Goal: Task Accomplishment & Management: Use online tool/utility

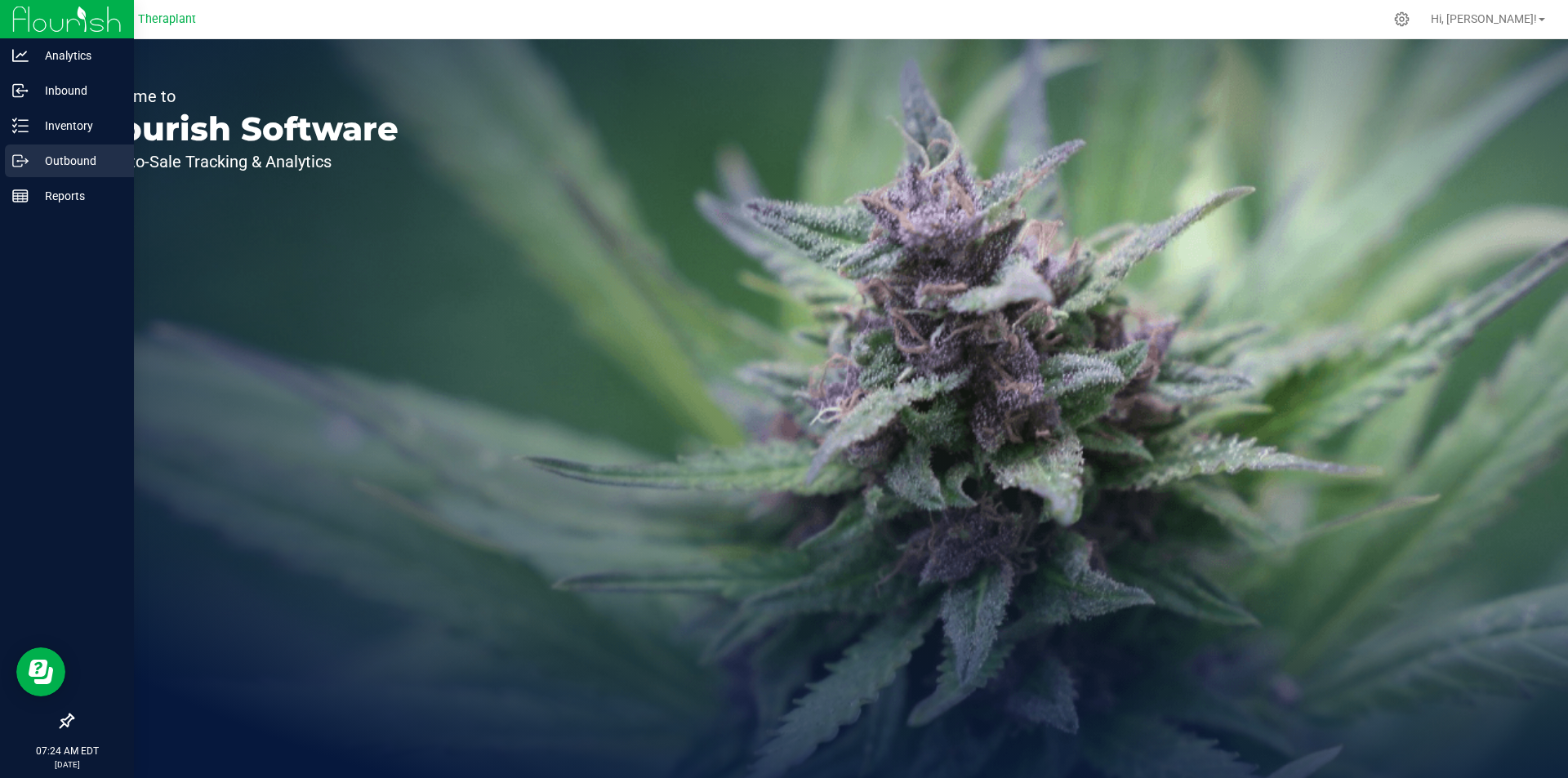
click at [22, 172] on div "Outbound" at bounding box center [68, 161] width 129 height 32
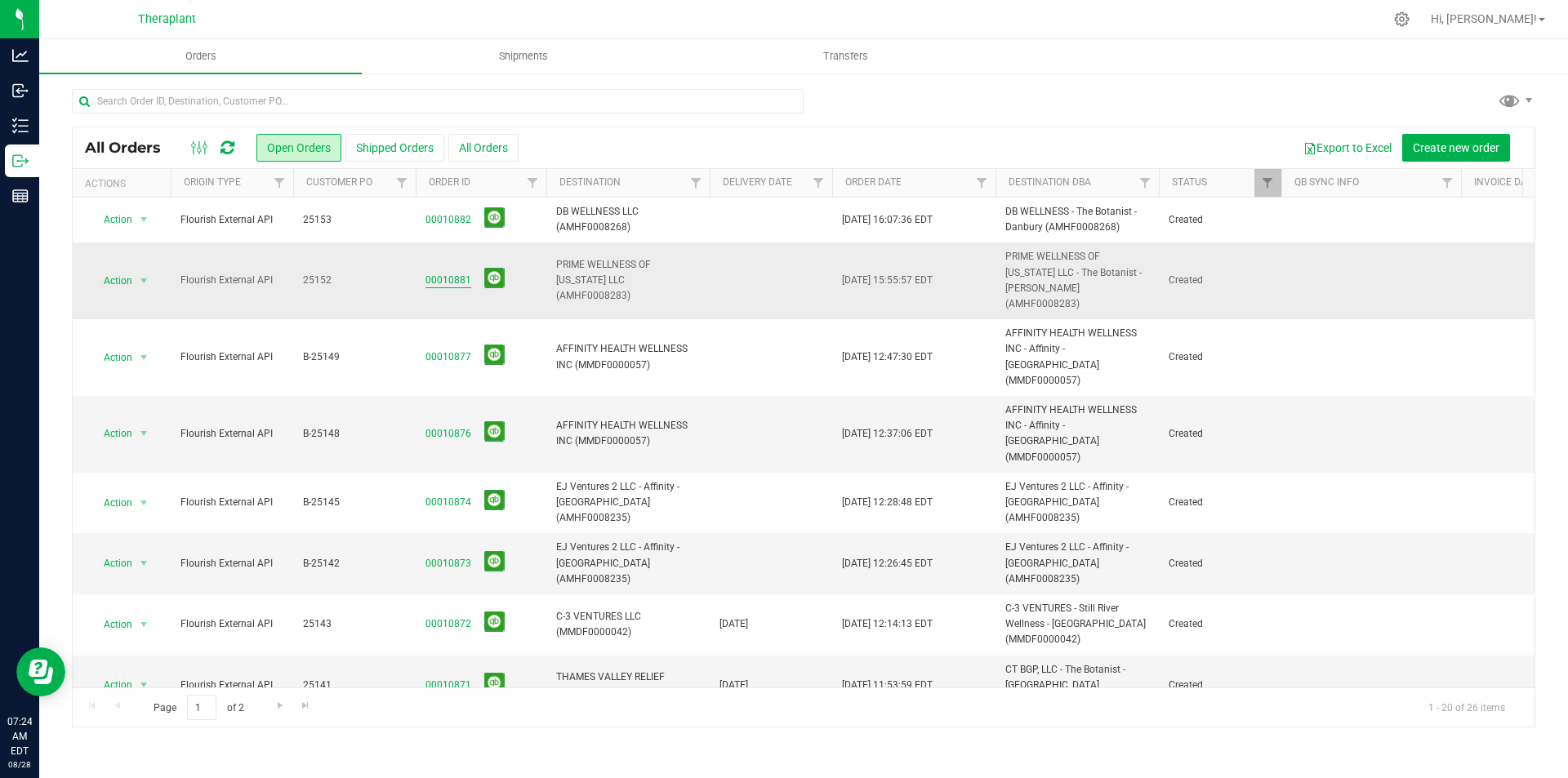
click at [441, 280] on link "00010881" at bounding box center [448, 280] width 46 height 15
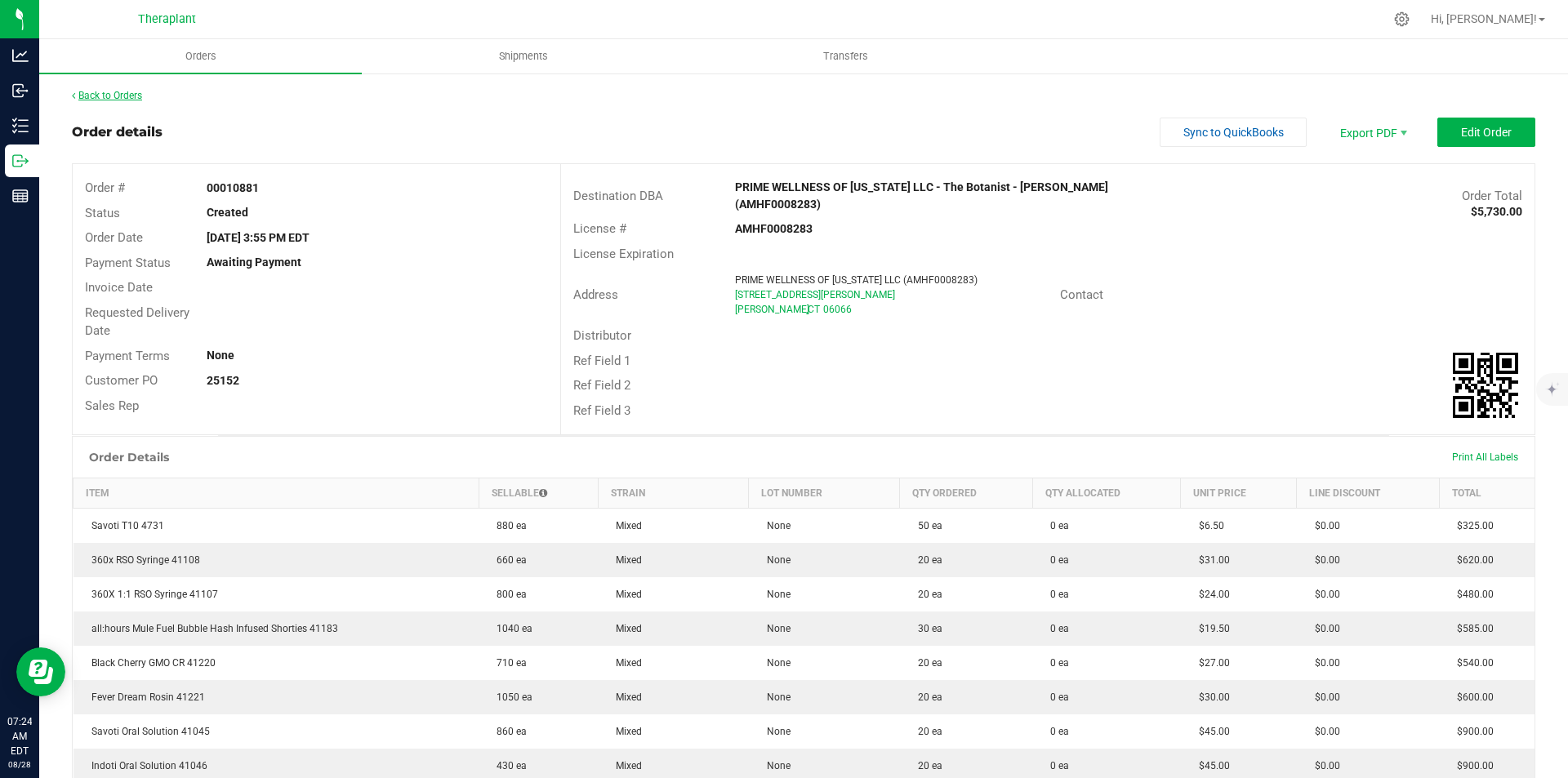
click at [99, 93] on link "Back to Orders" at bounding box center [107, 95] width 70 height 12
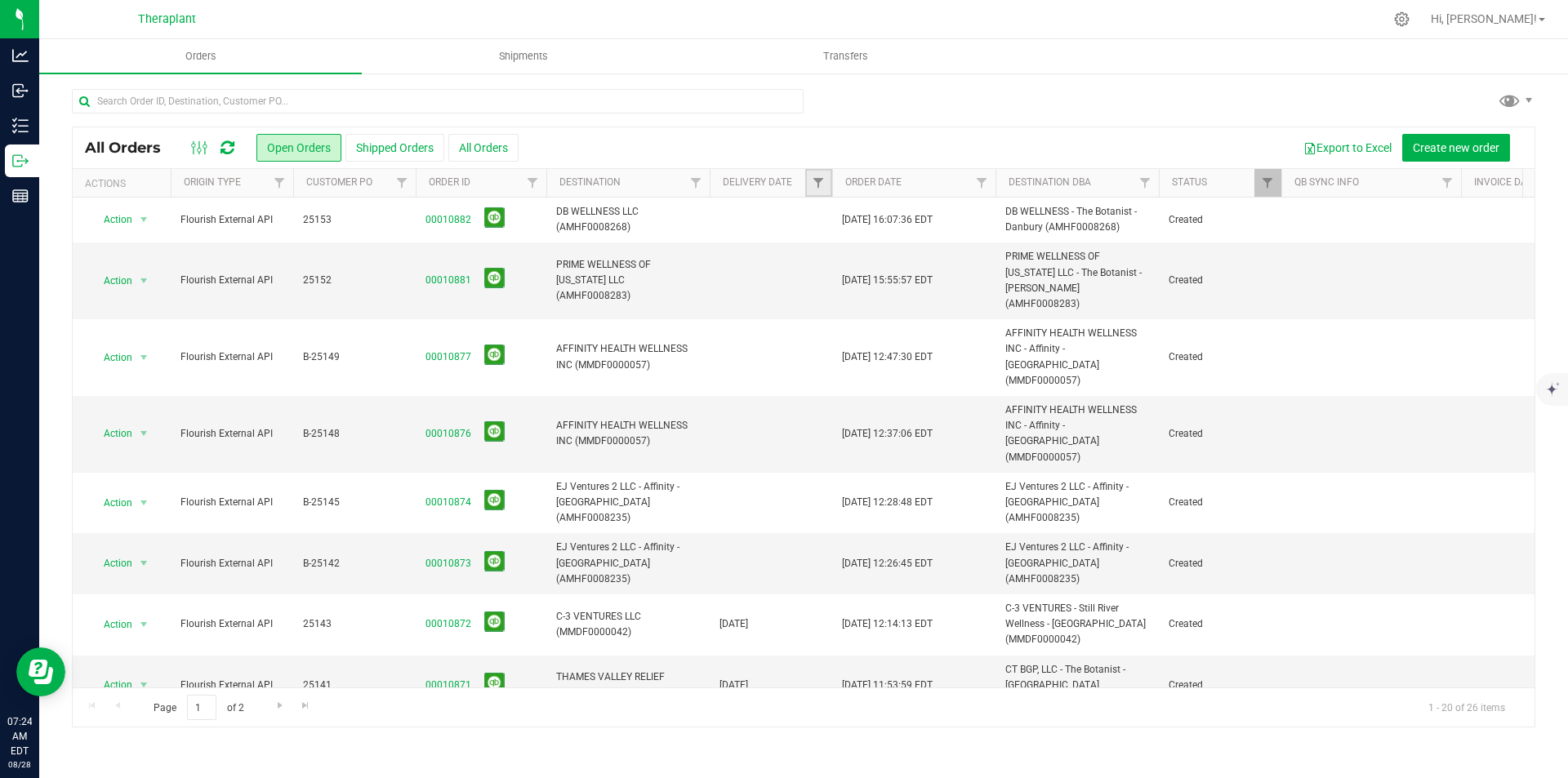
click at [826, 186] on link "Filter" at bounding box center [819, 183] width 27 height 28
click at [971, 288] on span "select" at bounding box center [970, 282] width 13 height 13
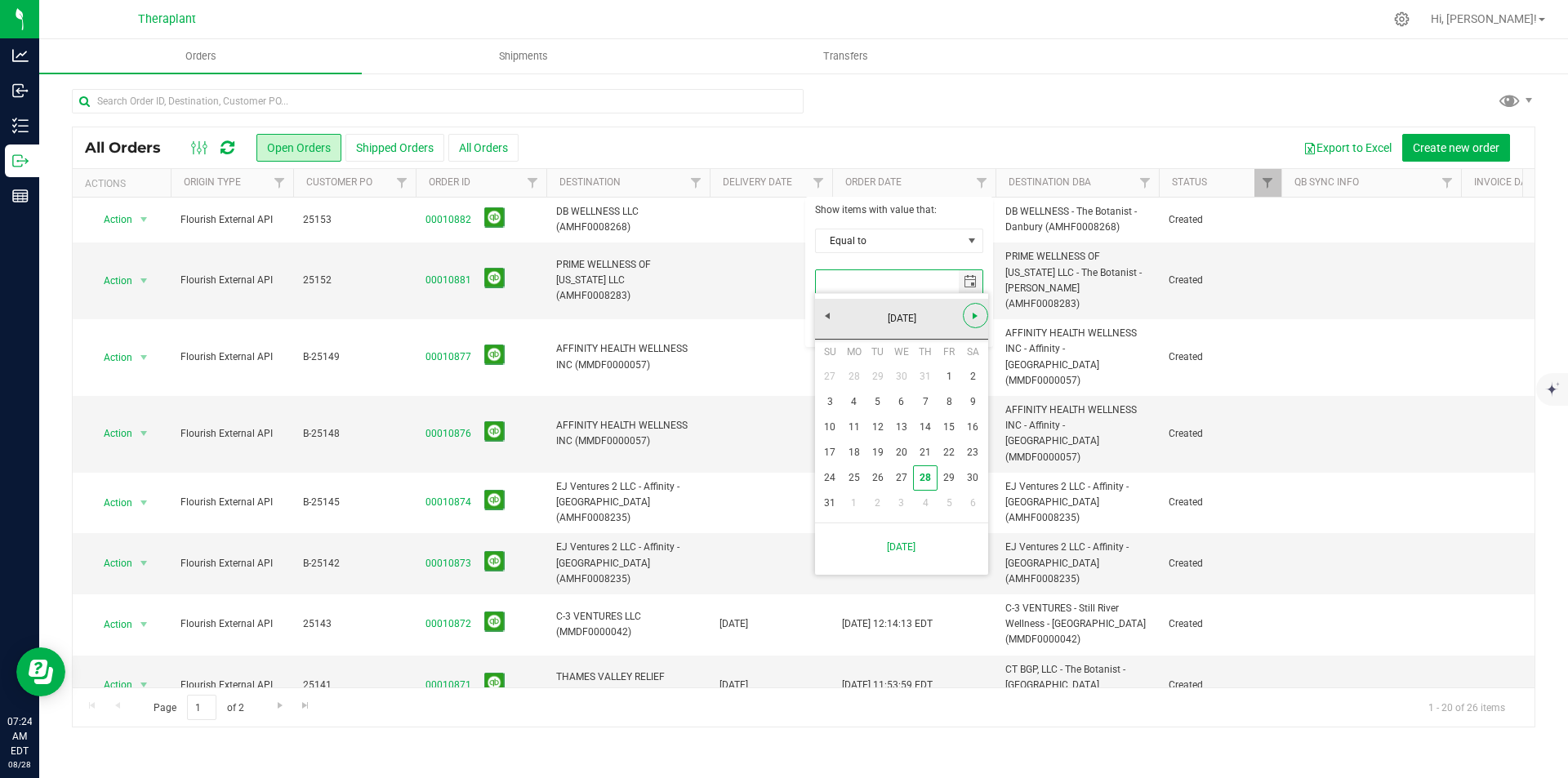
click at [972, 317] on span "Next" at bounding box center [975, 316] width 13 height 13
click at [873, 375] on link "2" at bounding box center [877, 377] width 23 height 25
type input "[DATE]"
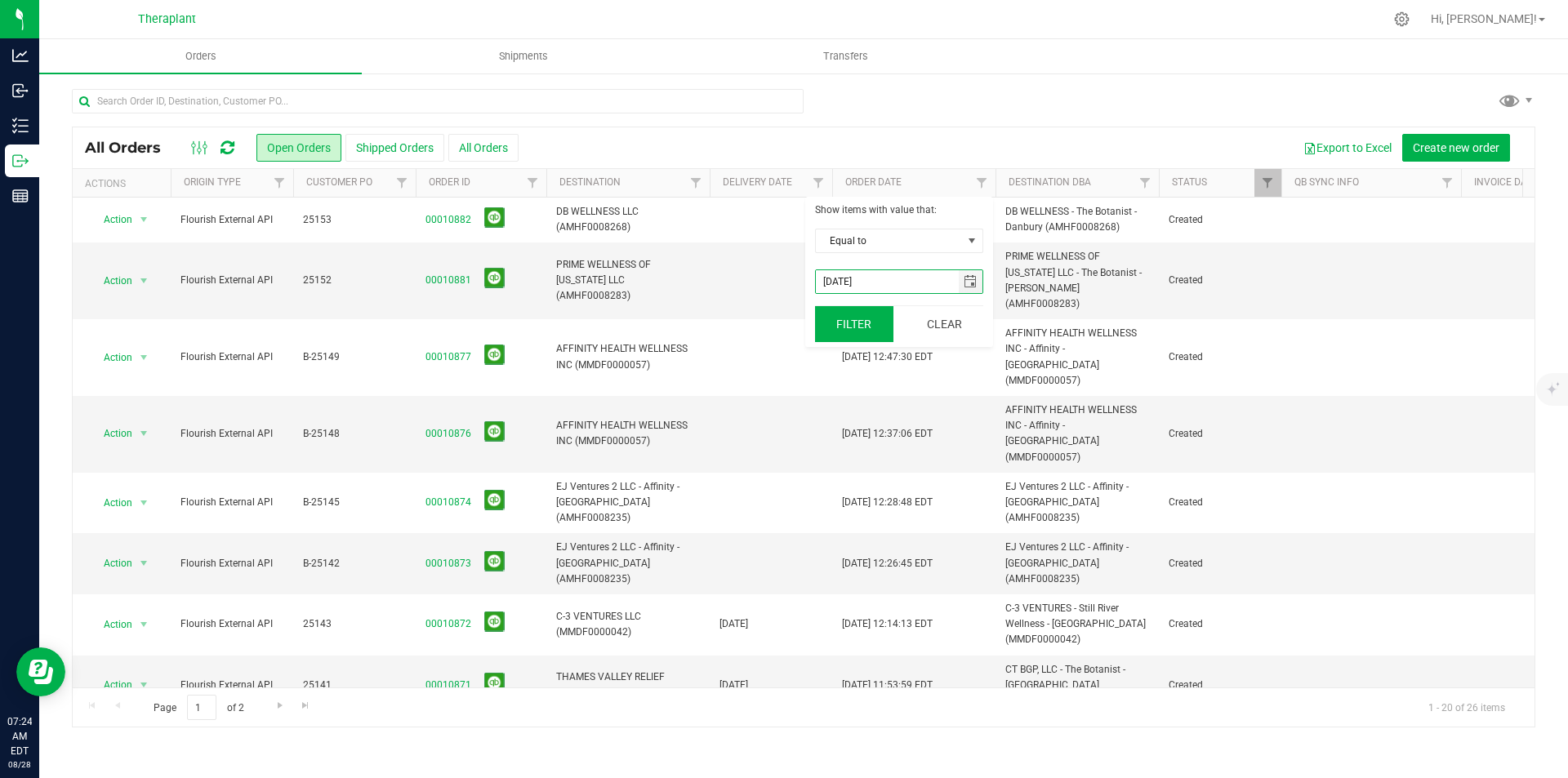
click at [845, 330] on button "Filter" at bounding box center [854, 324] width 78 height 36
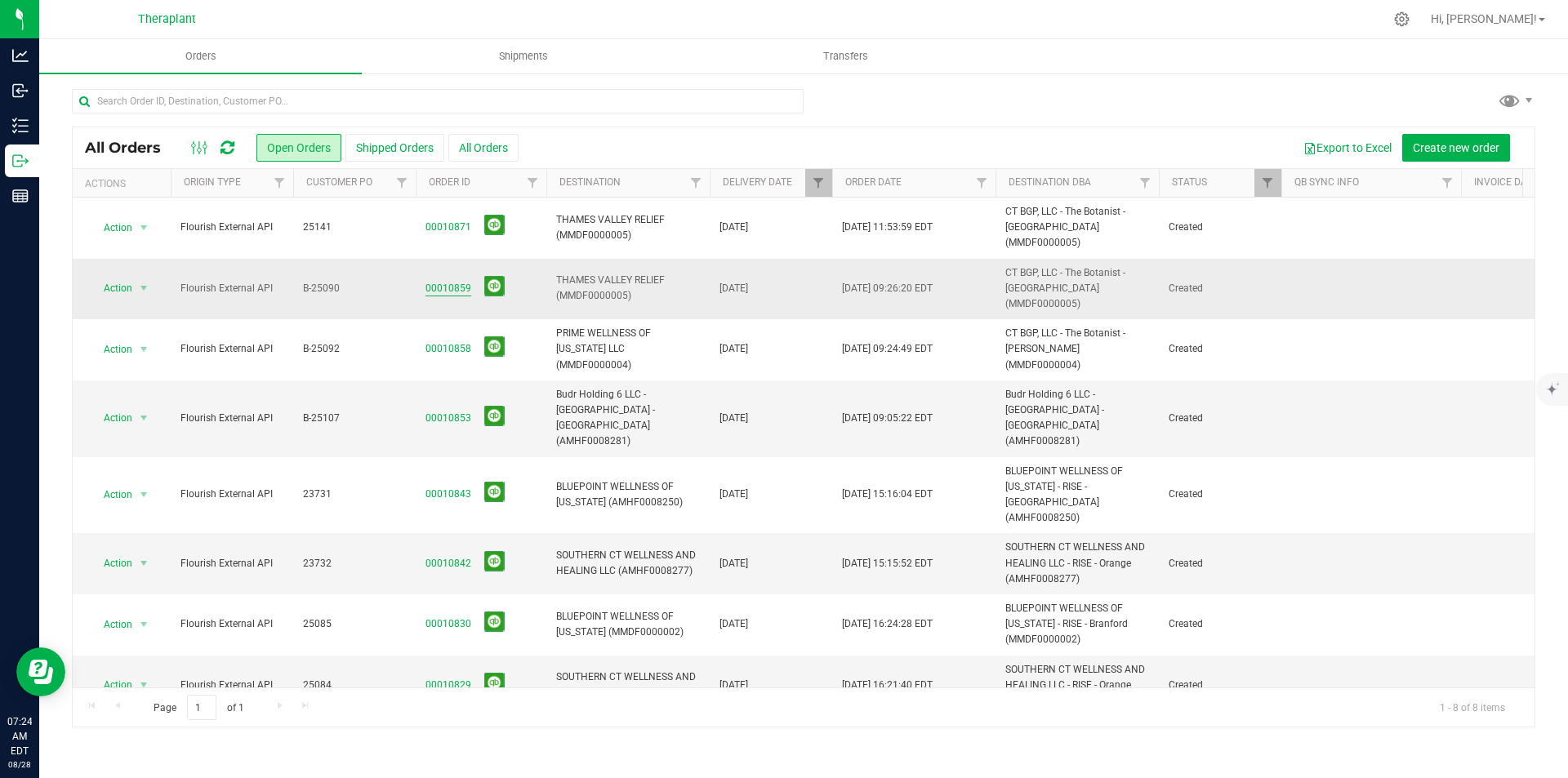
click at [452, 281] on link "00010859" at bounding box center [448, 288] width 46 height 15
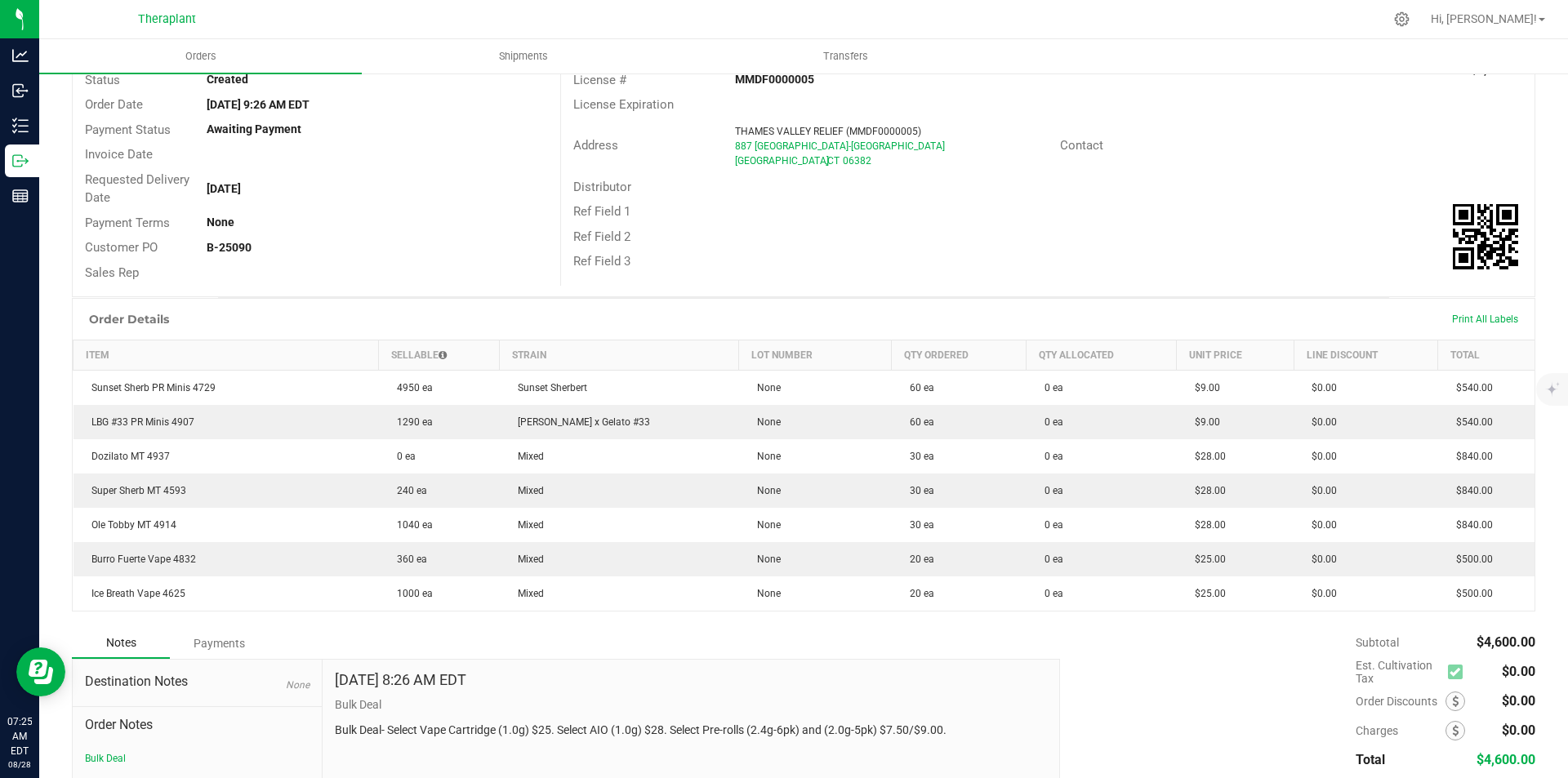
scroll to position [251, 0]
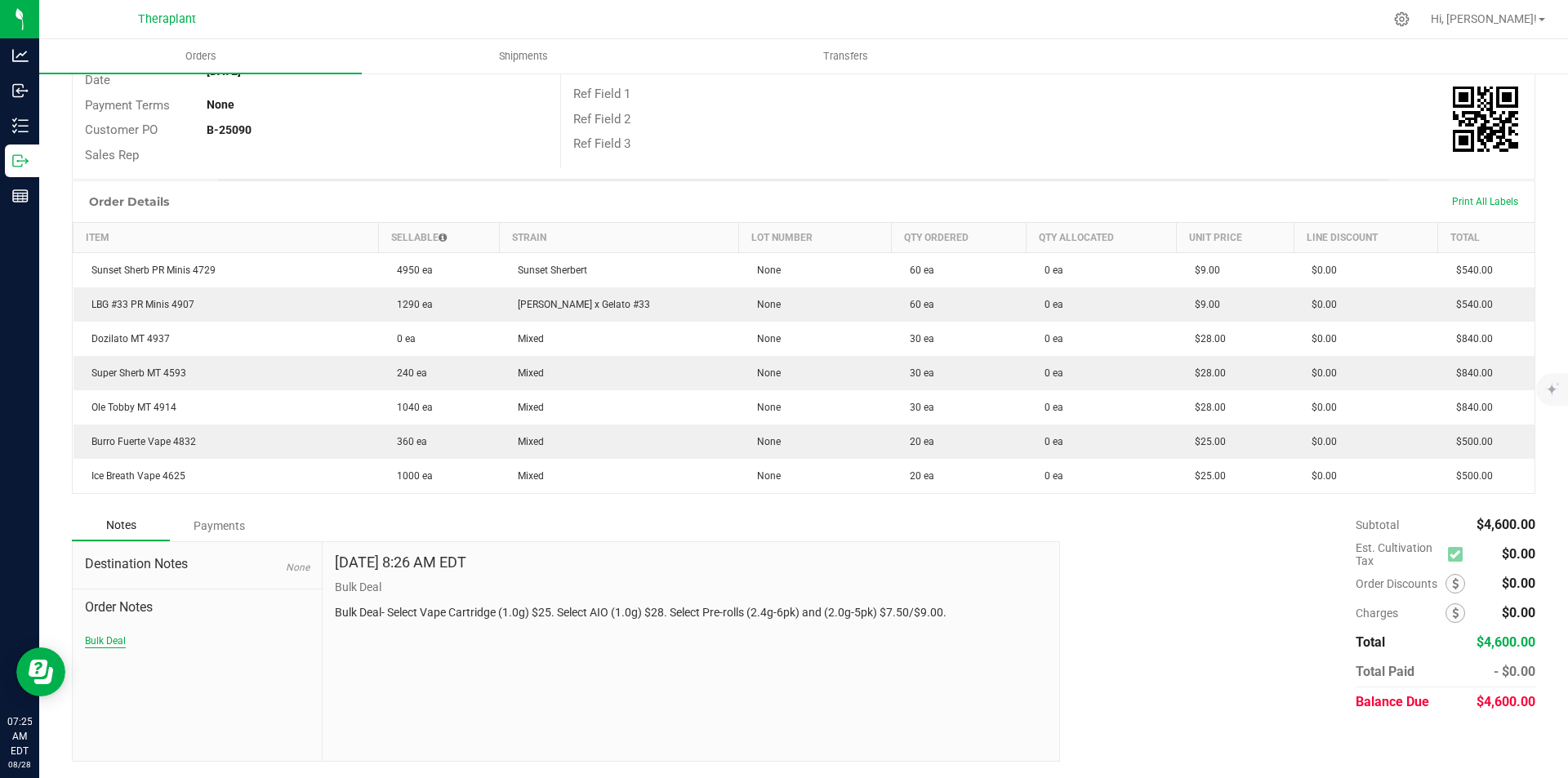
click at [111, 637] on button "Bulk Deal" at bounding box center [104, 640] width 40 height 14
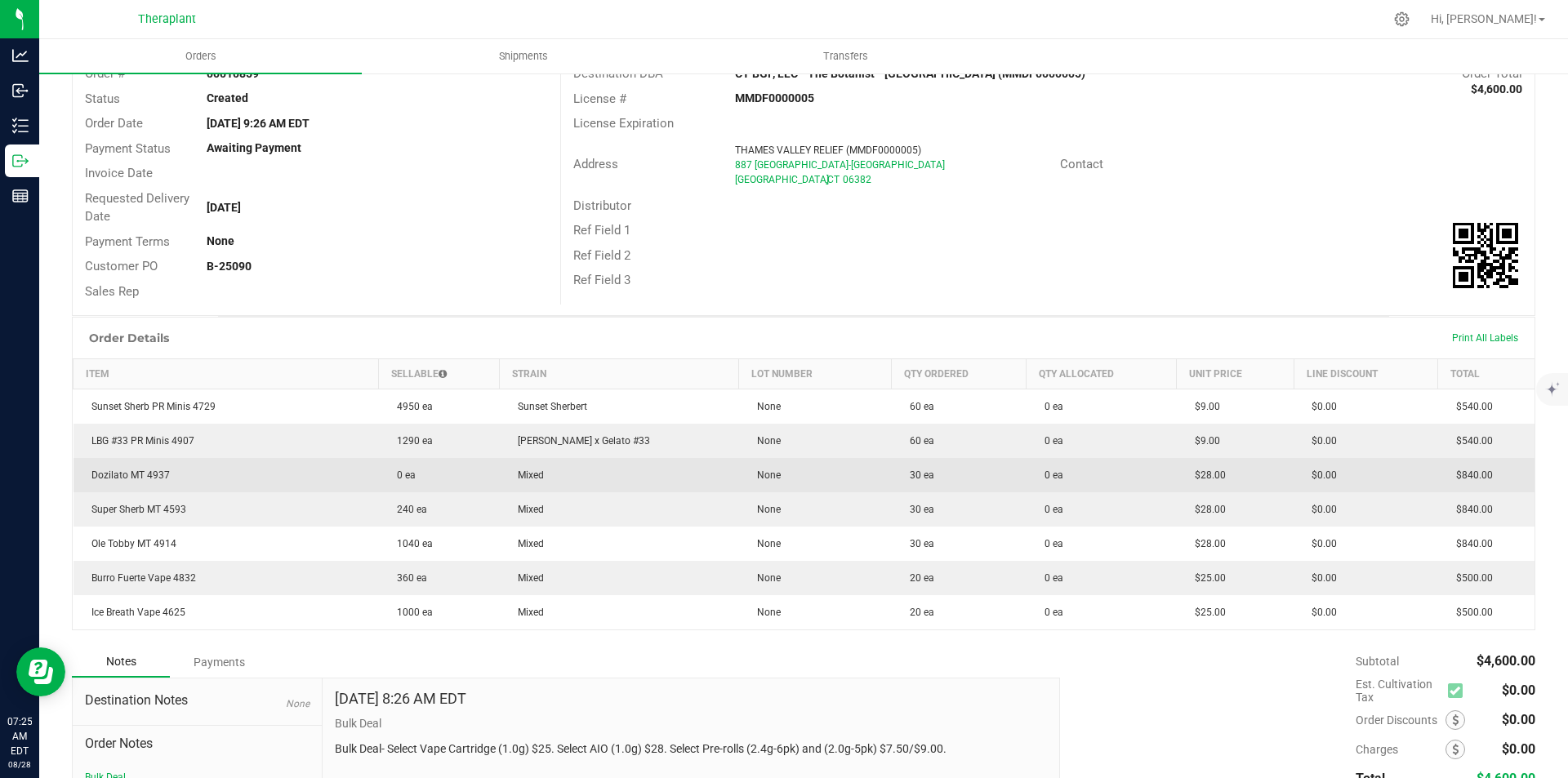
scroll to position [0, 0]
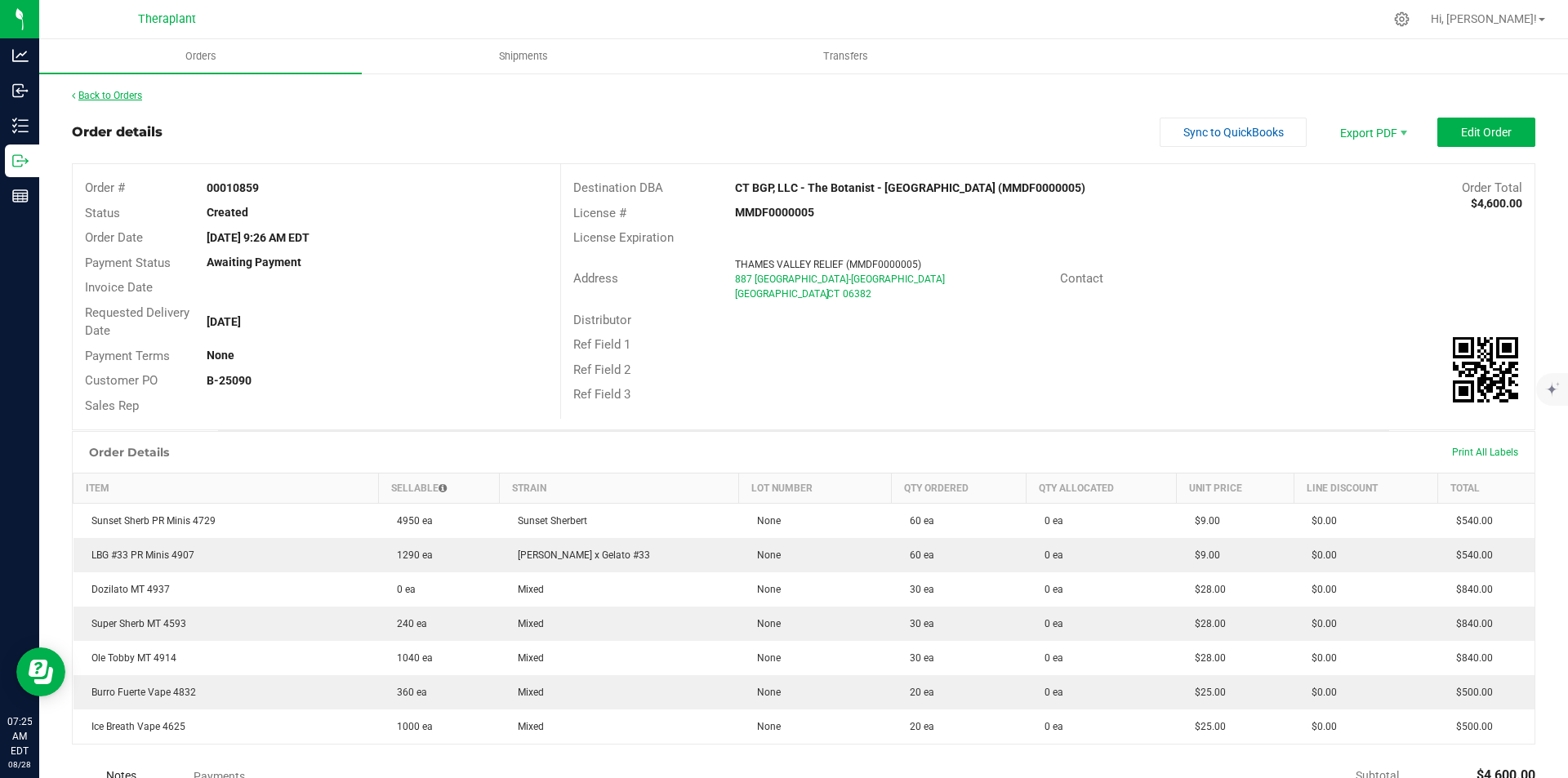
click at [121, 92] on link "Back to Orders" at bounding box center [107, 95] width 70 height 12
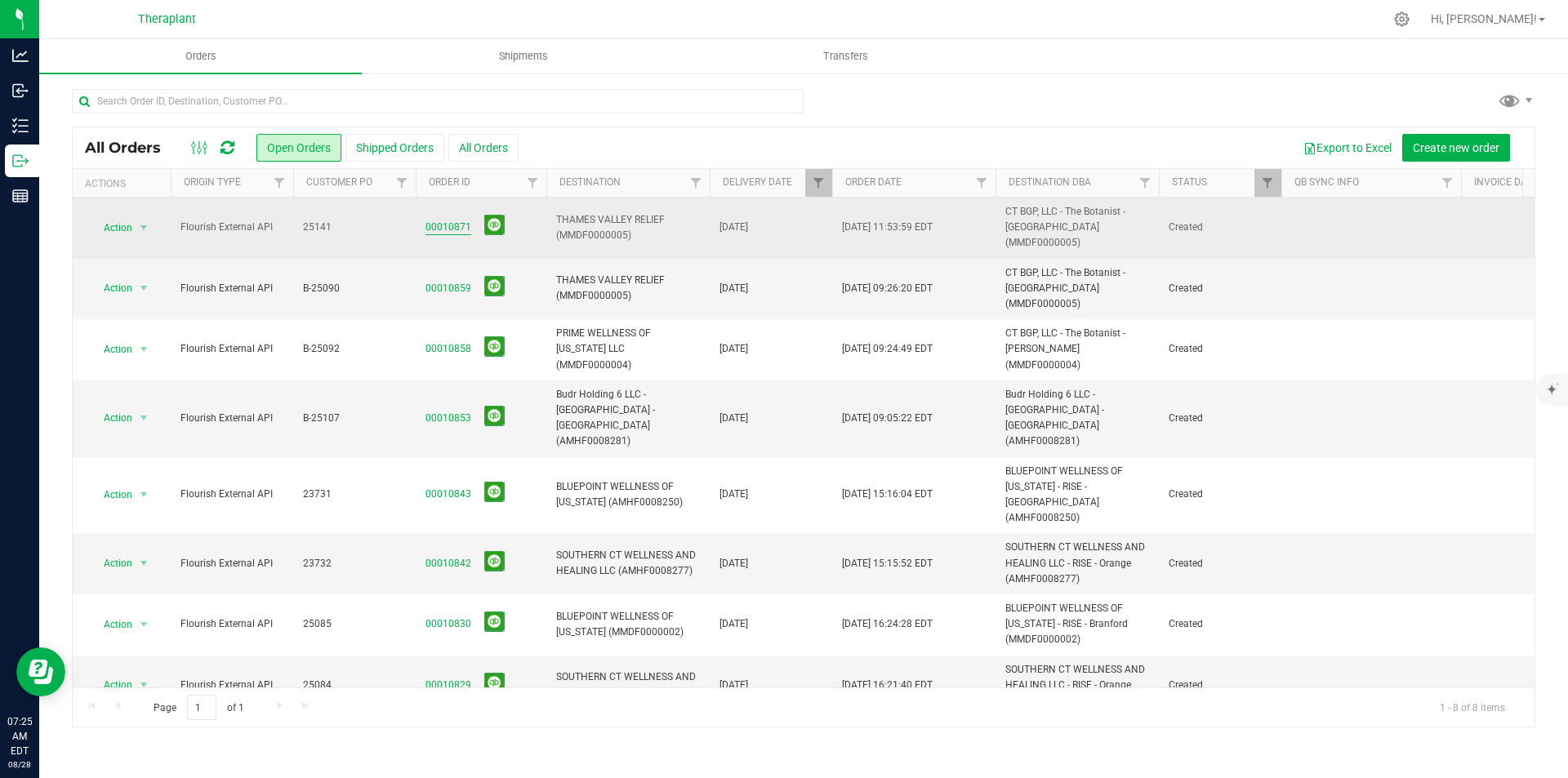
click at [444, 220] on link "00010871" at bounding box center [448, 227] width 46 height 15
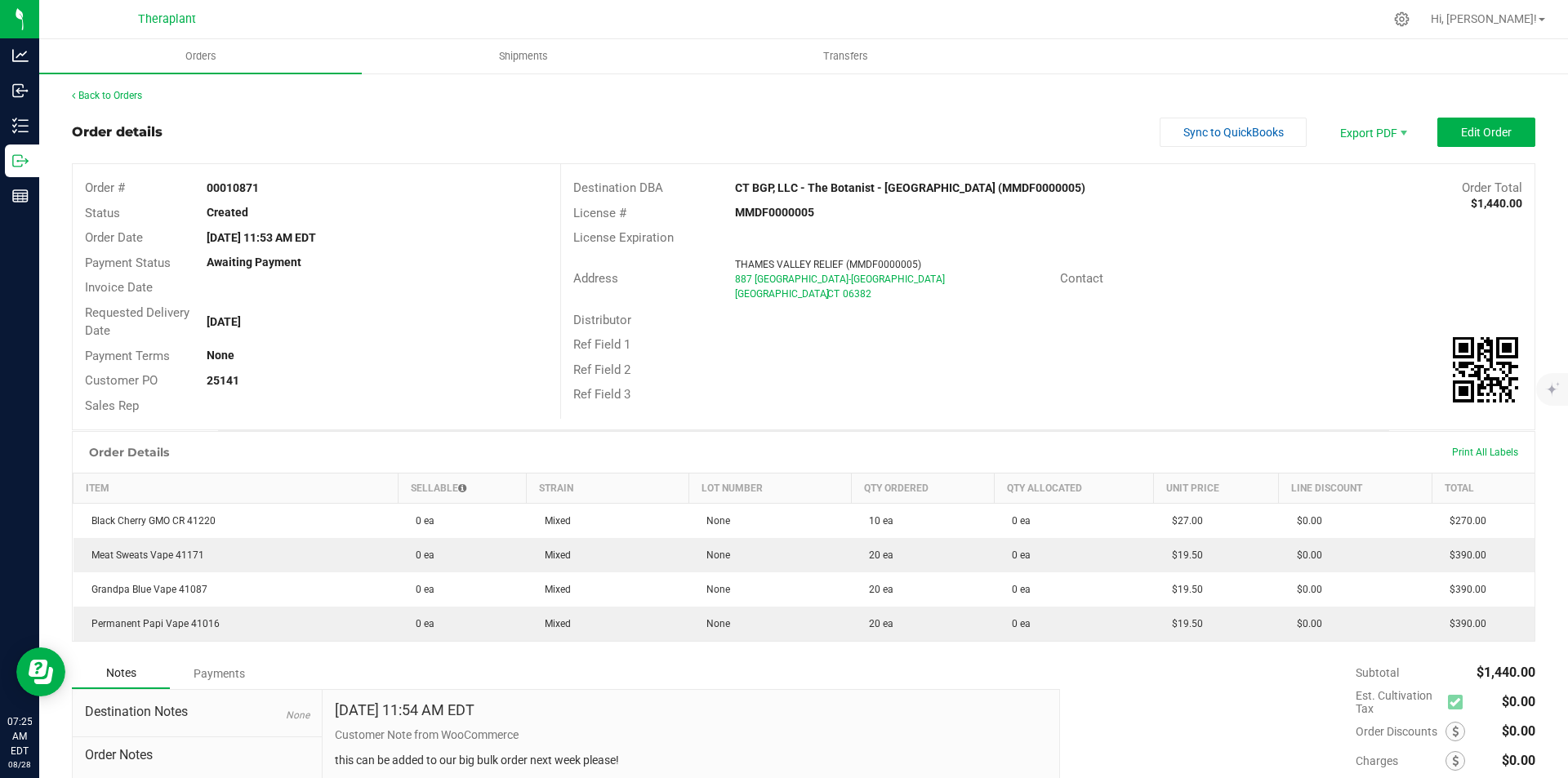
scroll to position [148, 0]
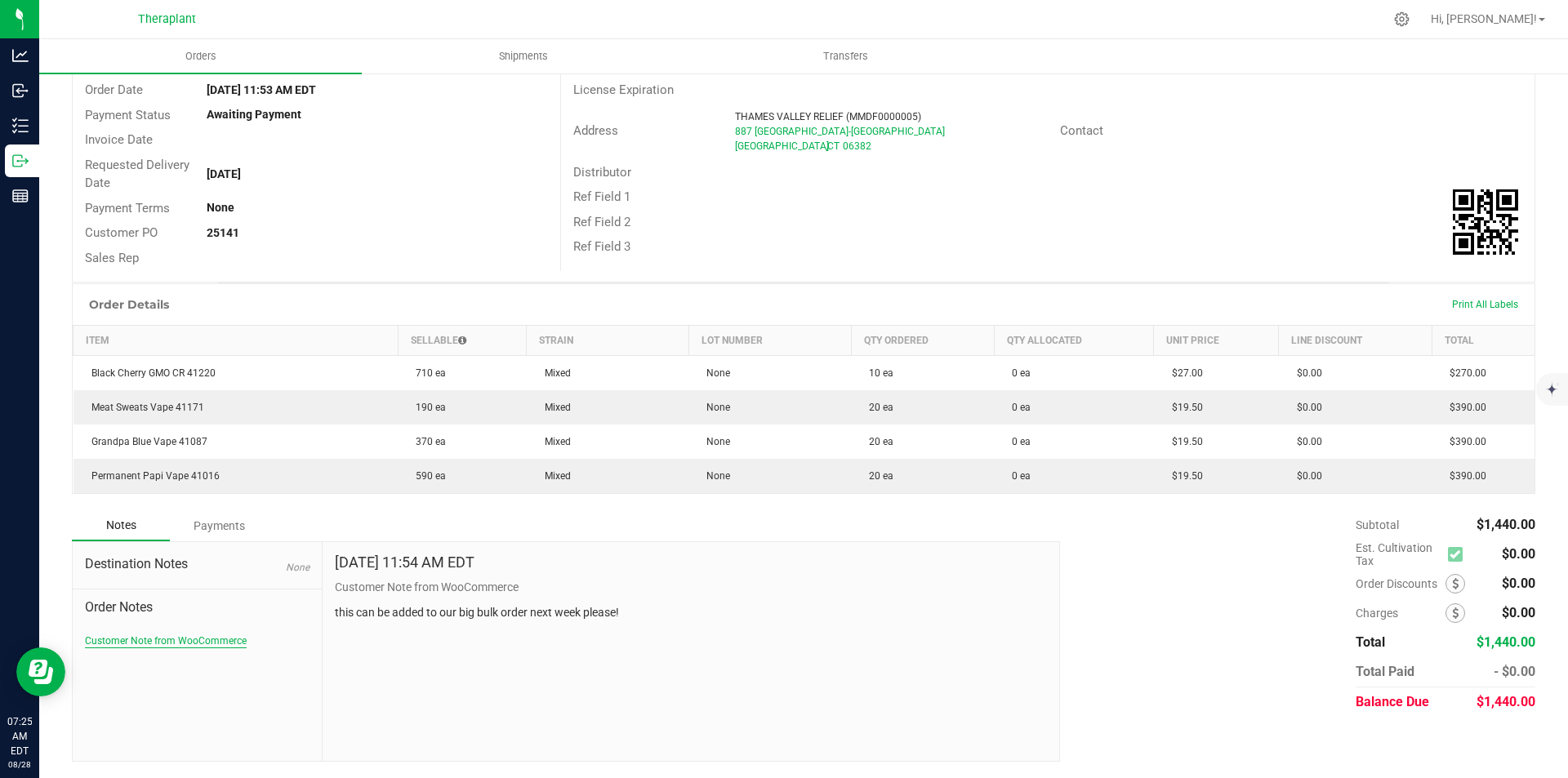
click at [212, 640] on button "Customer Note from WooCommerce" at bounding box center [166, 640] width 162 height 14
click at [201, 646] on button "Customer Note from WooCommerce" at bounding box center [166, 640] width 162 height 14
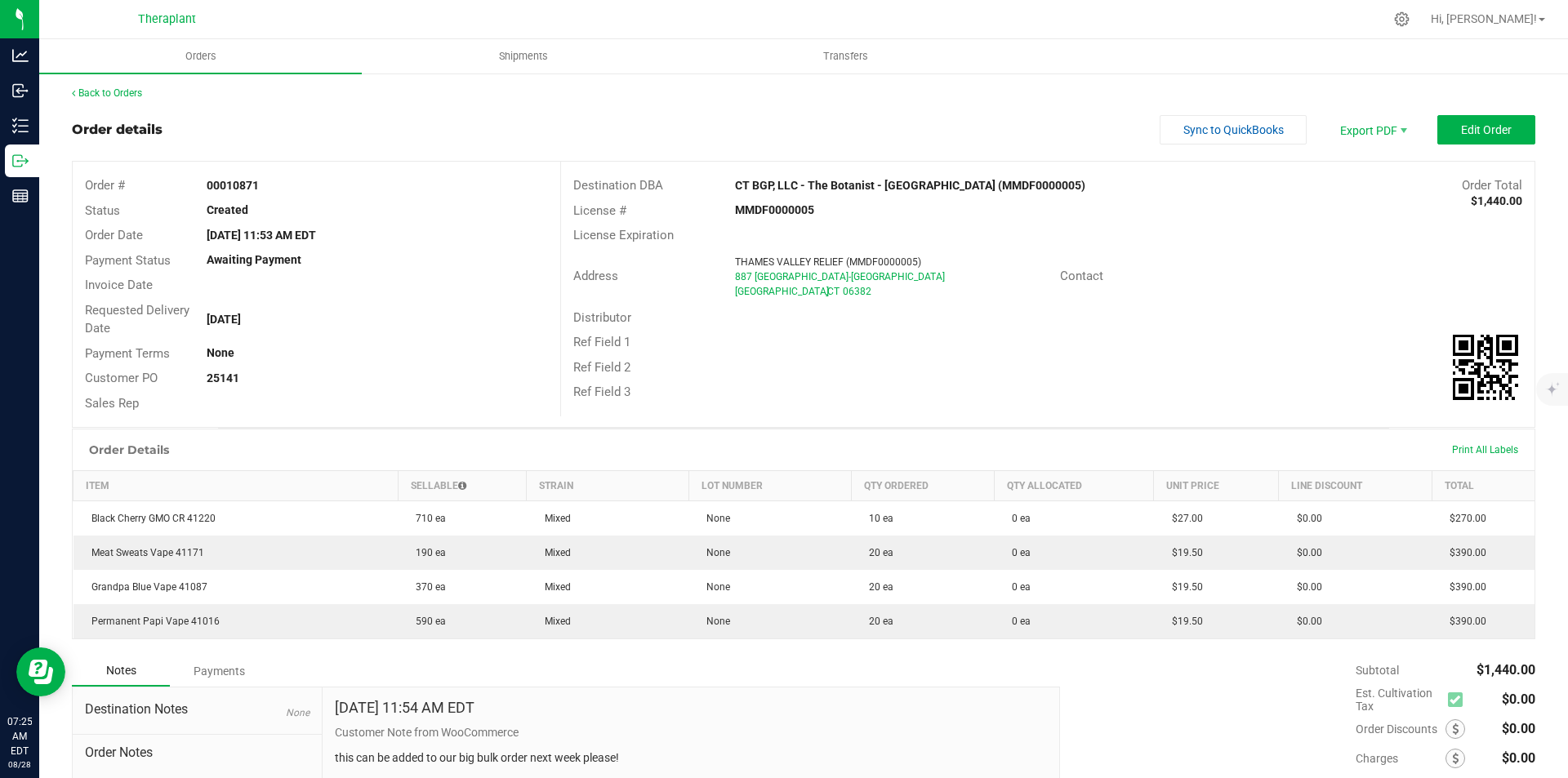
scroll to position [0, 0]
click at [1464, 128] on span "Edit Order" at bounding box center [1486, 132] width 50 height 13
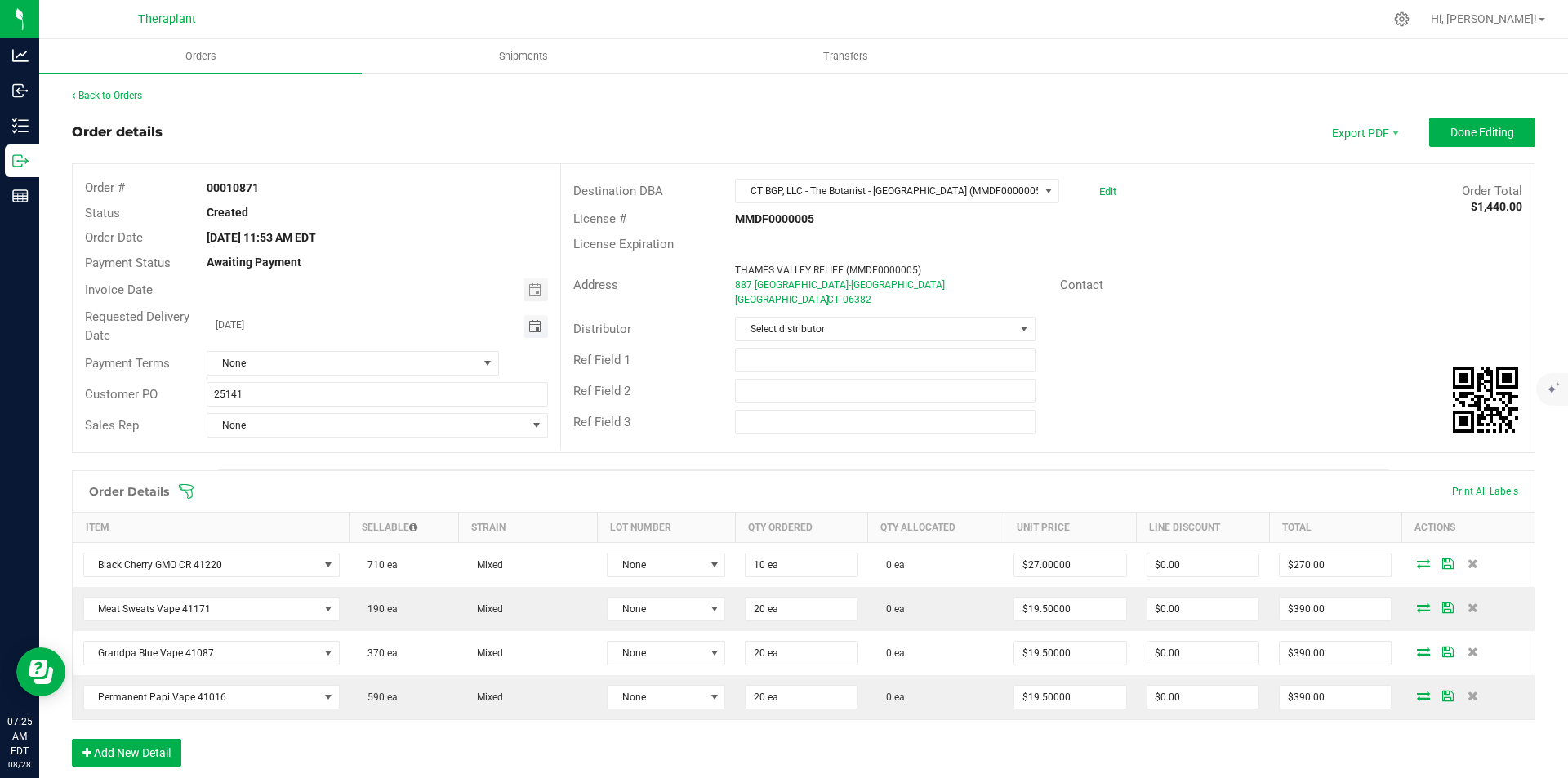
click at [534, 323] on span "Toggle calendar" at bounding box center [534, 326] width 13 height 13
click at [354, 407] on span "3" at bounding box center [352, 412] width 23 height 25
type input "[DATE]"
click at [1484, 128] on span "Done Editing" at bounding box center [1482, 132] width 64 height 13
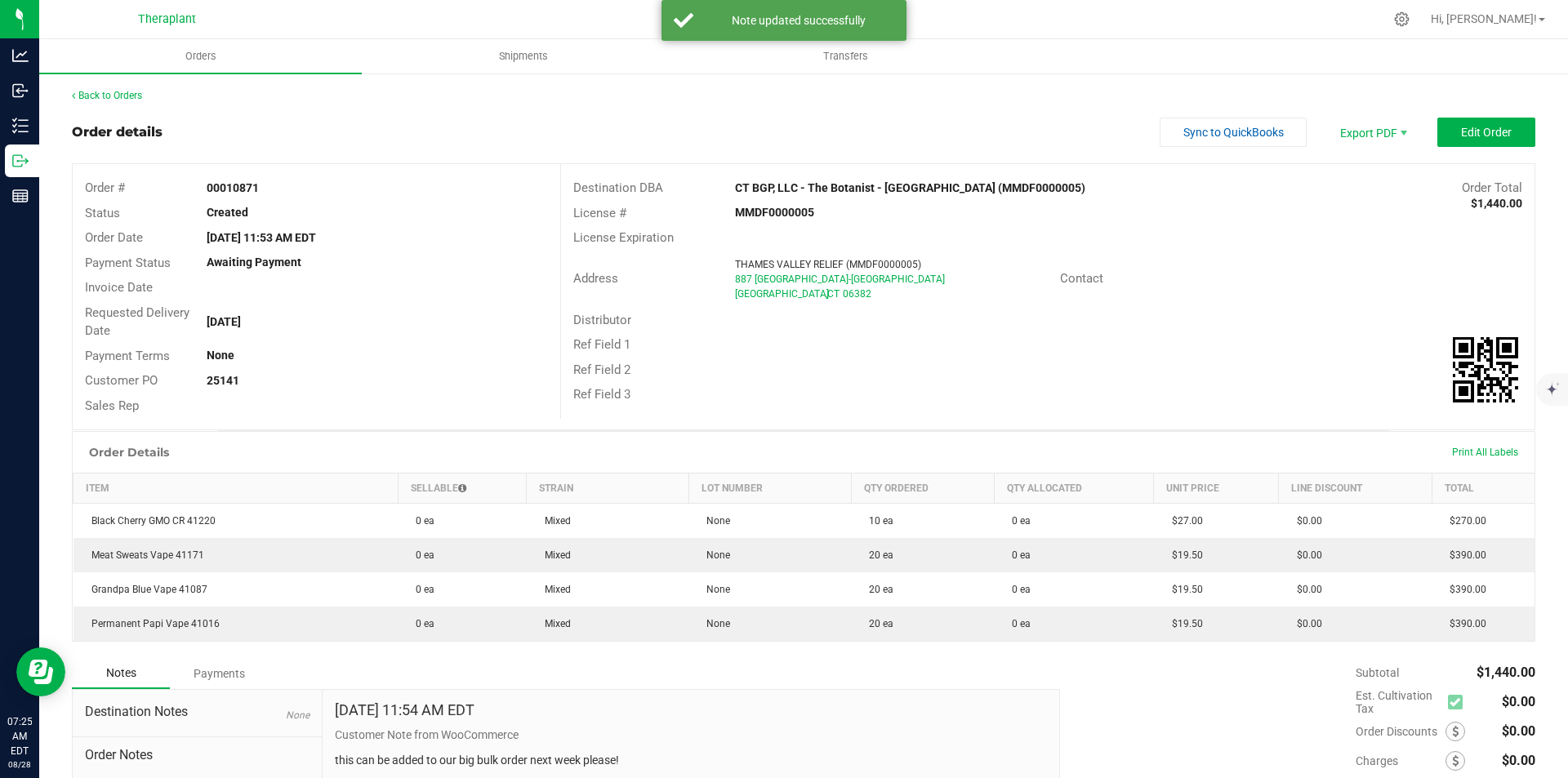
click at [85, 89] on div "Back to Orders" at bounding box center [803, 95] width 1464 height 14
click at [86, 90] on link "Back to Orders" at bounding box center [107, 95] width 70 height 12
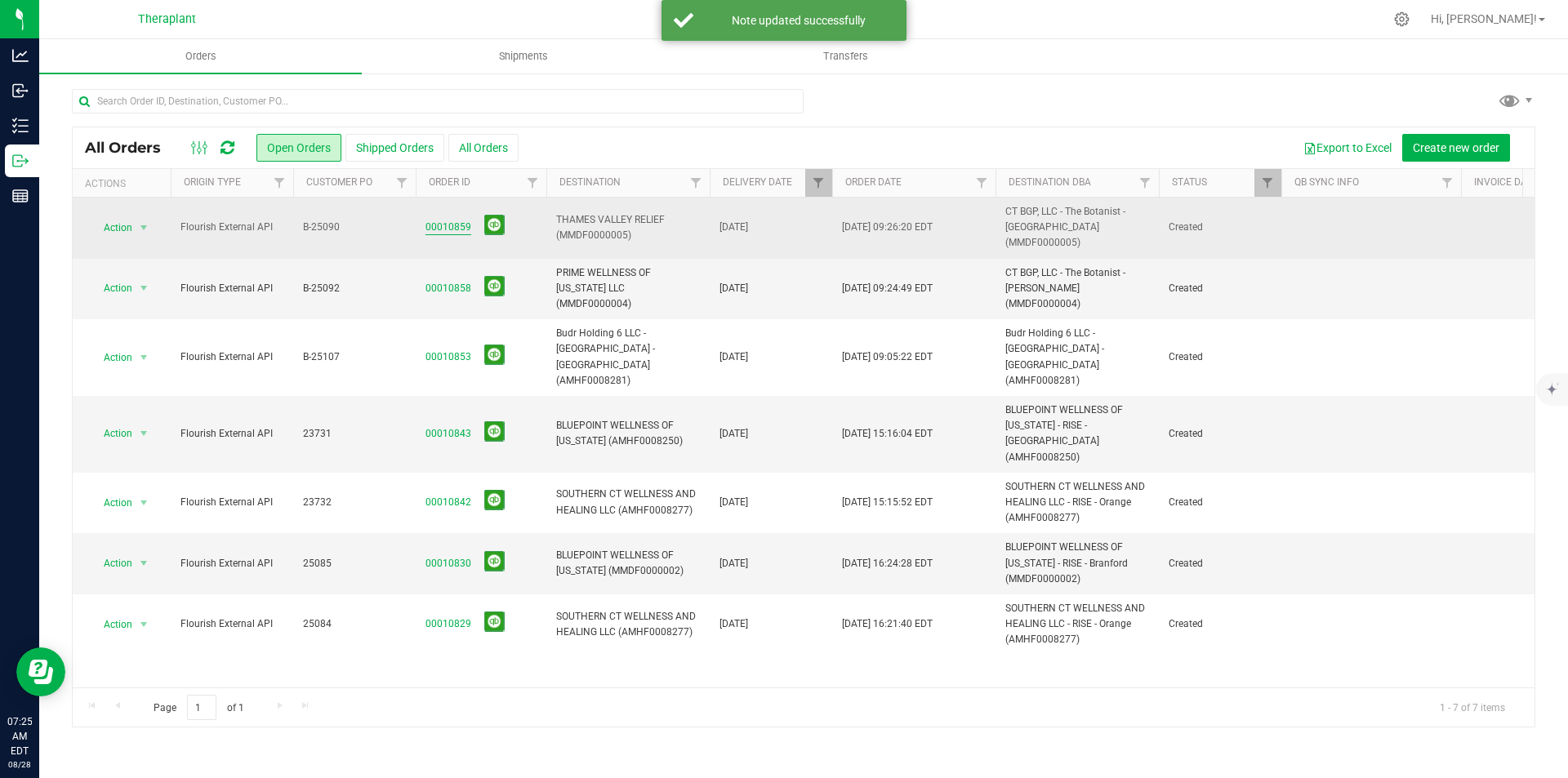
click at [438, 222] on link "00010859" at bounding box center [448, 227] width 46 height 15
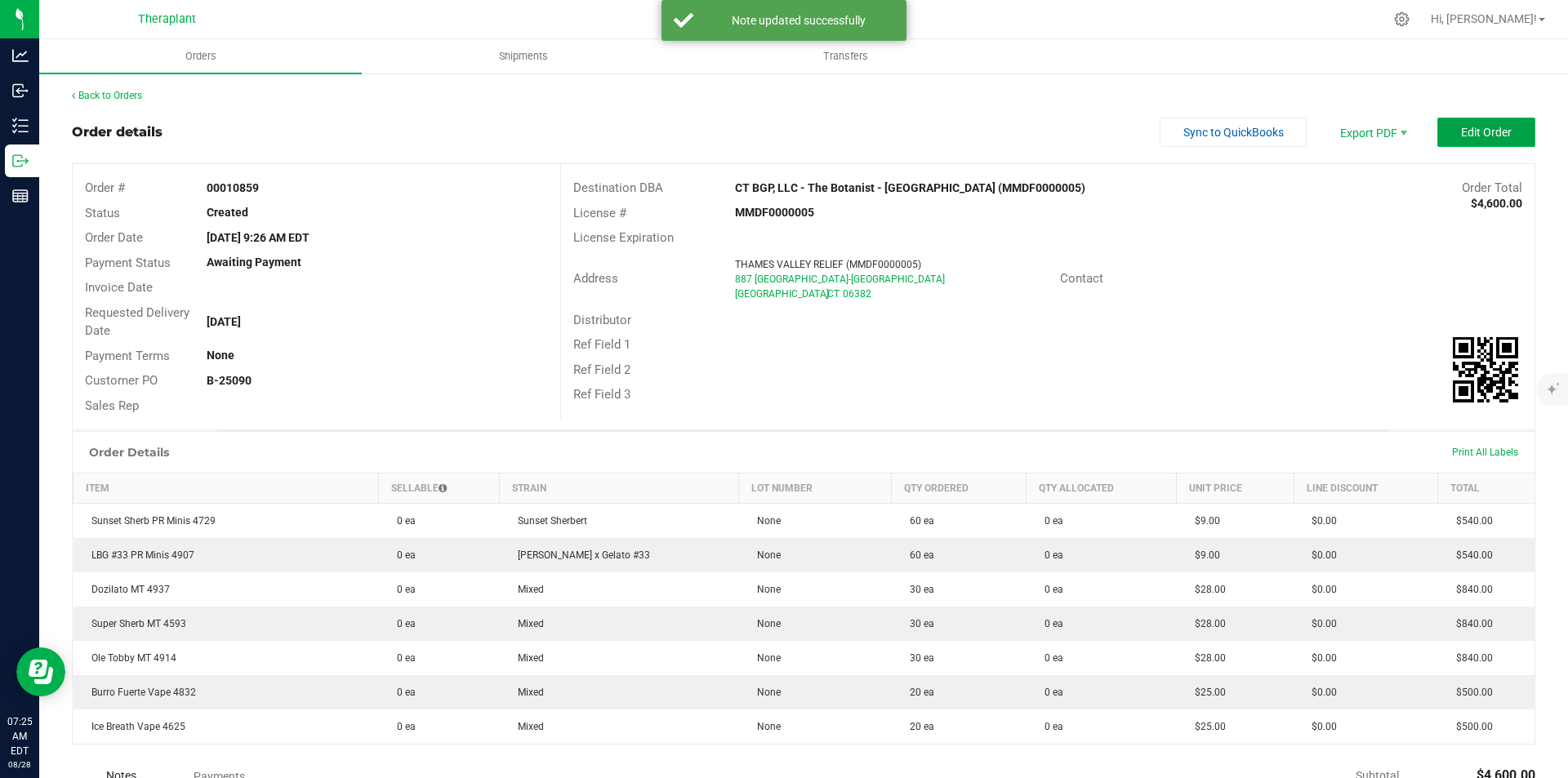
click at [1502, 128] on button "Edit Order" at bounding box center [1486, 132] width 98 height 30
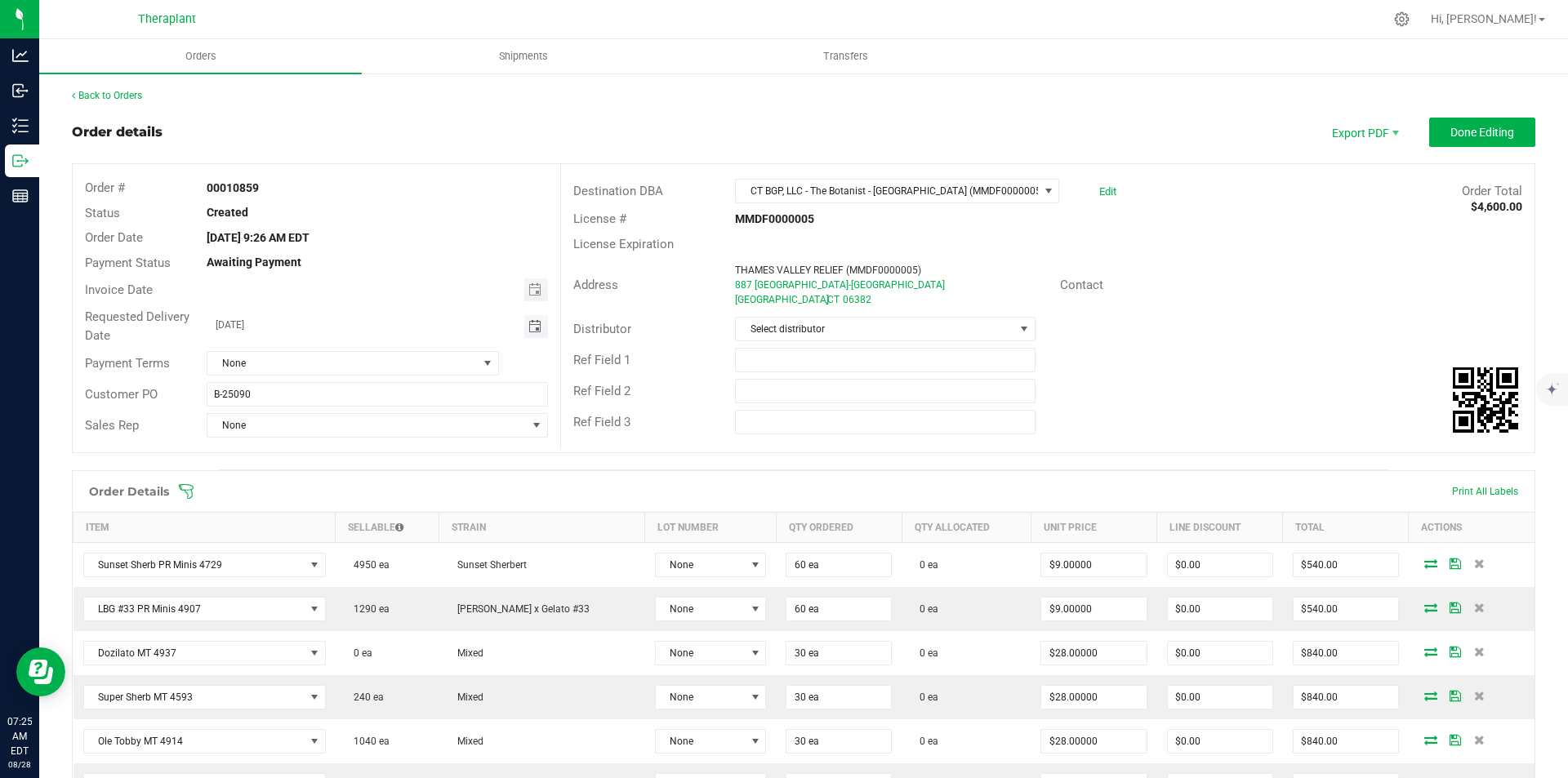
click at [531, 321] on span "Toggle calendar" at bounding box center [536, 326] width 23 height 22
click at [530, 322] on span "Toggle calendar" at bounding box center [534, 326] width 13 height 13
click at [529, 323] on span "Toggle calendar" at bounding box center [534, 326] width 13 height 13
click at [354, 411] on span "3" at bounding box center [352, 412] width 23 height 25
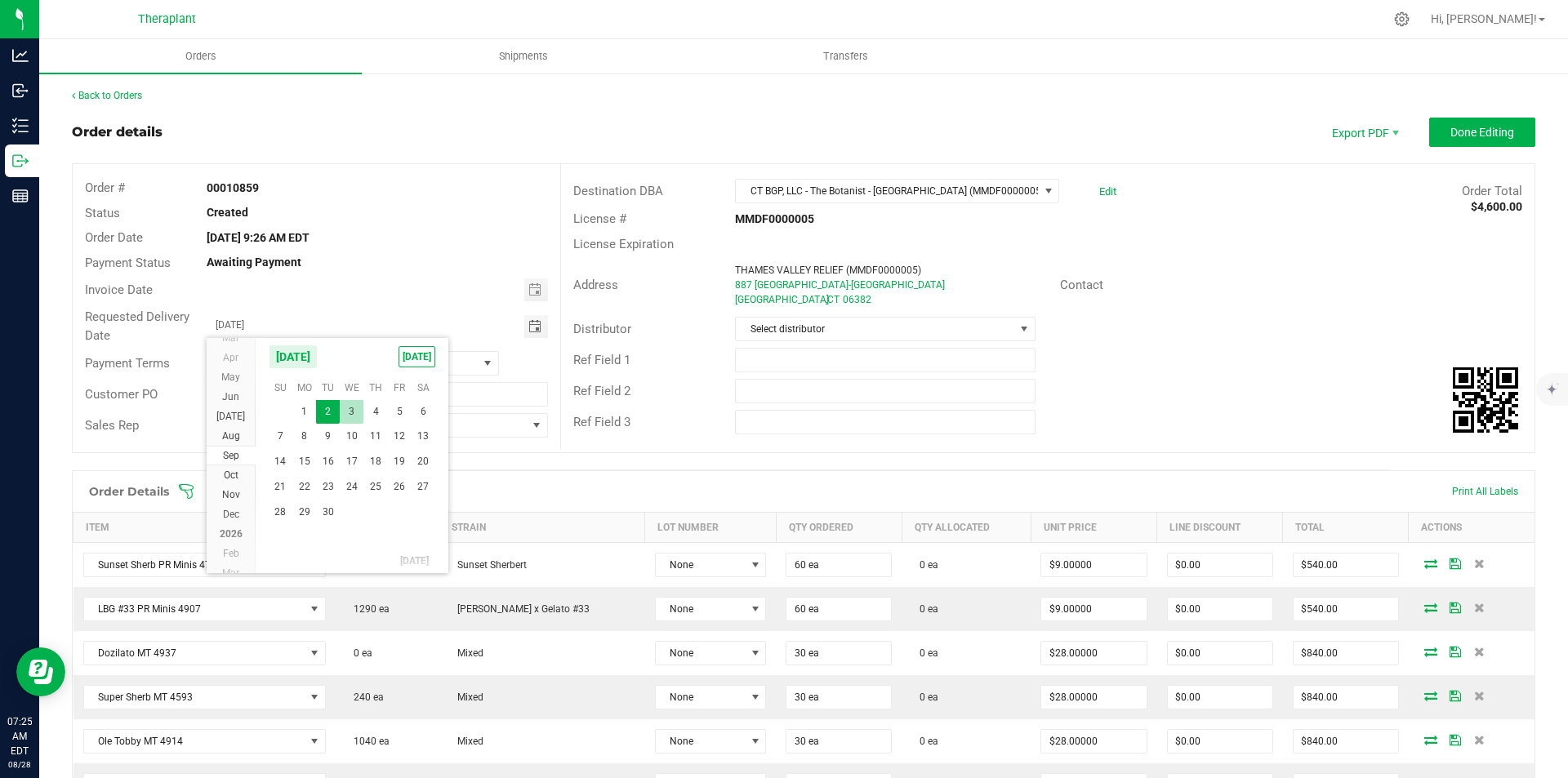
type input "[DATE]"
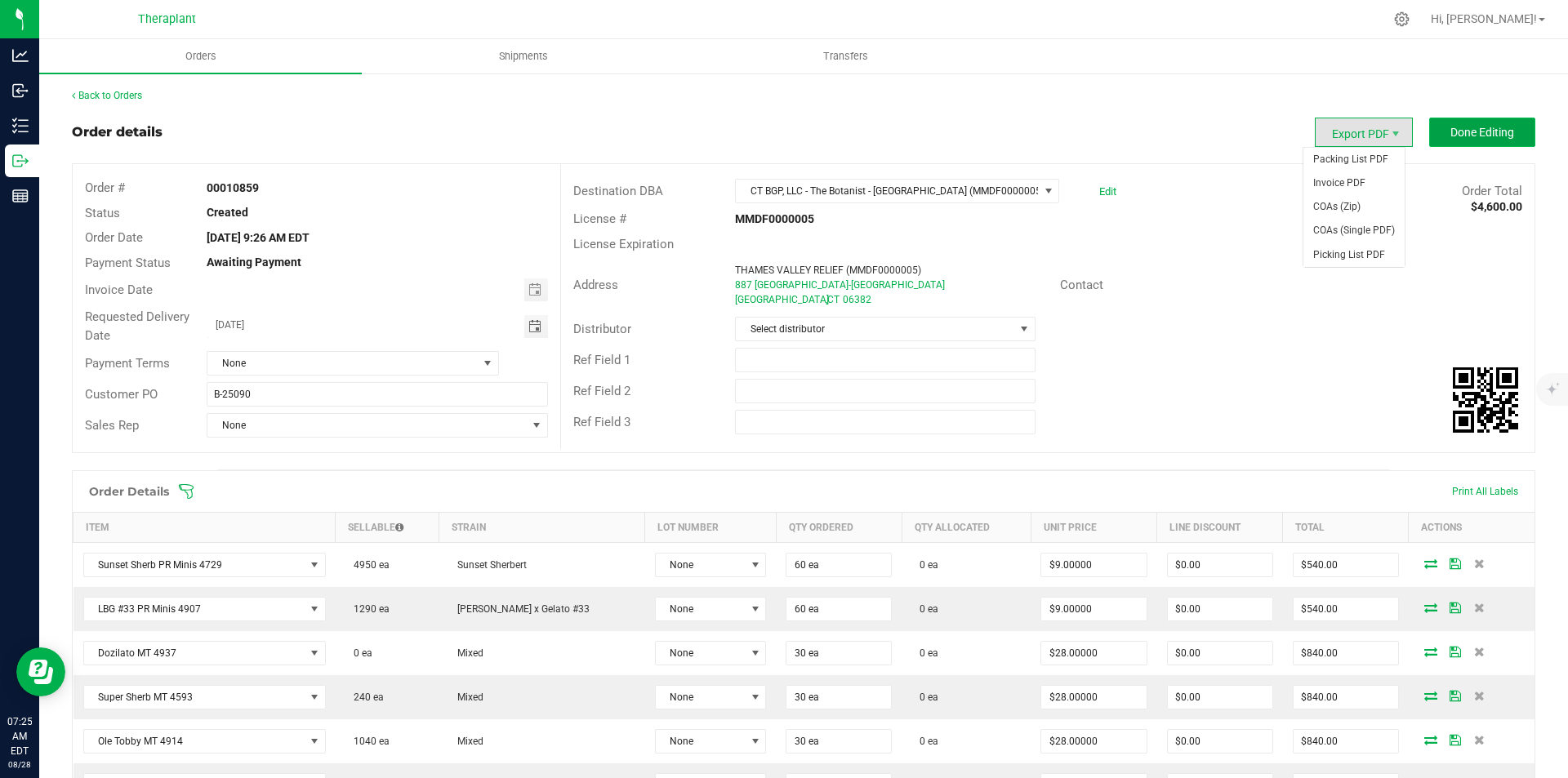
click at [1472, 130] on span "Done Editing" at bounding box center [1482, 132] width 64 height 13
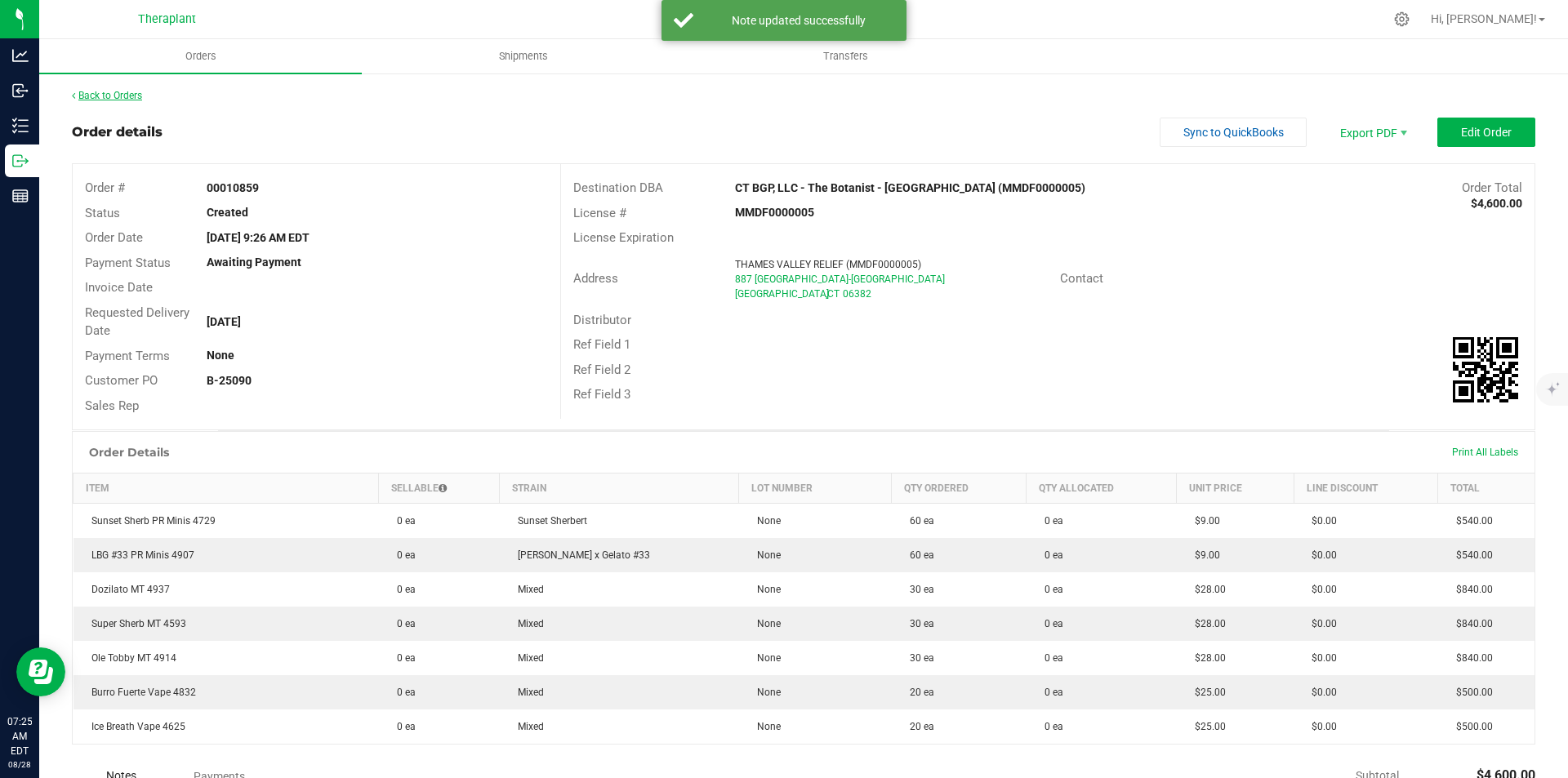
click at [112, 91] on link "Back to Orders" at bounding box center [107, 95] width 70 height 12
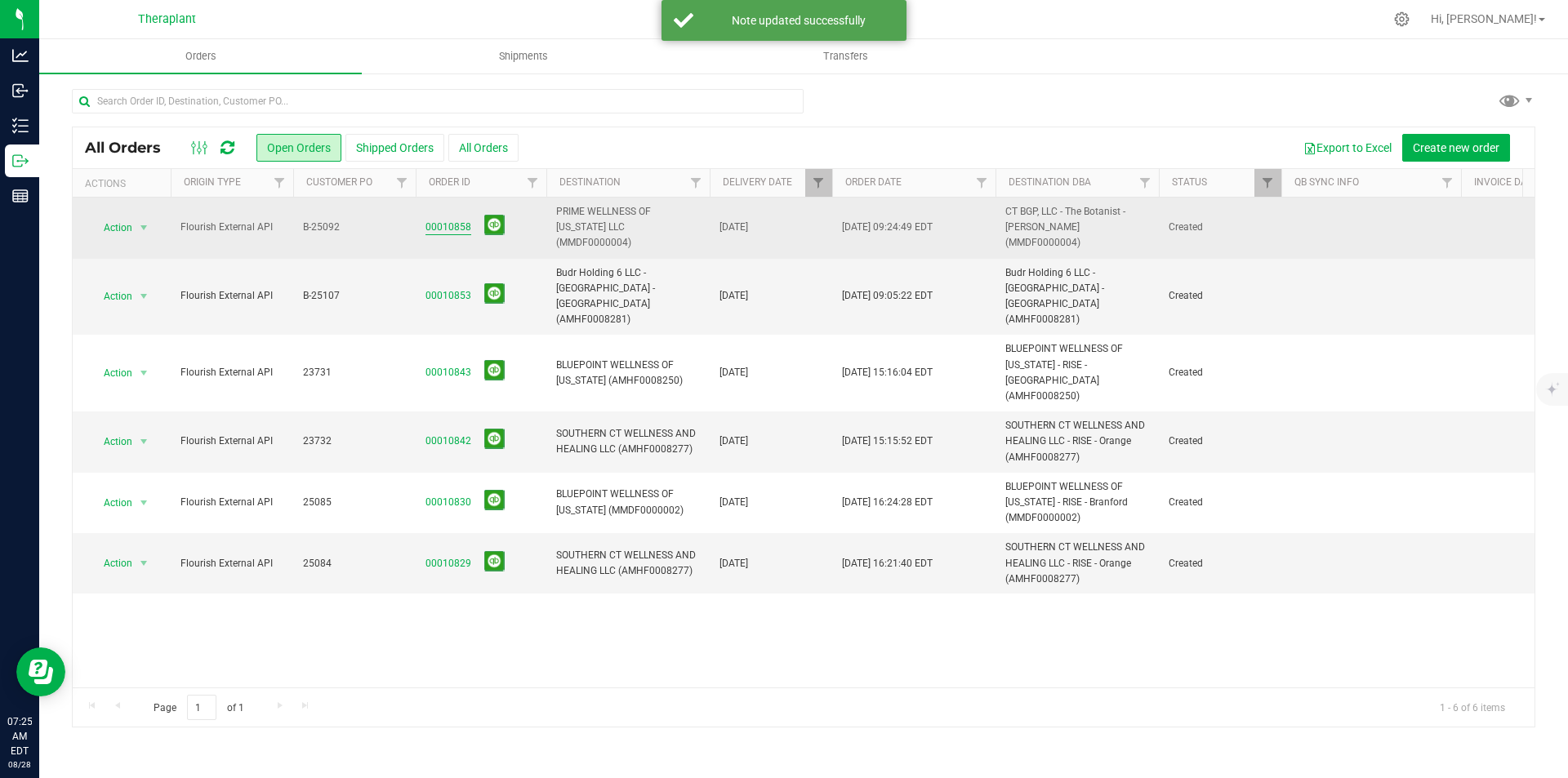
click at [451, 226] on link "00010858" at bounding box center [448, 227] width 46 height 15
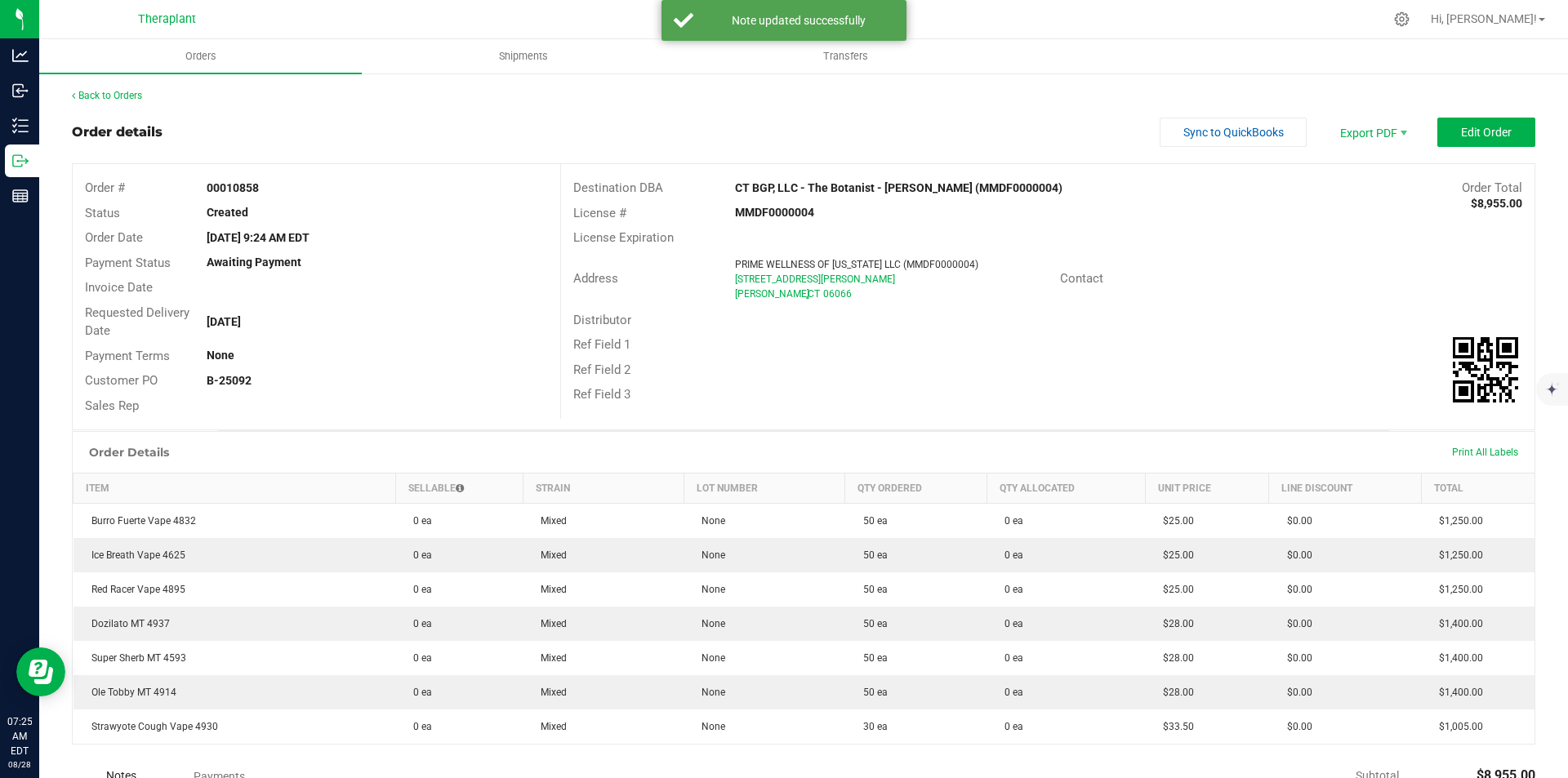
scroll to position [251, 0]
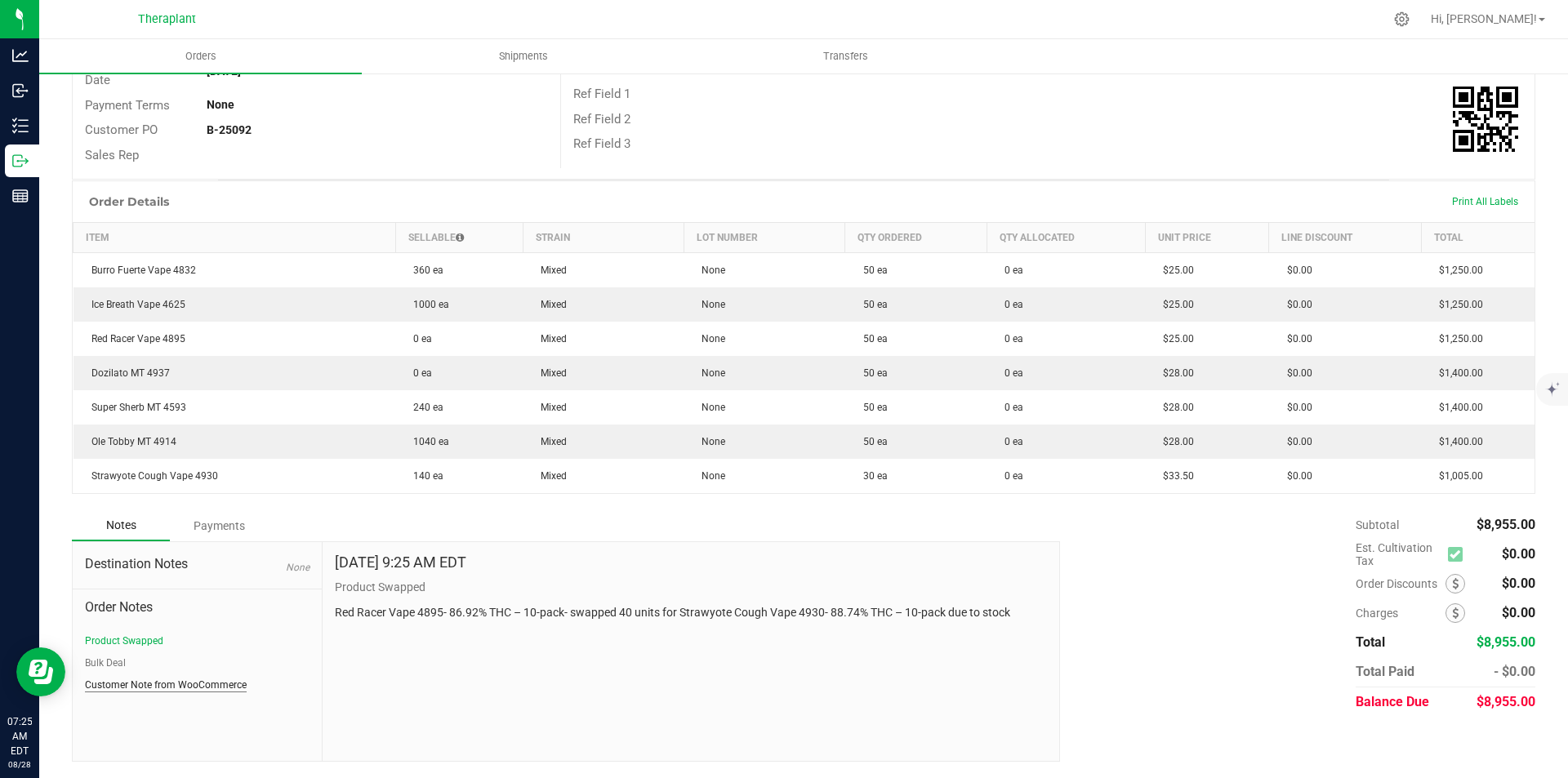
click at [189, 692] on button "Customer Note from WooCommerce" at bounding box center [166, 685] width 162 height 14
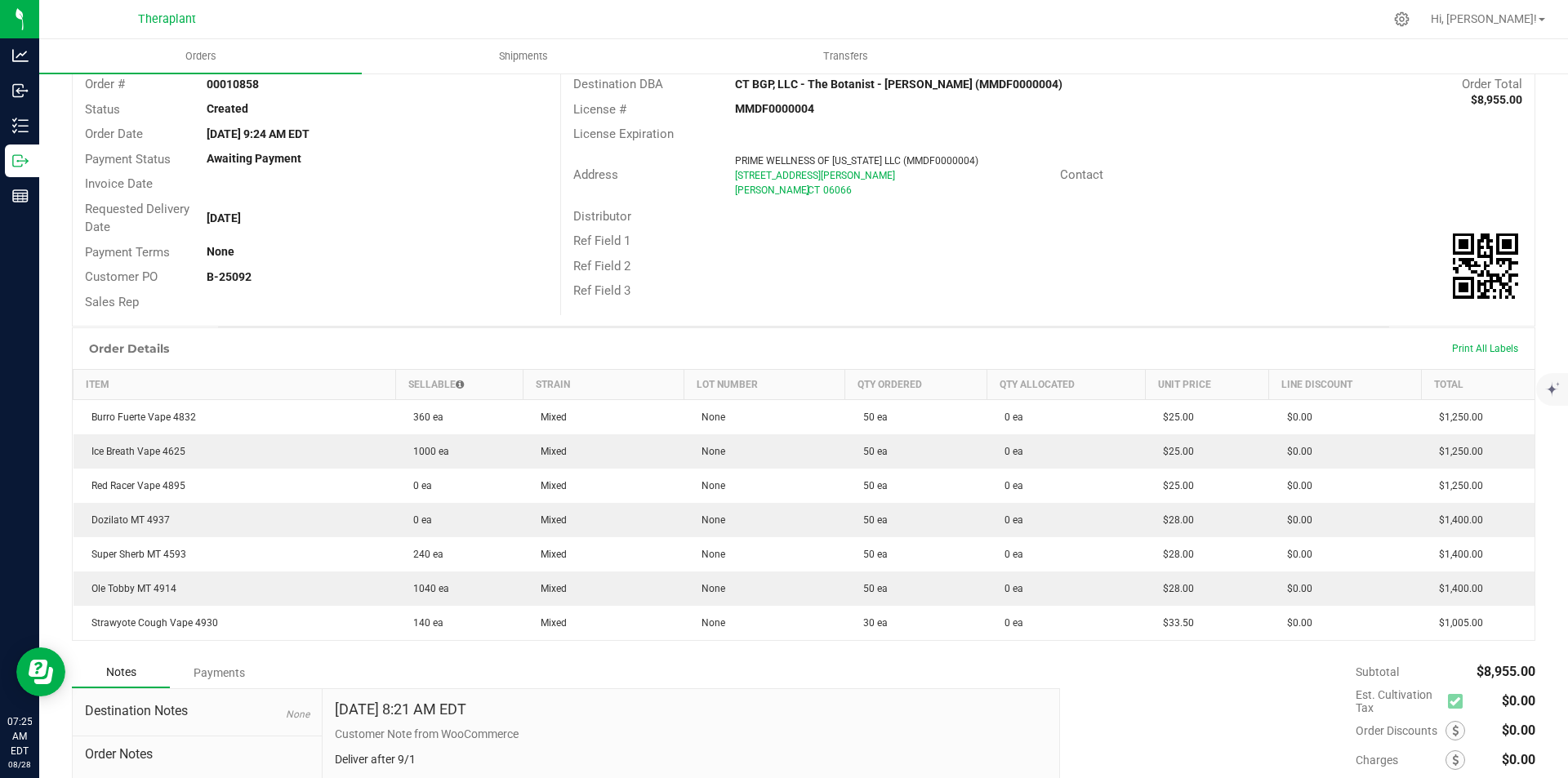
scroll to position [0, 0]
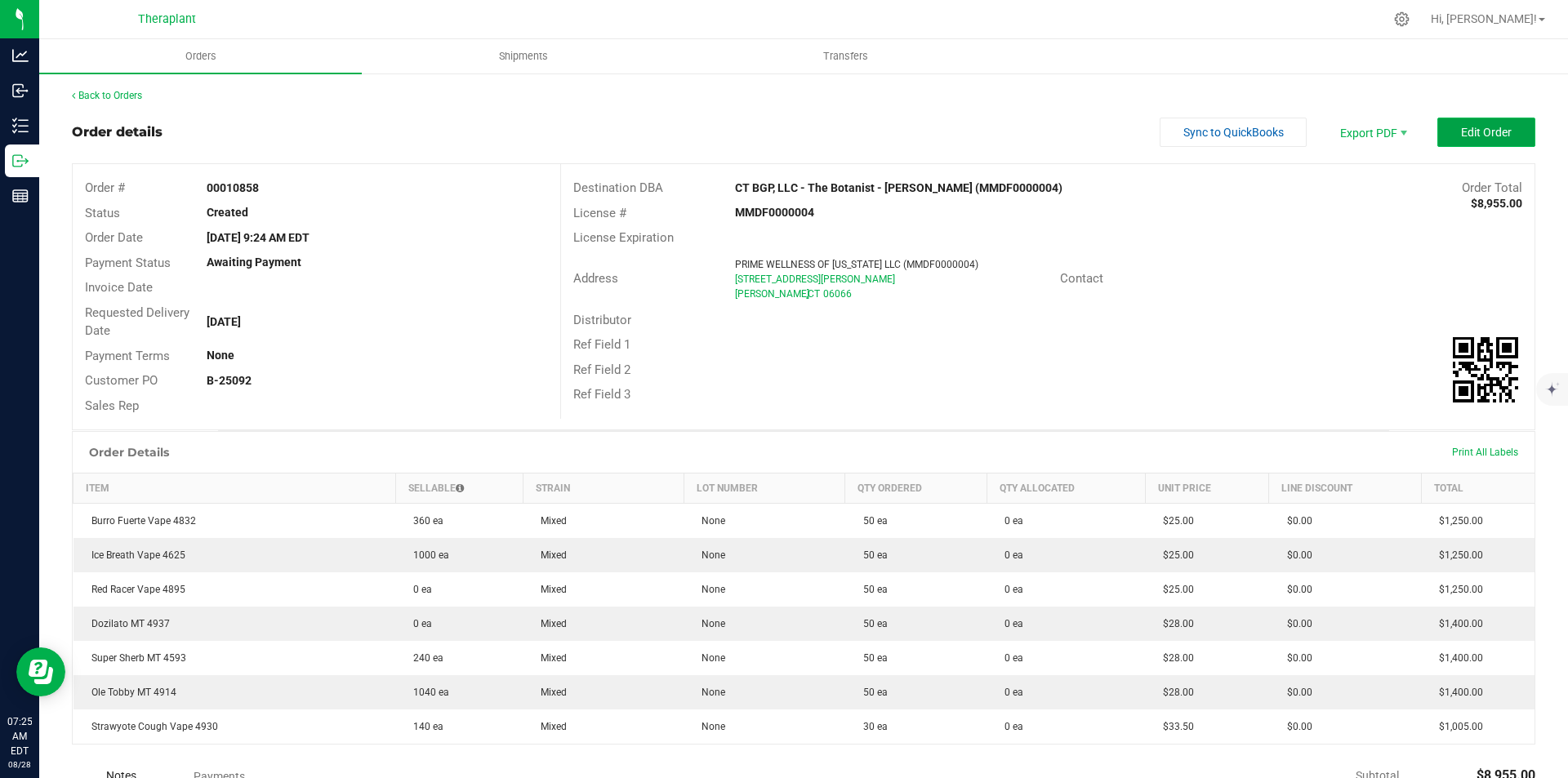
click at [1463, 135] on span "Edit Order" at bounding box center [1486, 132] width 50 height 13
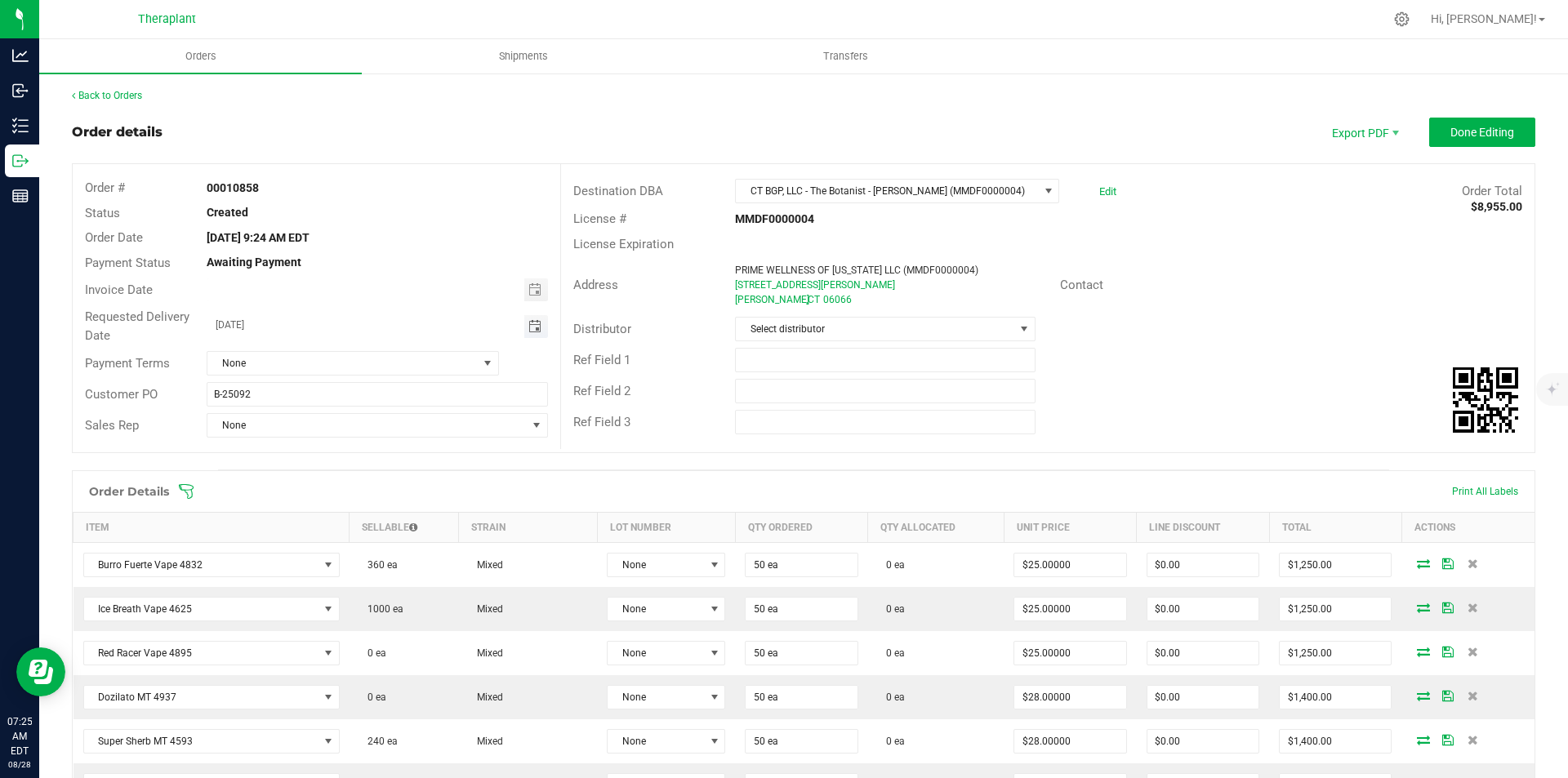
click at [528, 328] on span "Toggle calendar" at bounding box center [534, 326] width 13 height 13
click at [350, 416] on span "3" at bounding box center [352, 412] width 23 height 25
type input "[DATE]"
click at [1447, 140] on button "Done Editing" at bounding box center [1483, 132] width 106 height 30
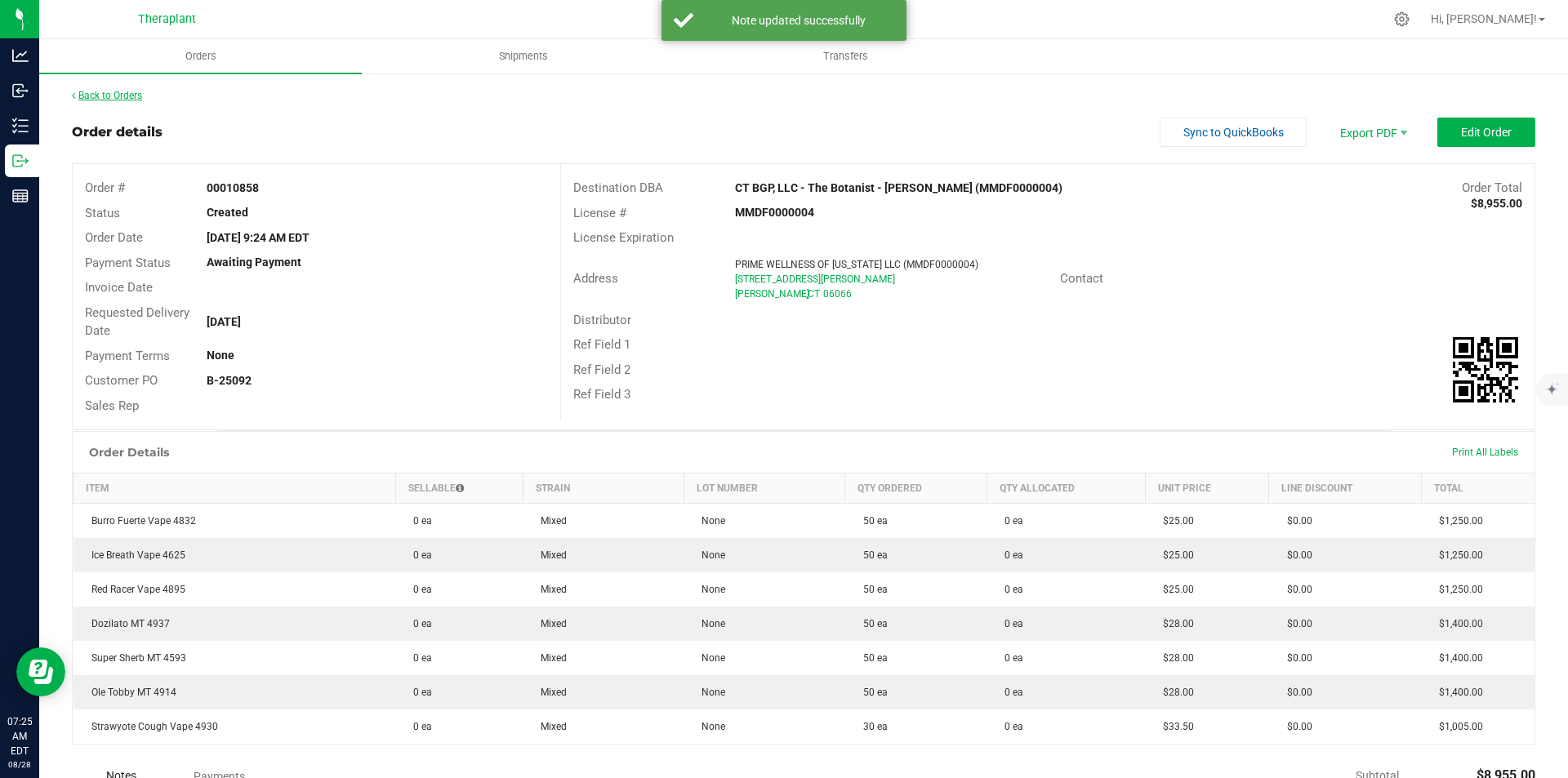
click at [120, 97] on link "Back to Orders" at bounding box center [107, 95] width 70 height 12
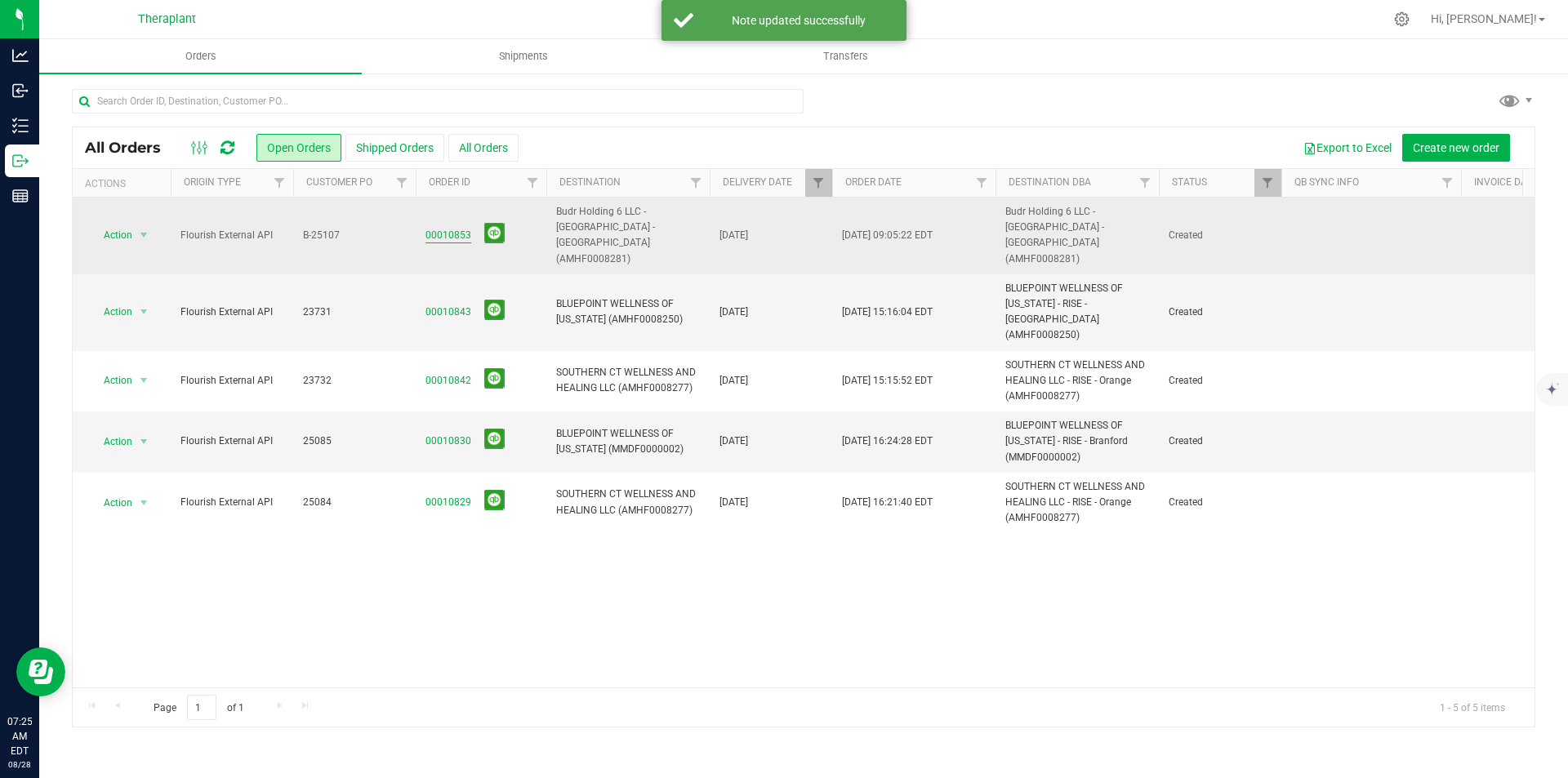
click at [452, 228] on link "00010853" at bounding box center [448, 235] width 46 height 15
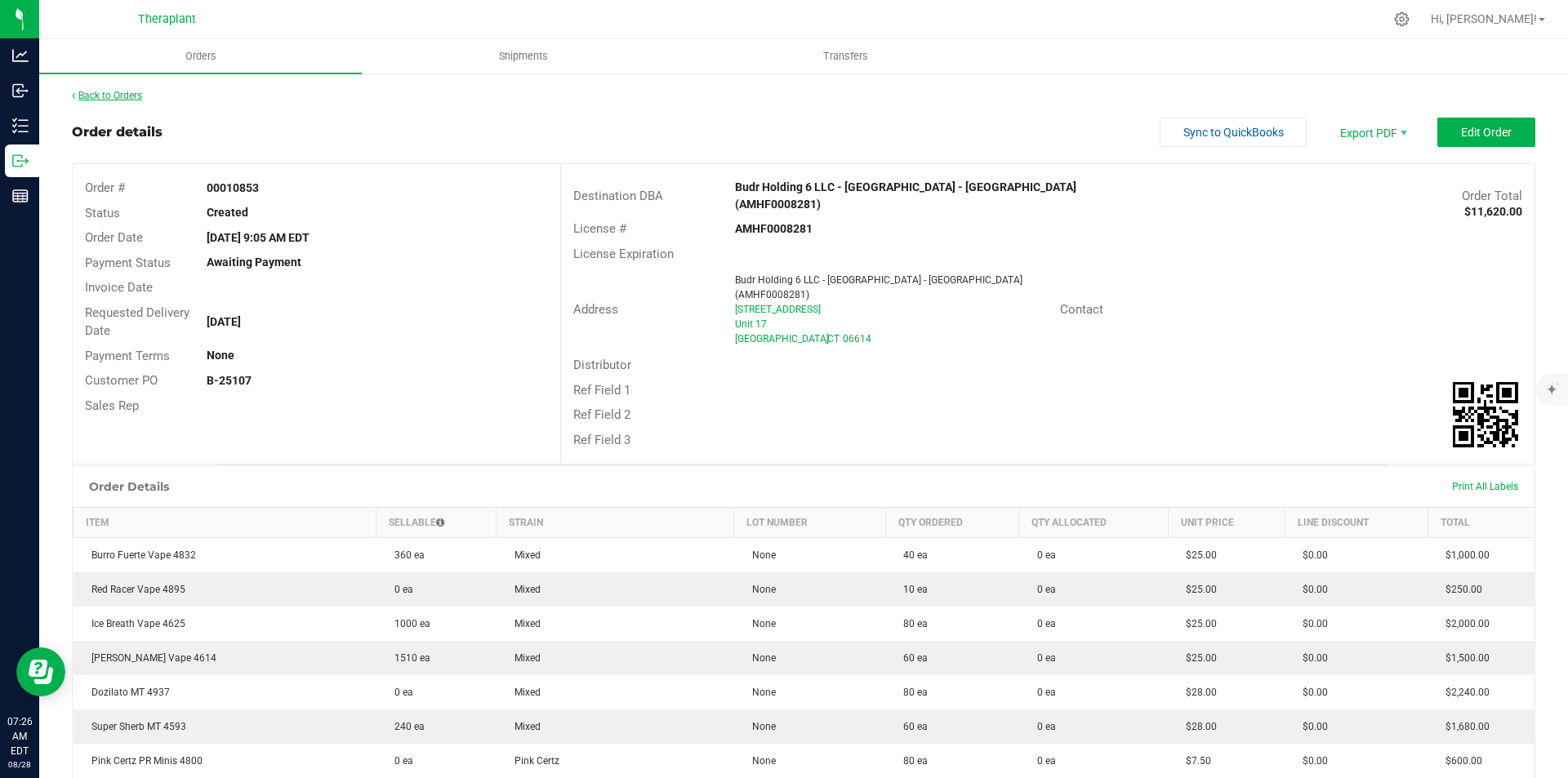
click at [116, 99] on link "Back to Orders" at bounding box center [107, 95] width 70 height 12
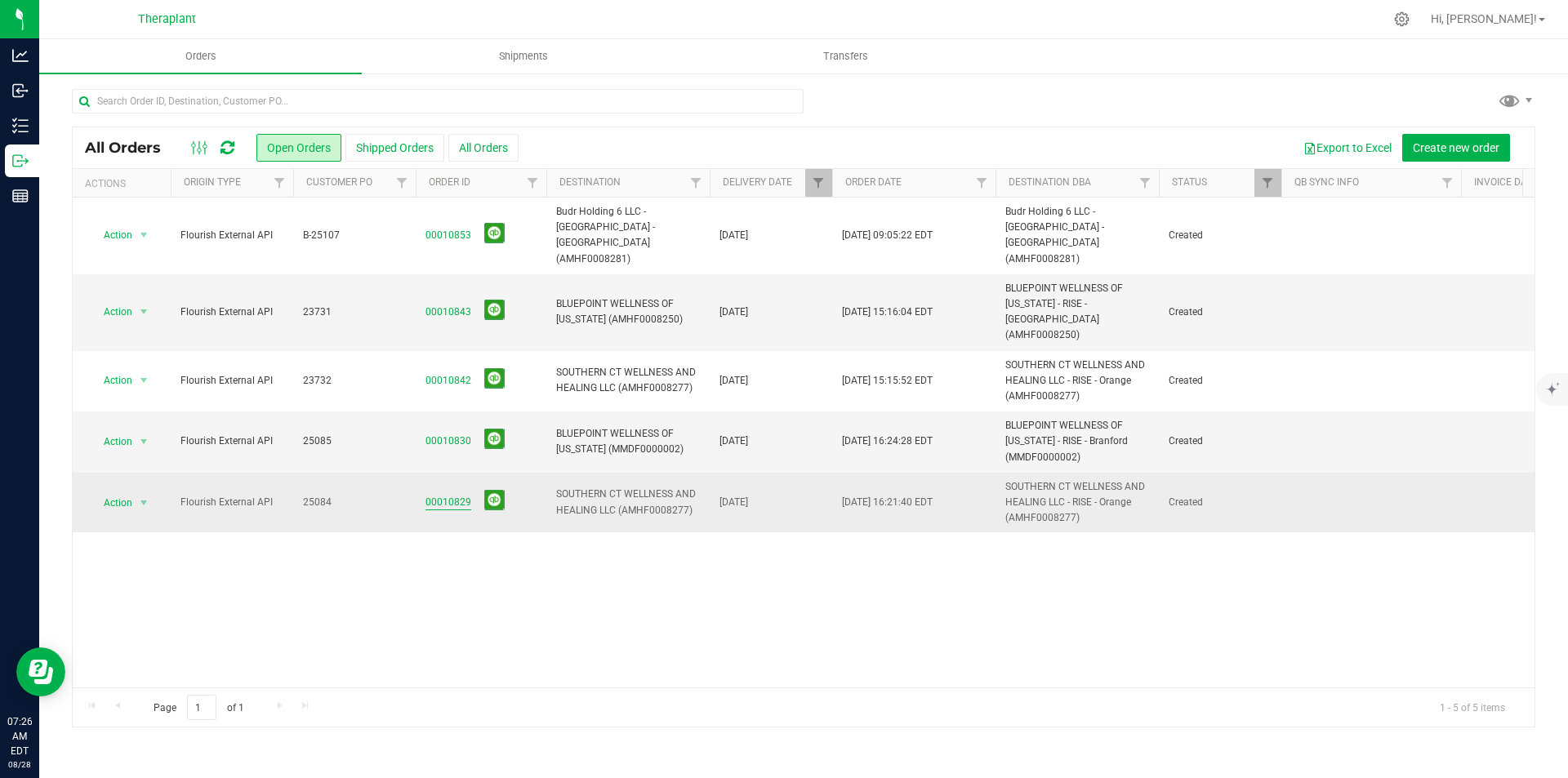
click at [447, 495] on link "00010829" at bounding box center [448, 502] width 46 height 15
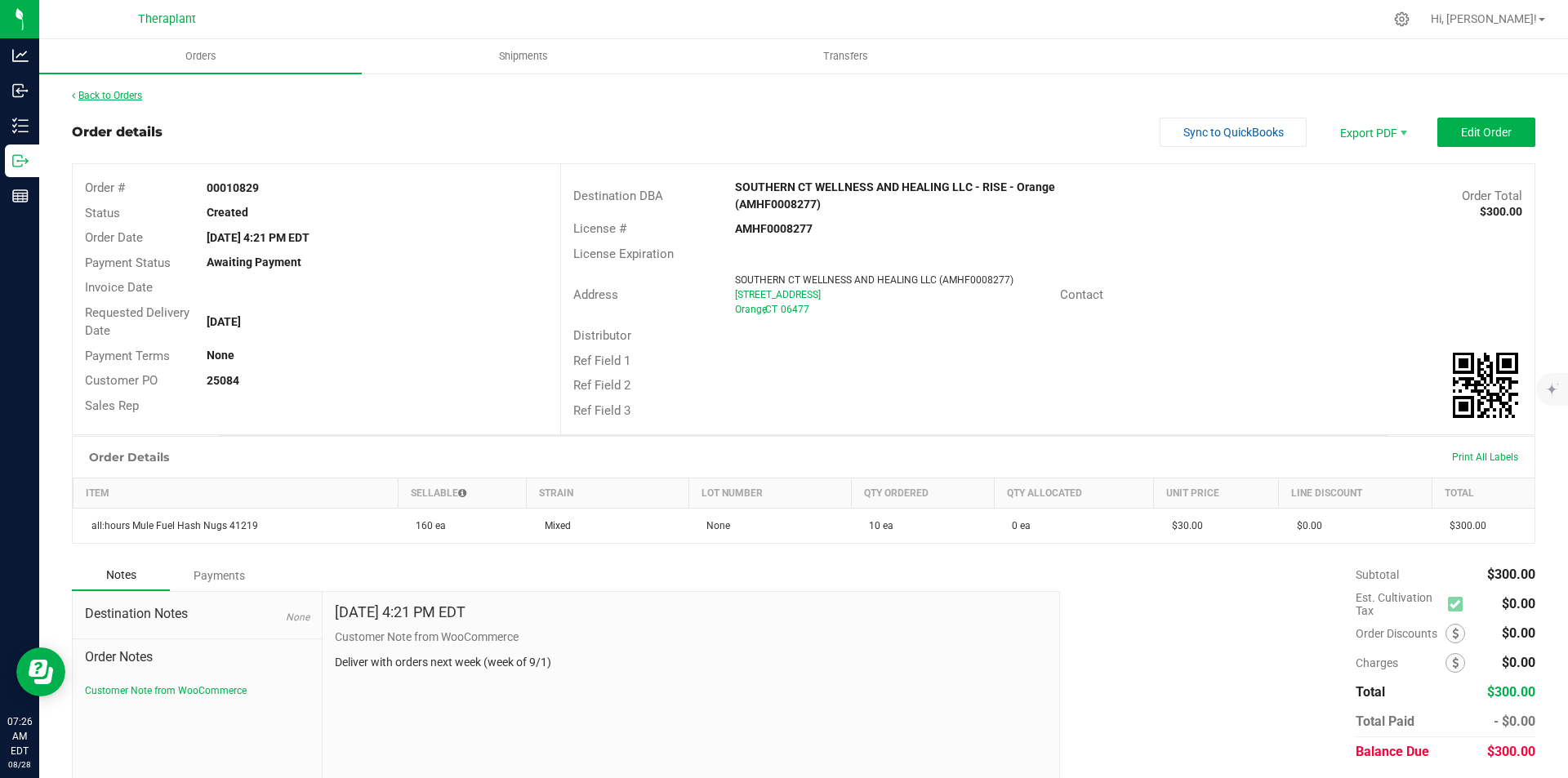
click at [108, 95] on link "Back to Orders" at bounding box center [107, 95] width 70 height 12
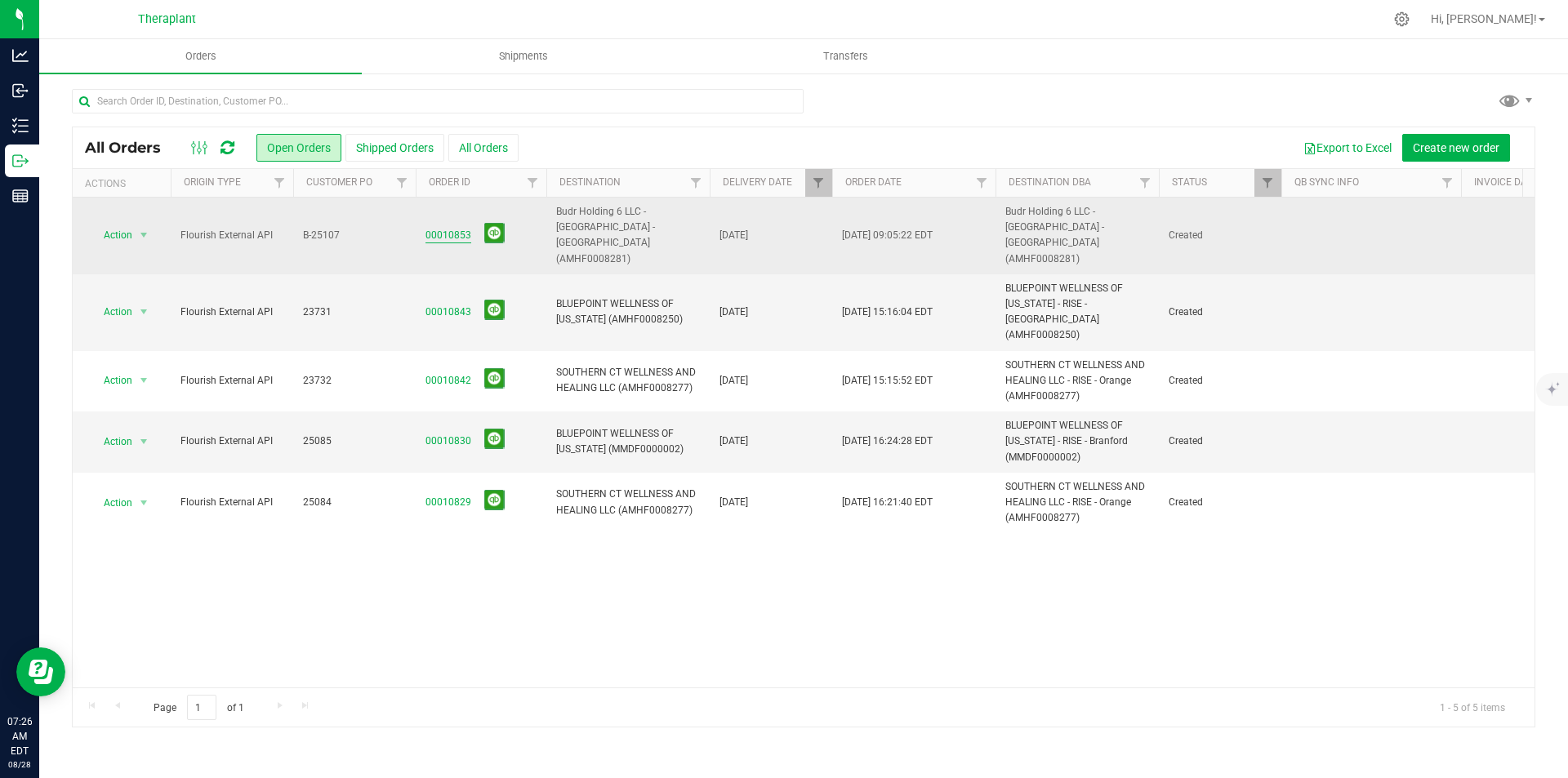
click at [448, 228] on link "00010853" at bounding box center [448, 235] width 46 height 15
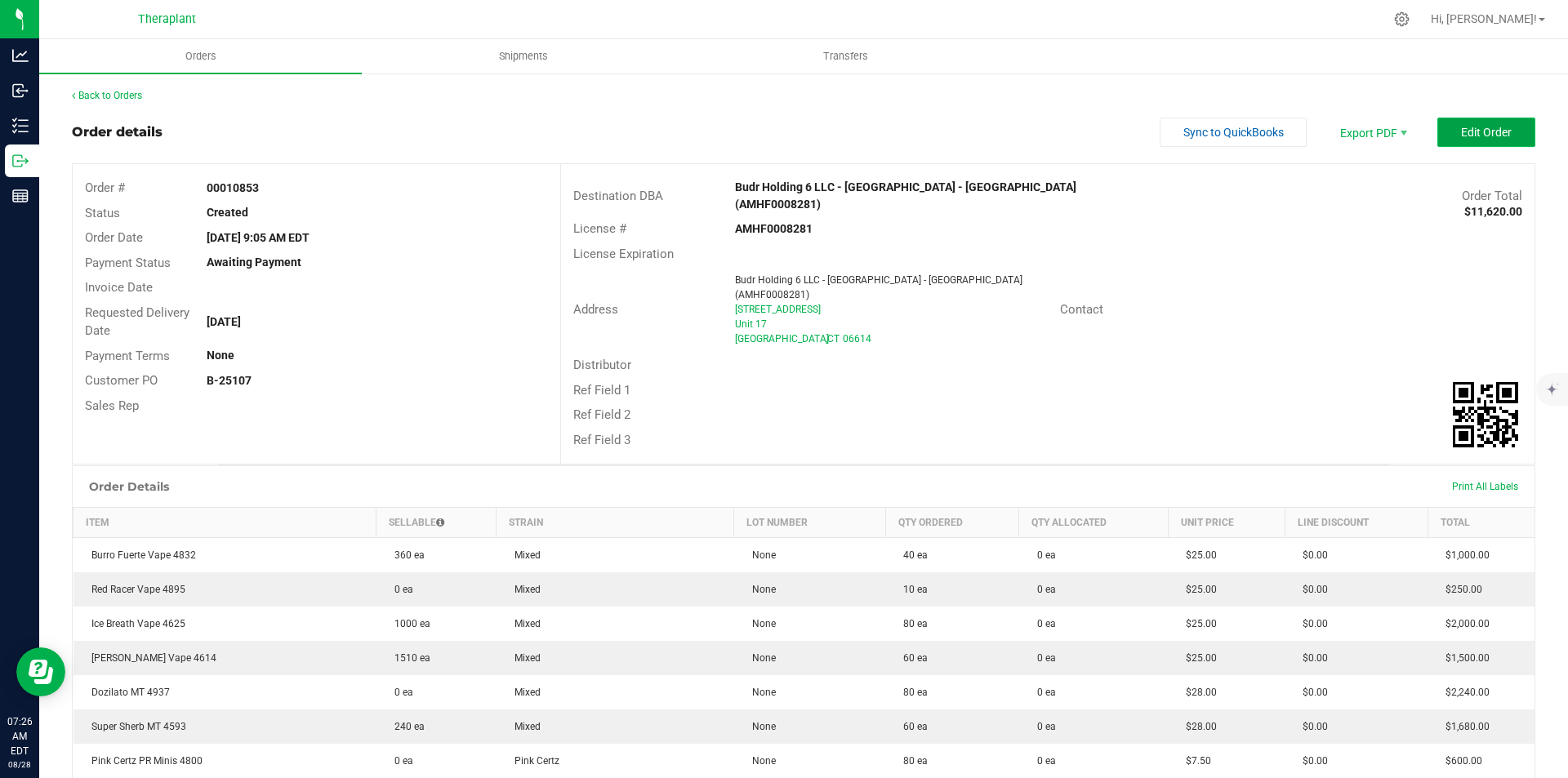
click at [1438, 147] on button "Edit Order" at bounding box center [1486, 132] width 98 height 30
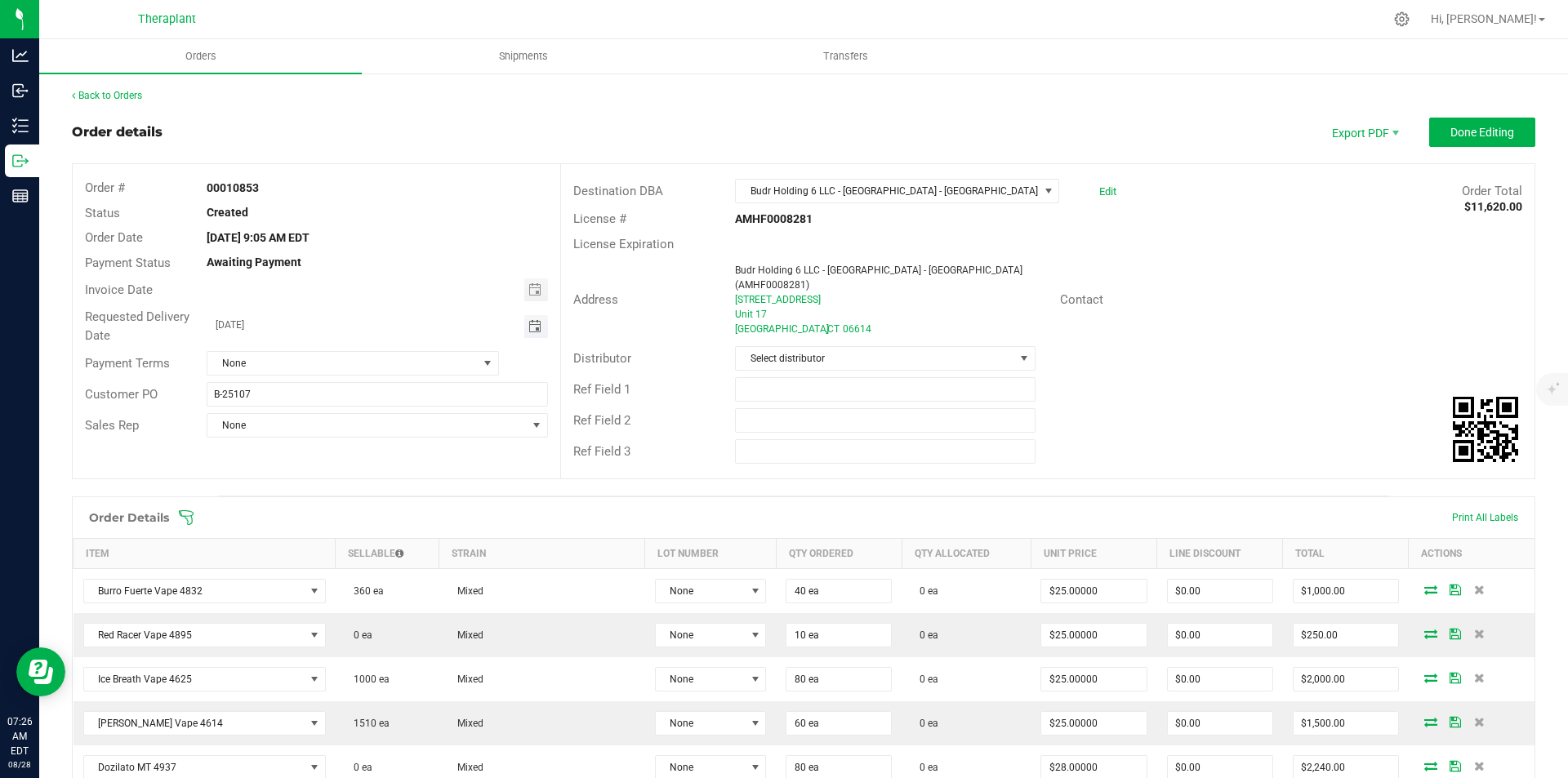
click at [533, 327] on span "Toggle calendar" at bounding box center [534, 326] width 13 height 13
click at [354, 412] on span "3" at bounding box center [352, 412] width 23 height 25
type input "[DATE]"
click at [1463, 133] on span "Done Editing" at bounding box center [1482, 132] width 64 height 13
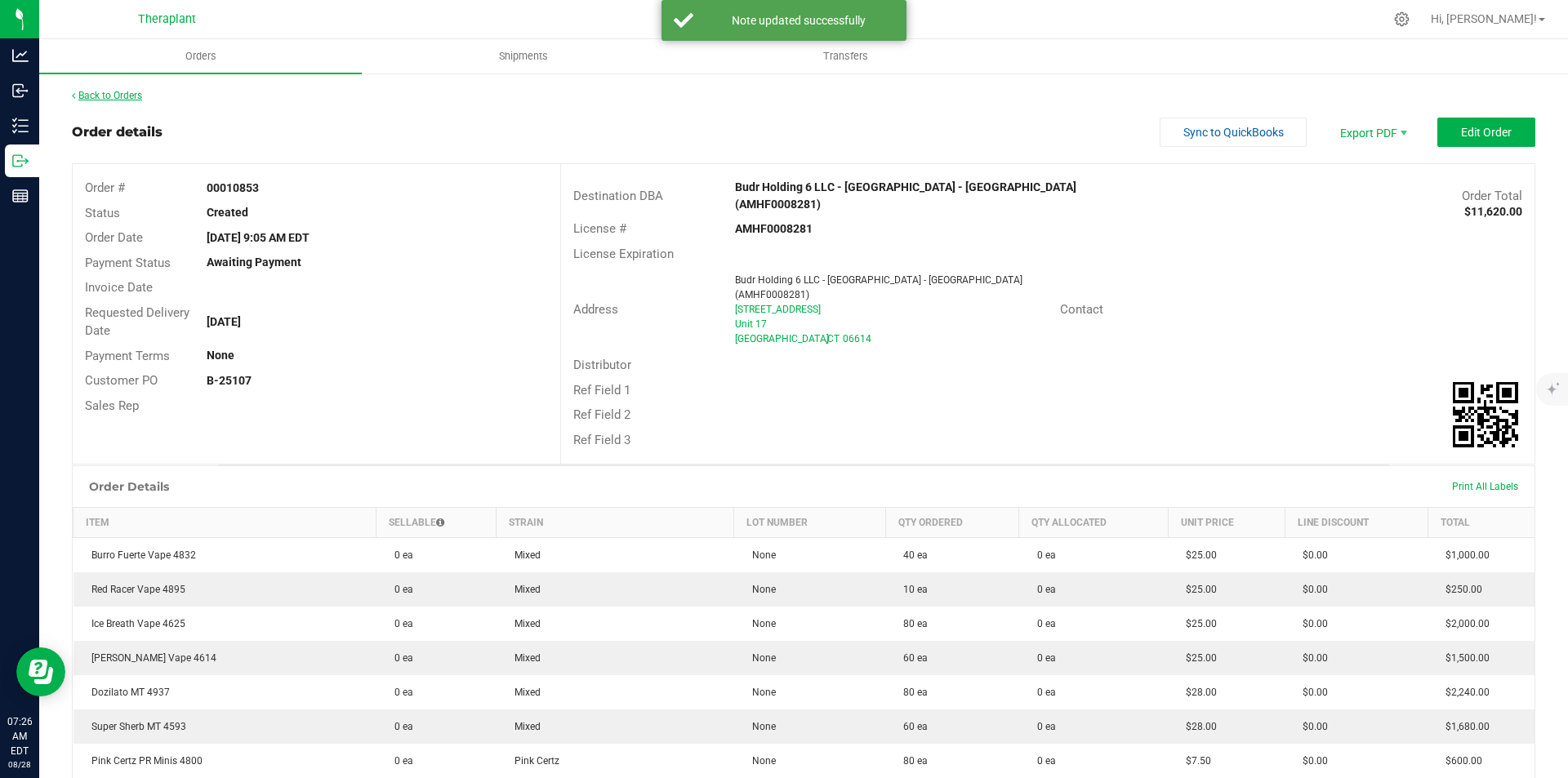
click at [121, 94] on link "Back to Orders" at bounding box center [107, 95] width 70 height 12
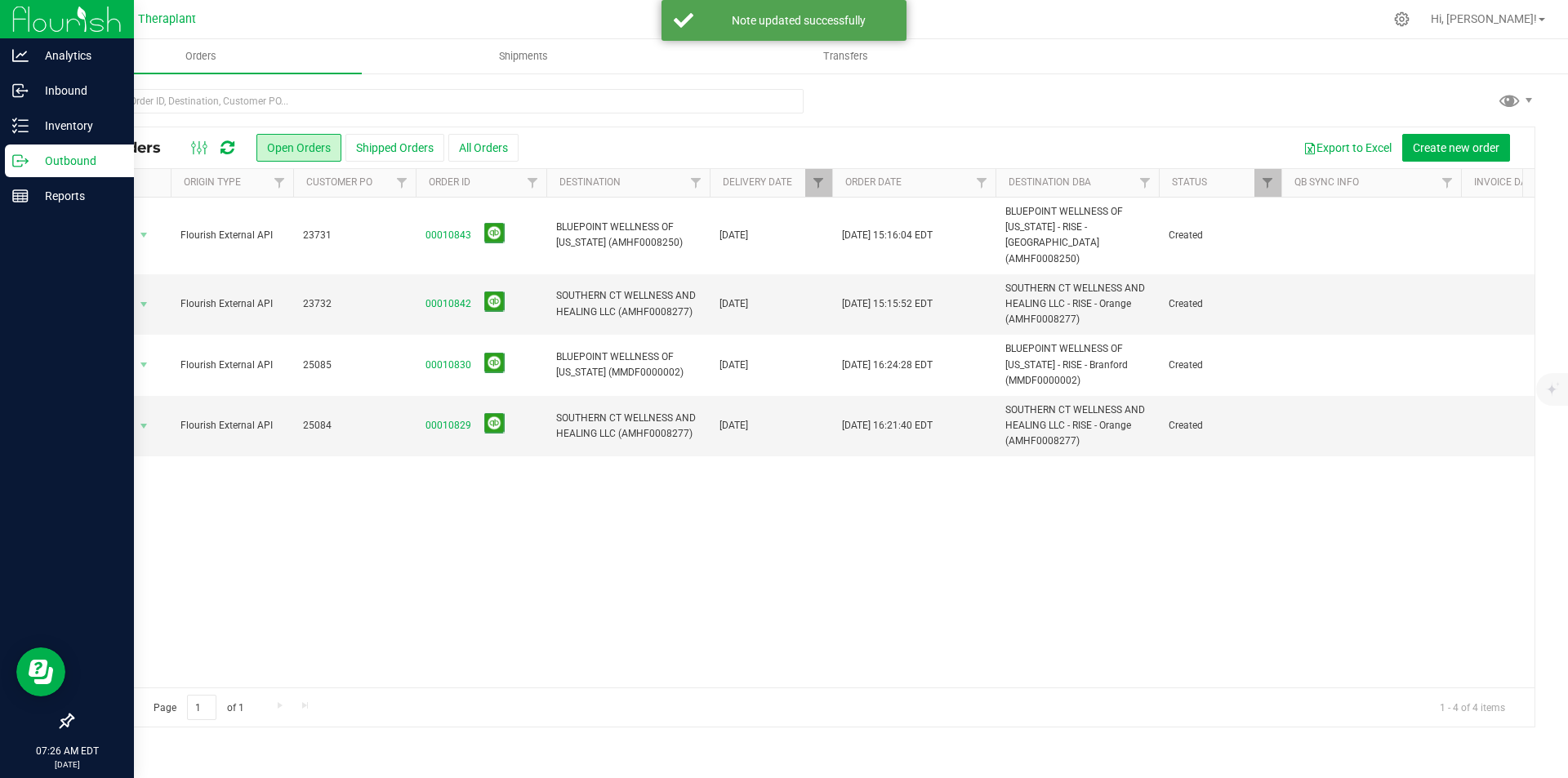
click at [28, 22] on img at bounding box center [67, 19] width 110 height 39
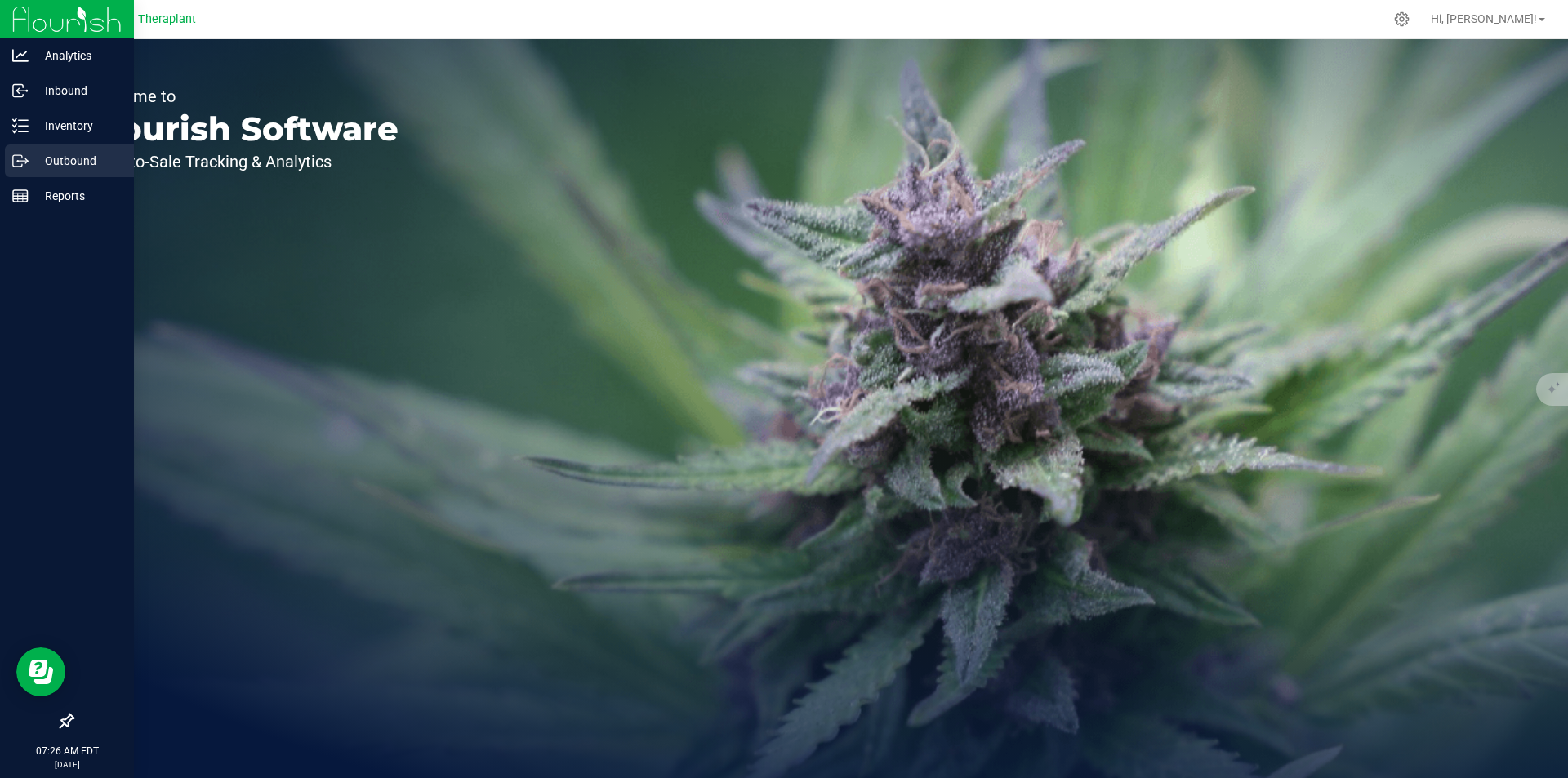
click at [16, 160] on icon at bounding box center [21, 161] width 16 height 16
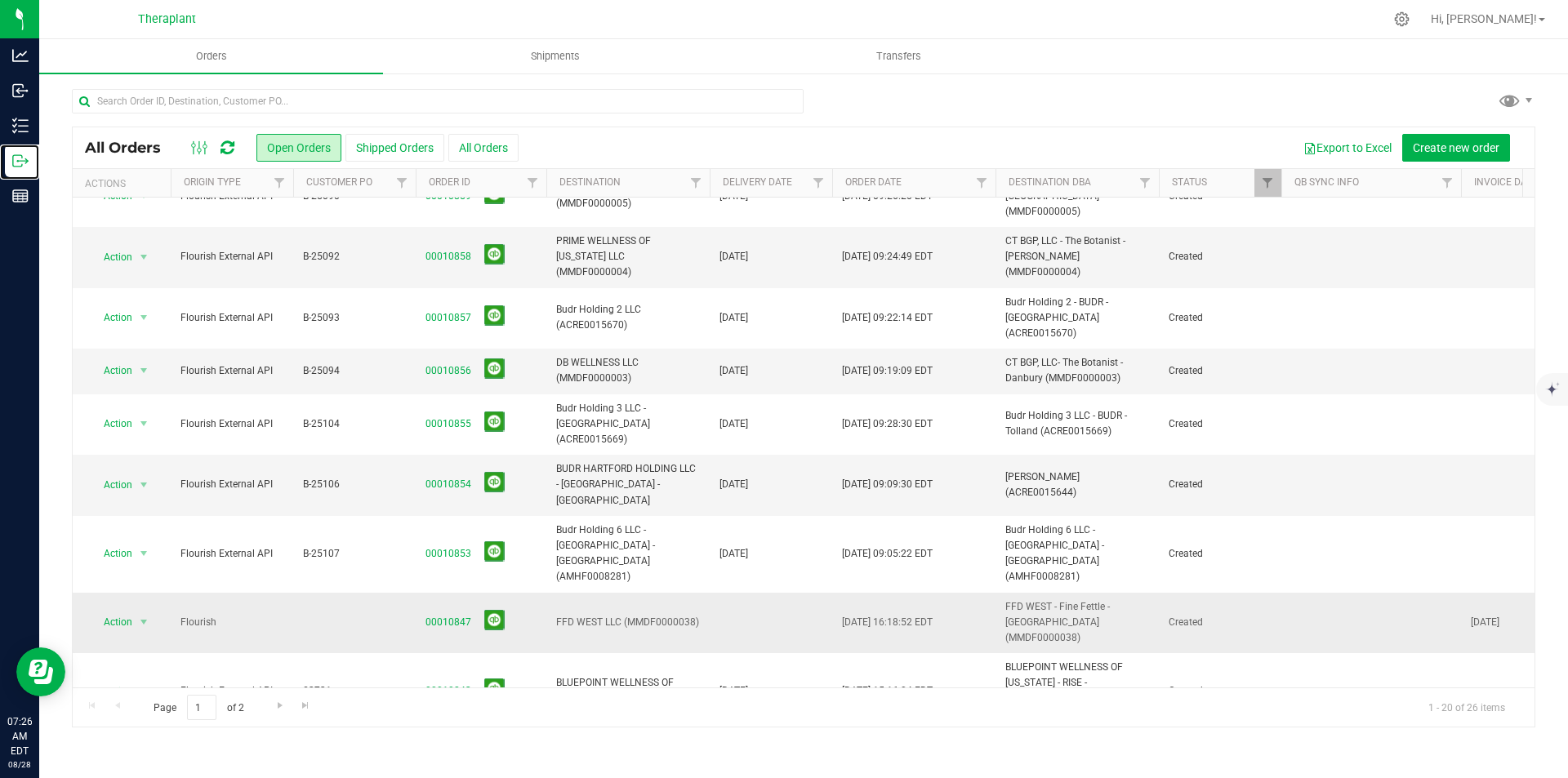
scroll to position [552, 0]
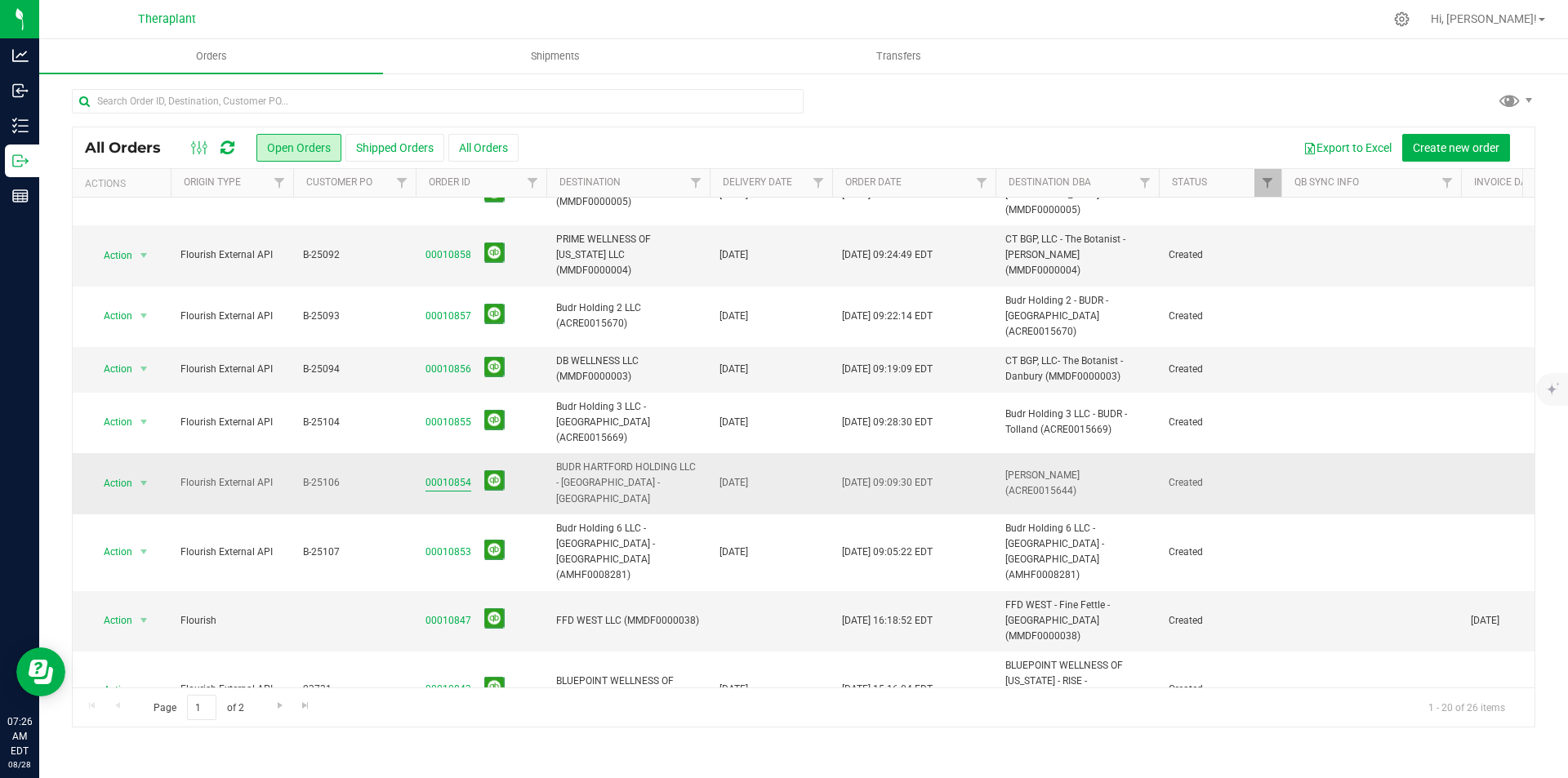
click at [460, 475] on link "00010854" at bounding box center [448, 482] width 46 height 15
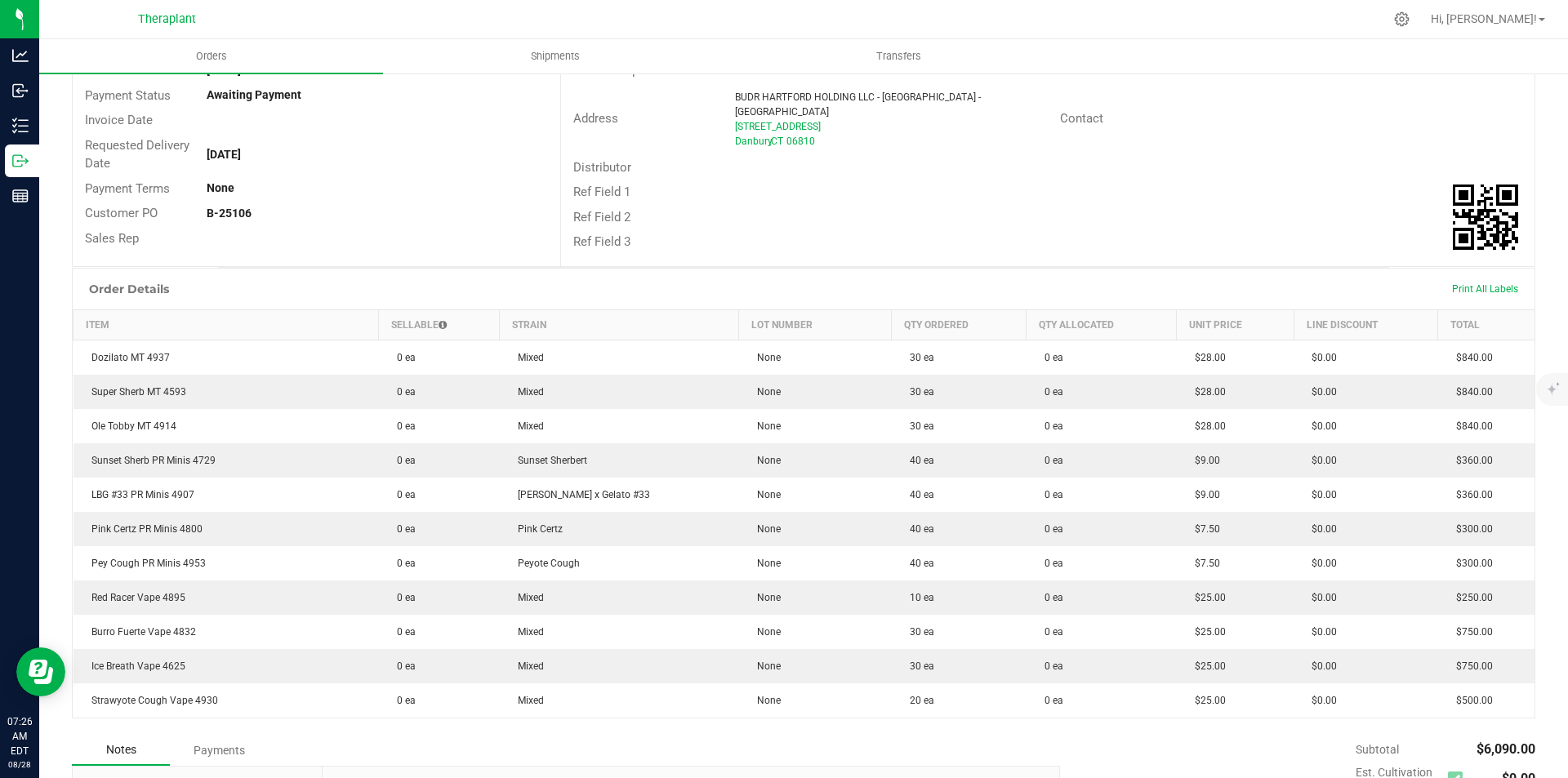
scroll to position [388, 0]
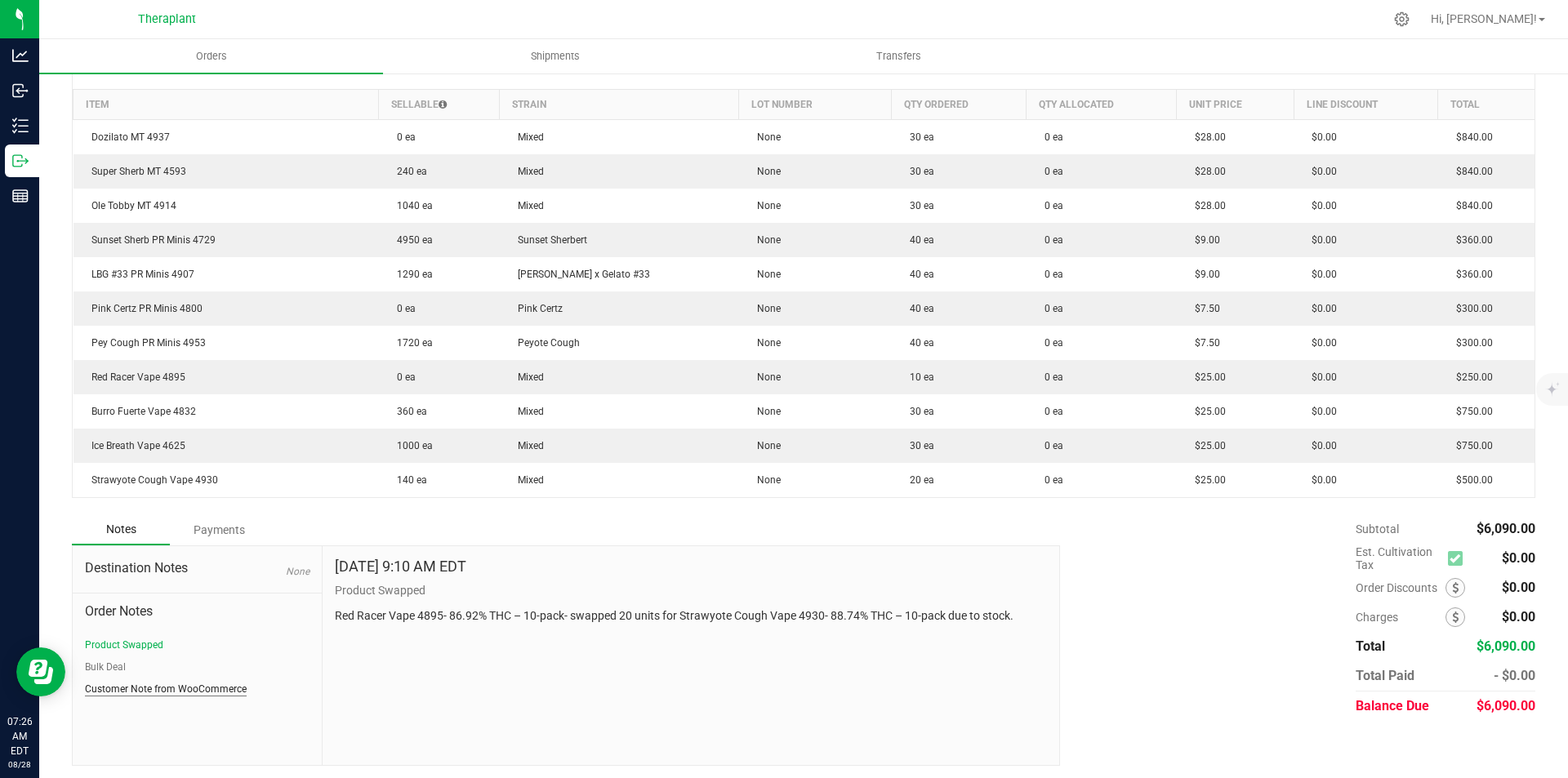
click at [149, 684] on button "Customer Note from WooCommerce" at bounding box center [166, 689] width 162 height 14
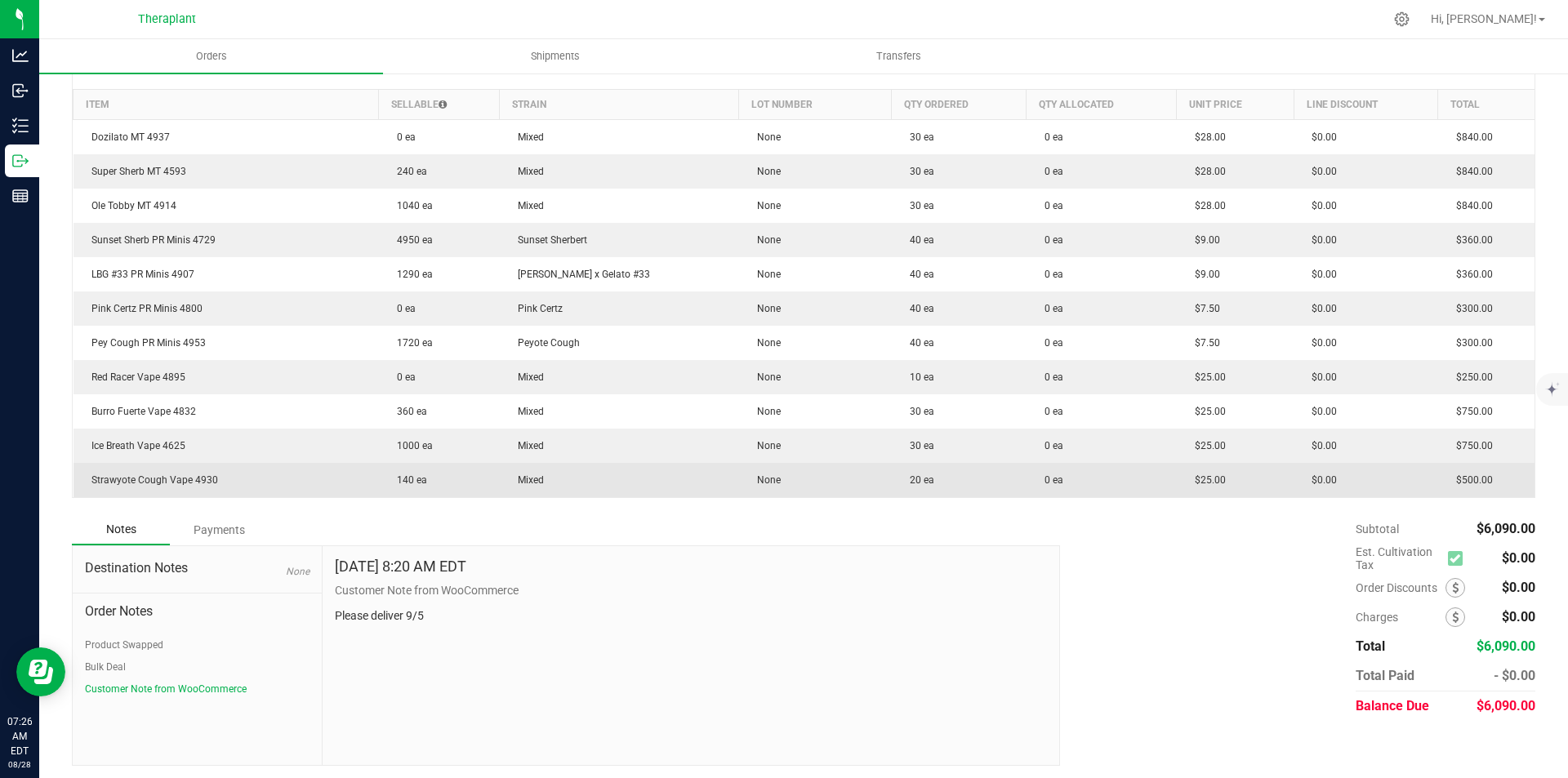
scroll to position [0, 0]
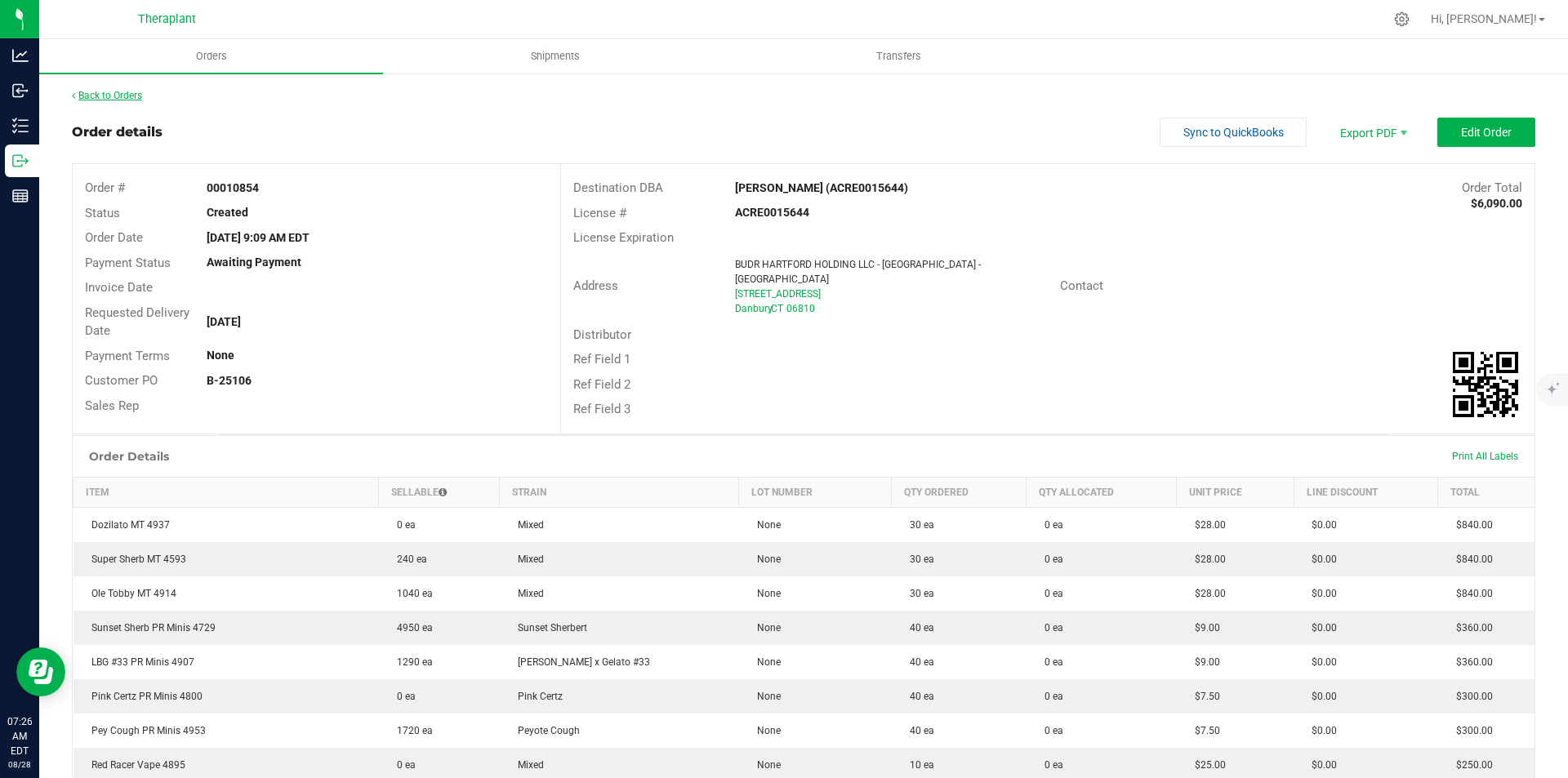
click at [84, 91] on link "Back to Orders" at bounding box center [107, 95] width 70 height 12
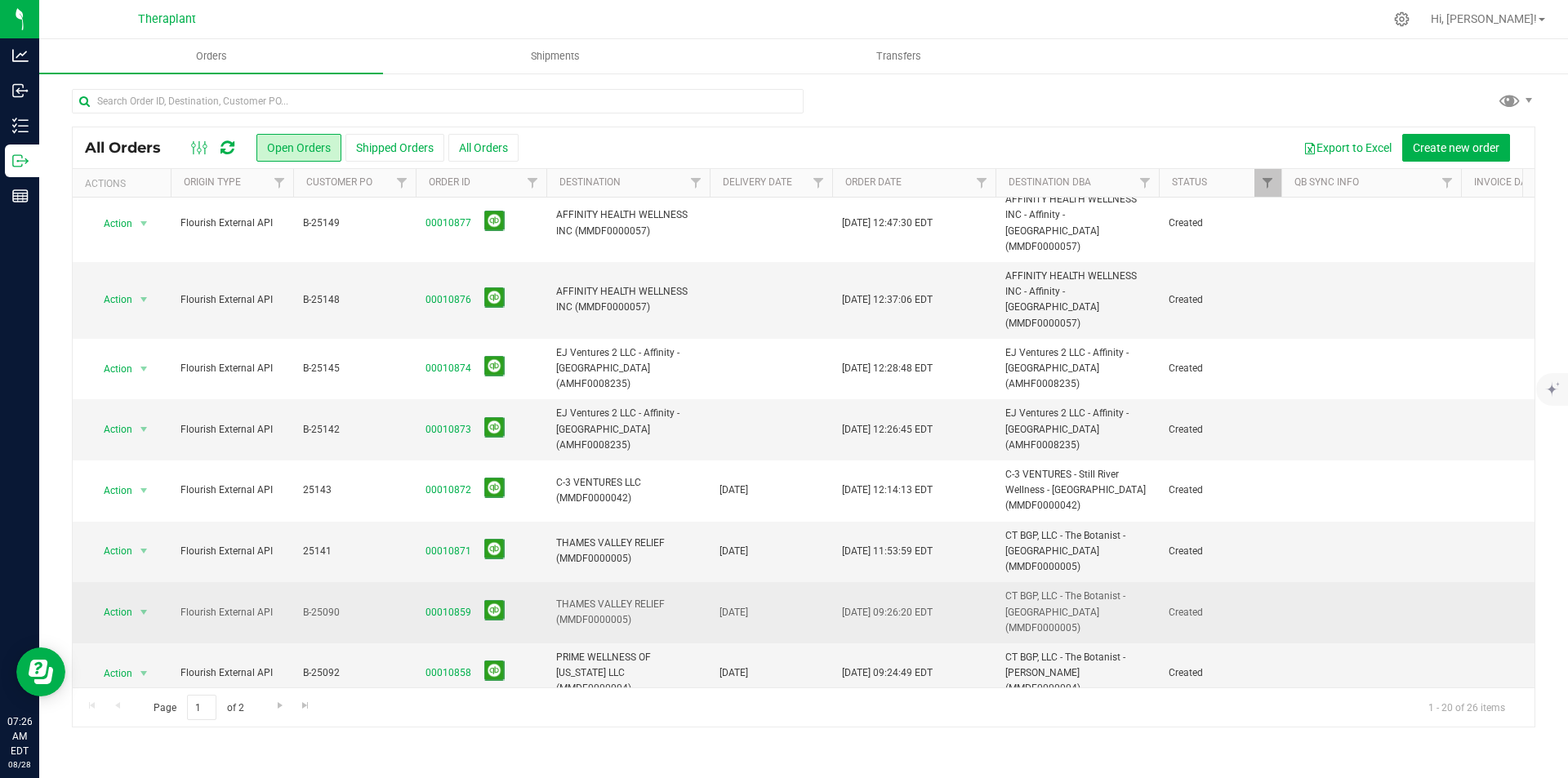
scroll to position [164, 0]
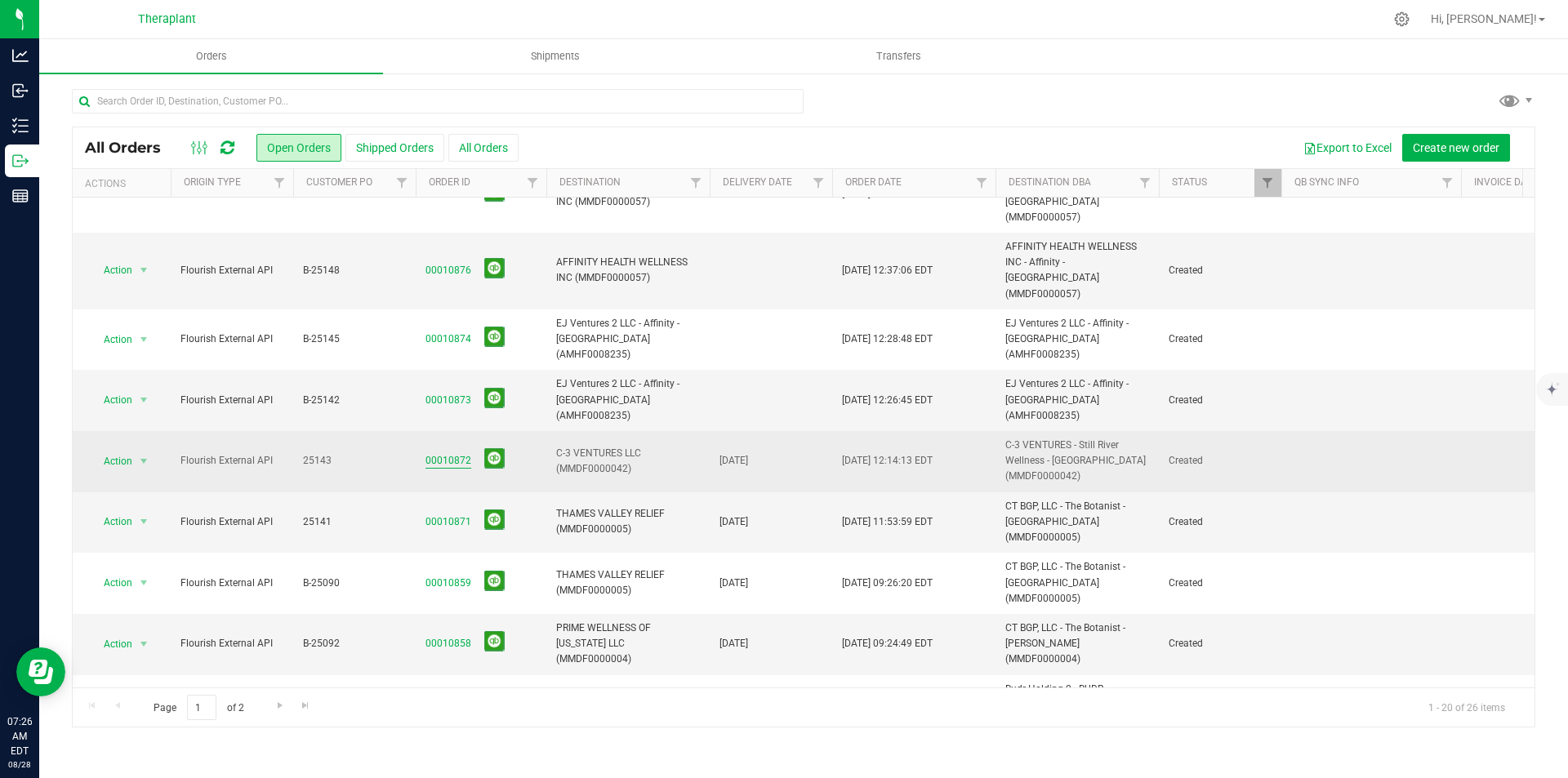
click at [426, 453] on link "00010872" at bounding box center [448, 461] width 46 height 15
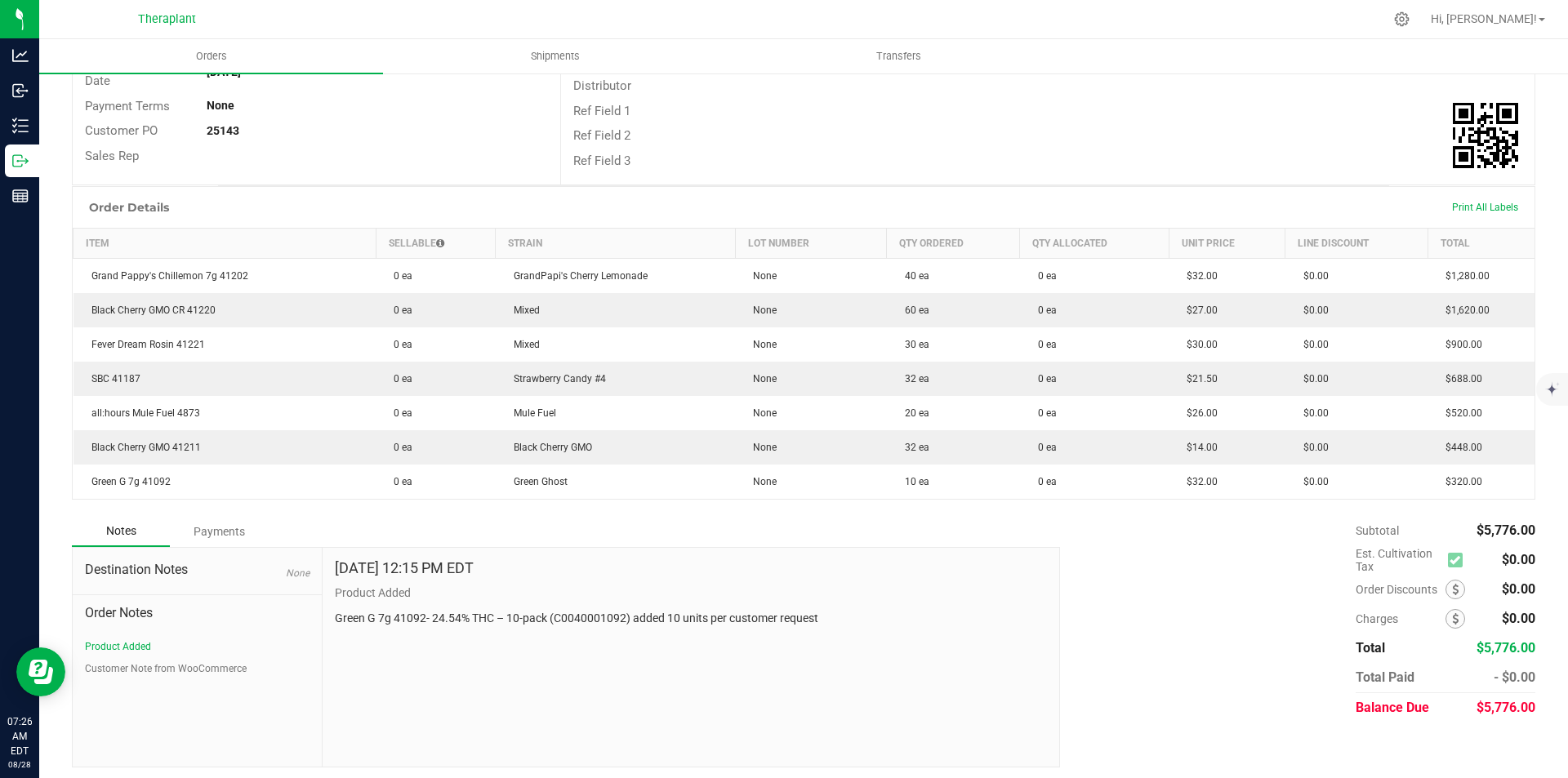
scroll to position [251, 0]
click at [103, 666] on button "Customer Note from WooCommerce" at bounding box center [166, 667] width 162 height 14
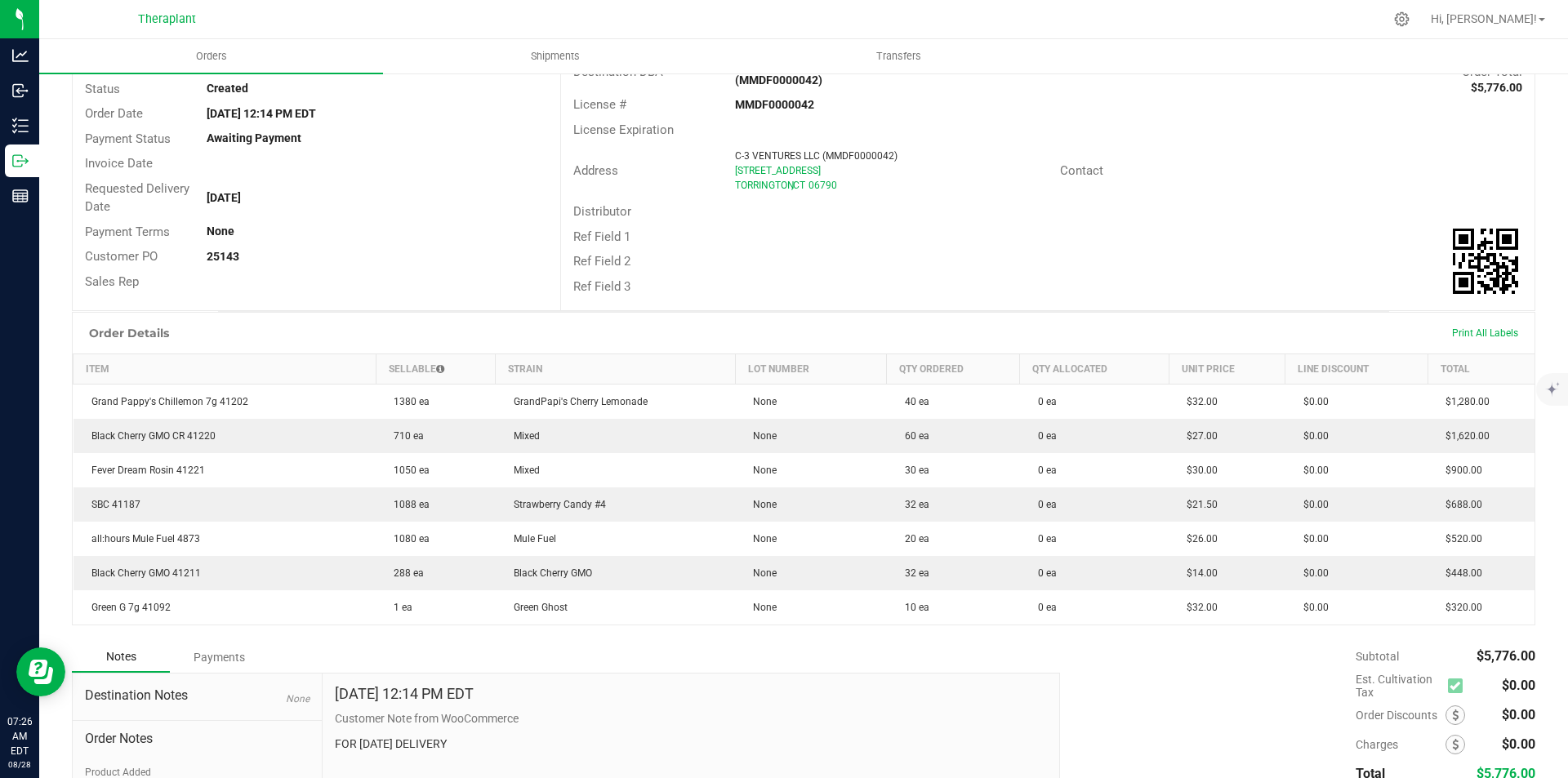
scroll to position [0, 0]
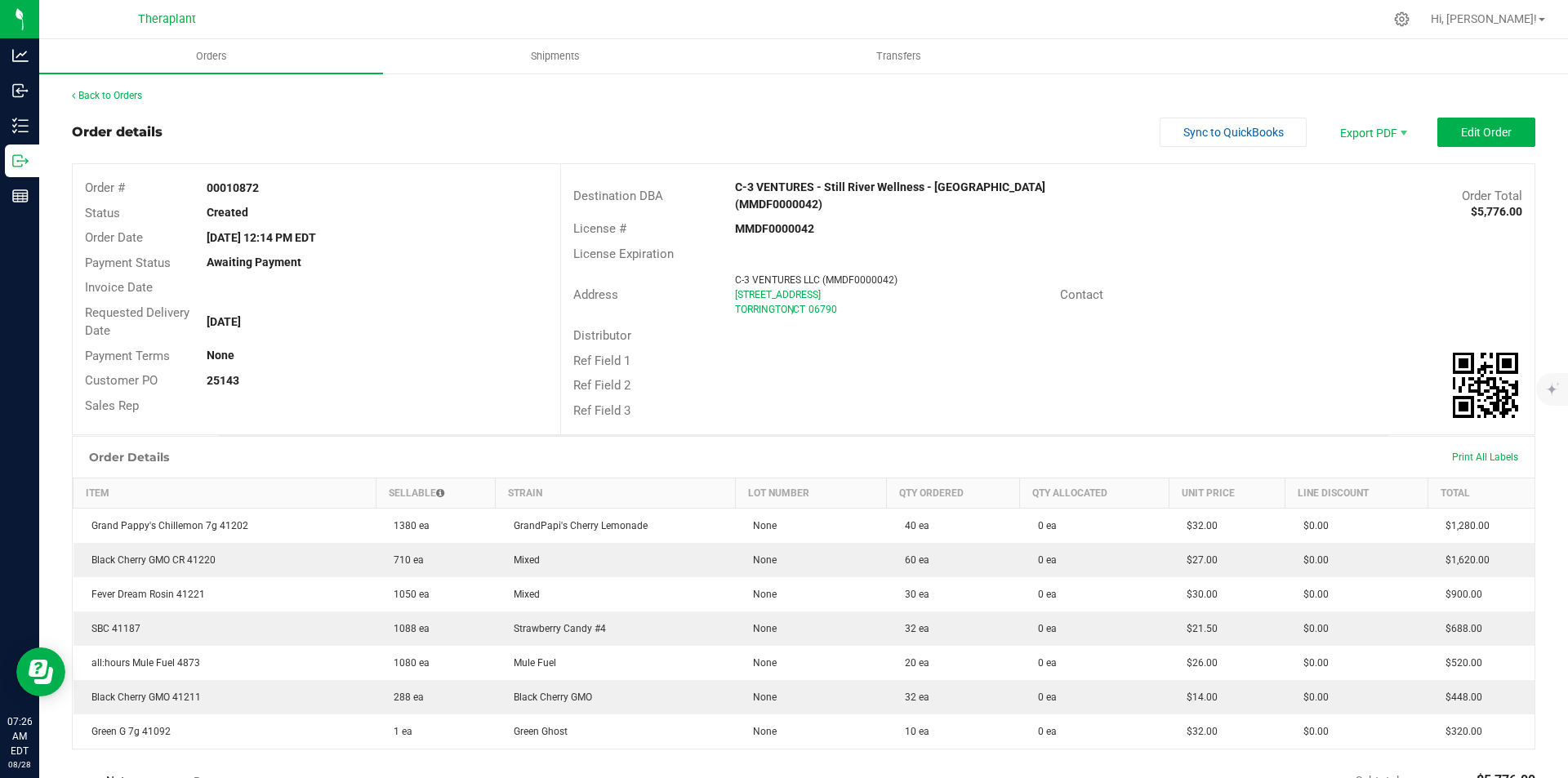
click at [115, 76] on div "Back to Orders Order details Sync to QuickBooks Export PDF Edit Order Order # 0…" at bounding box center [803, 552] width 1528 height 961
click at [111, 93] on link "Back to Orders" at bounding box center [107, 95] width 70 height 12
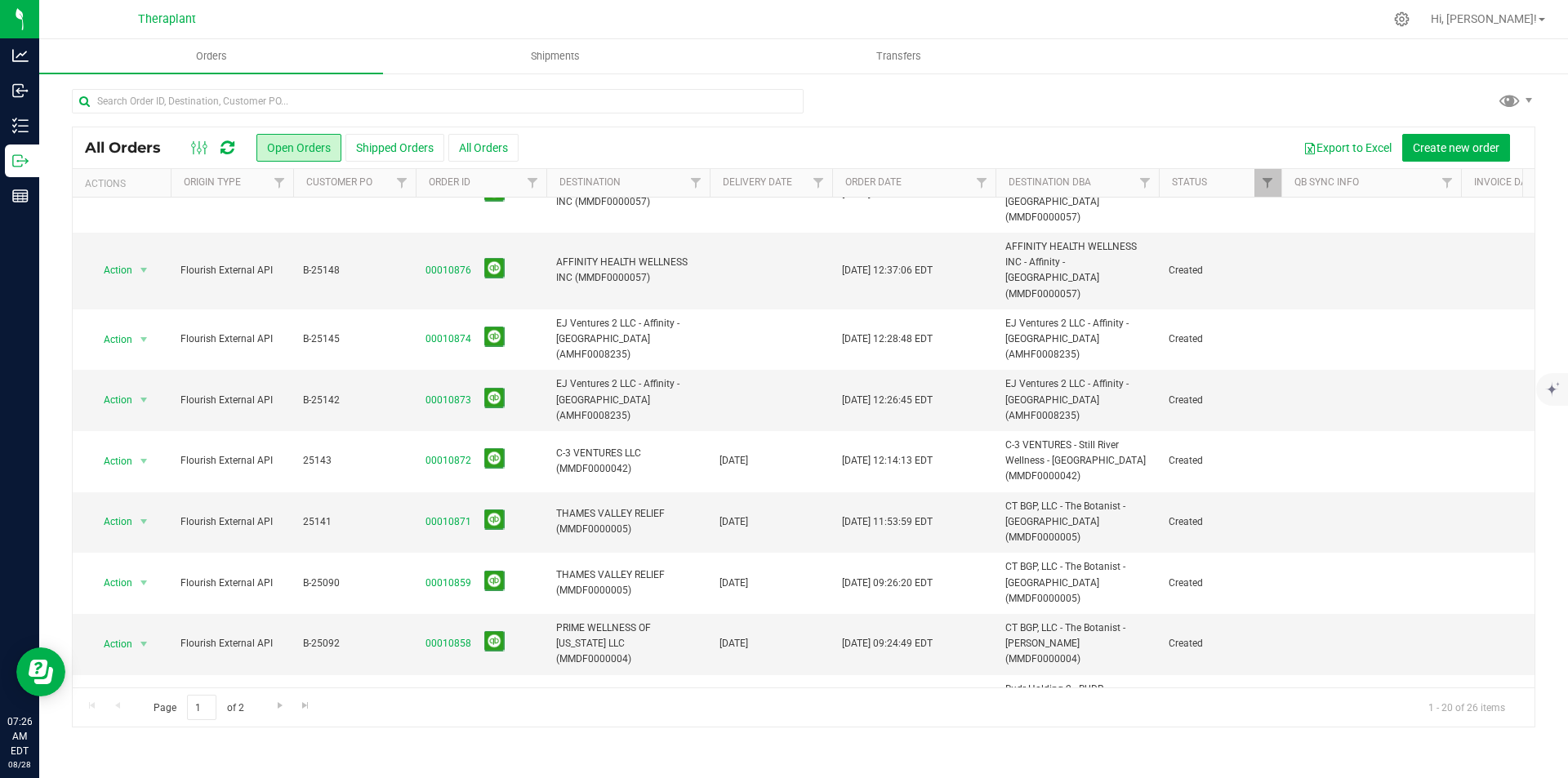
scroll to position [245, 0]
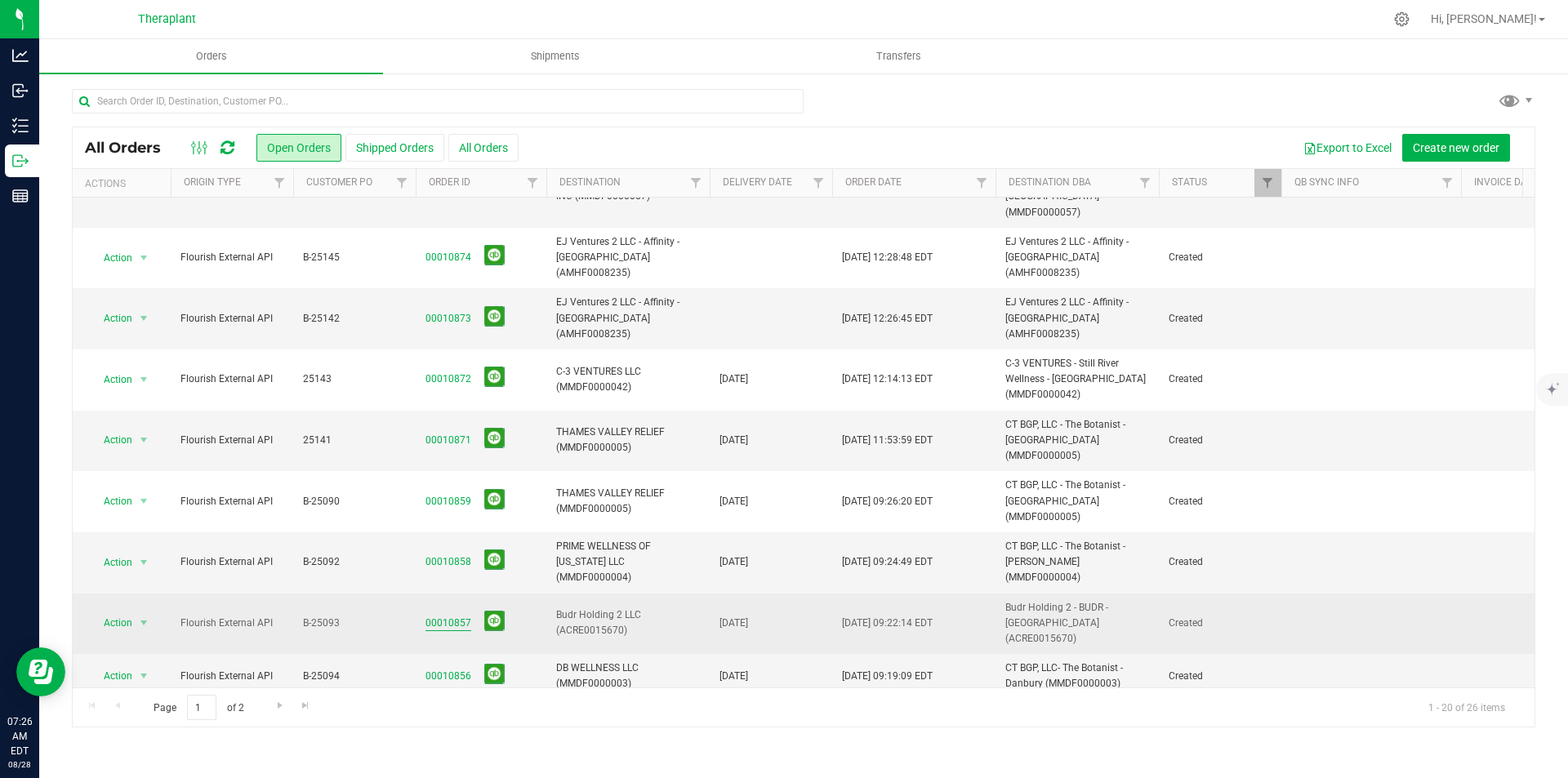
click at [445, 616] on link "00010857" at bounding box center [448, 623] width 46 height 15
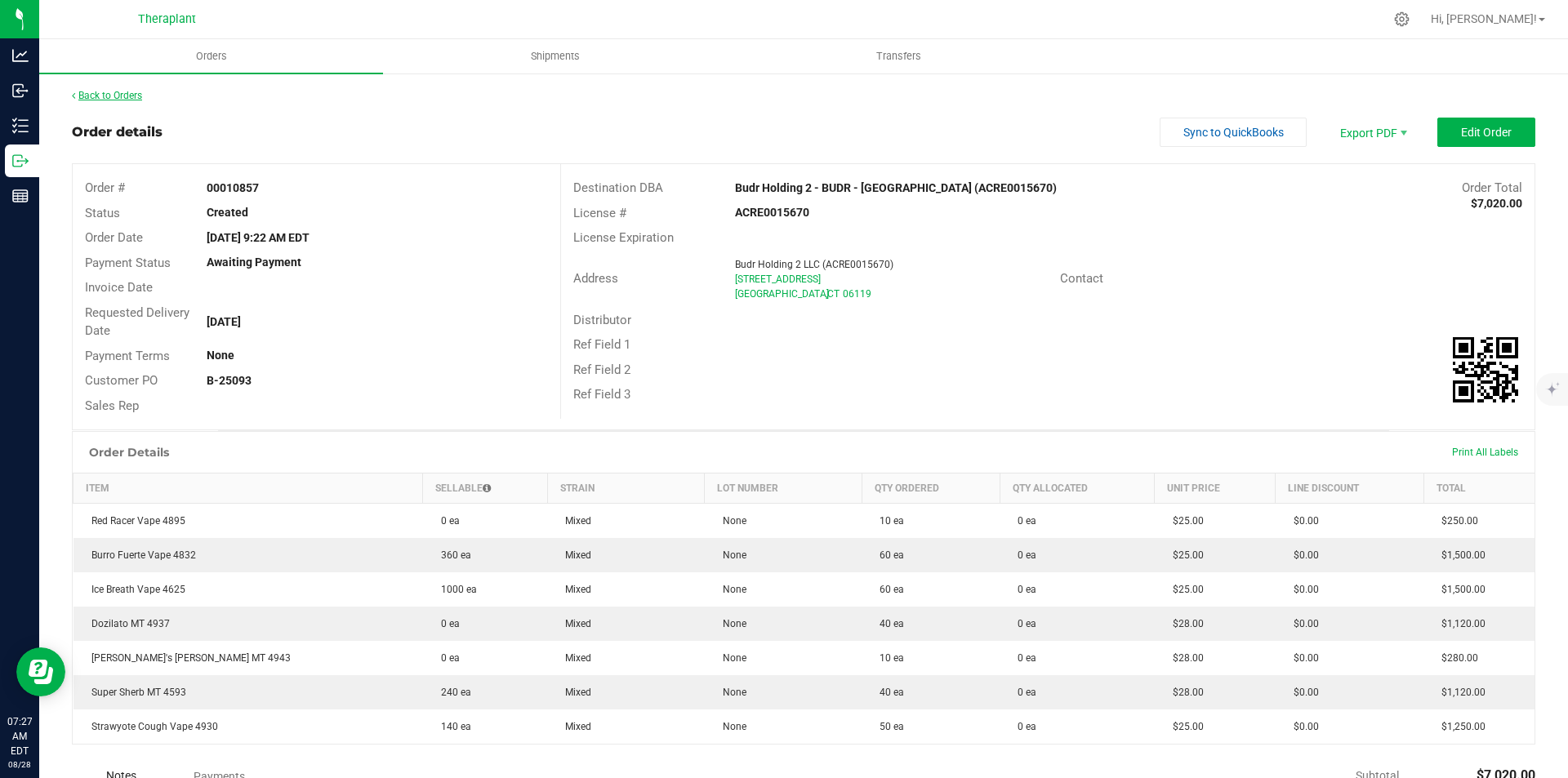
click at [115, 101] on link "Back to Orders" at bounding box center [107, 95] width 70 height 12
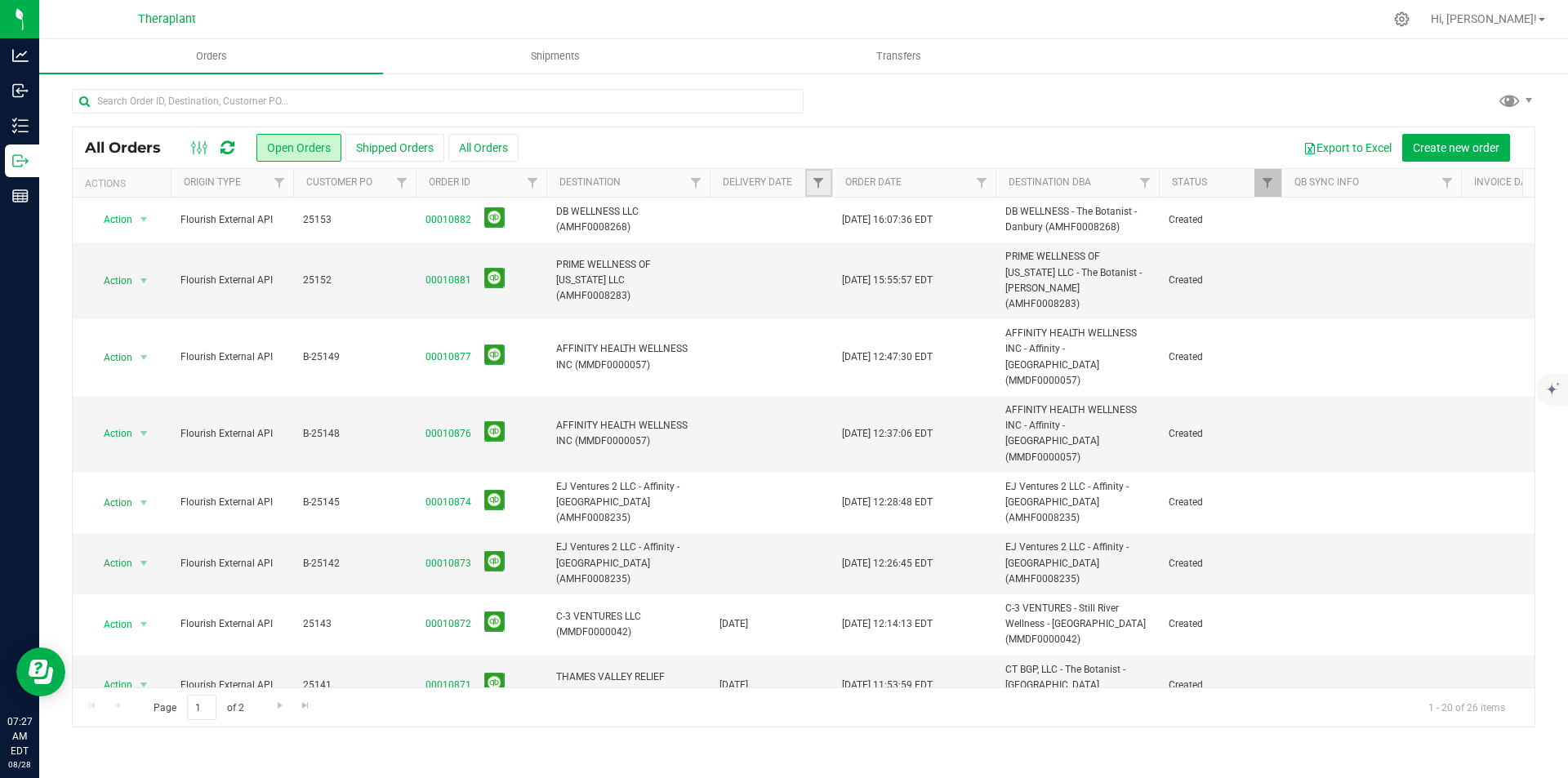
click at [826, 180] on link "Filter" at bounding box center [819, 183] width 27 height 28
click at [978, 283] on span "select" at bounding box center [971, 281] width 23 height 22
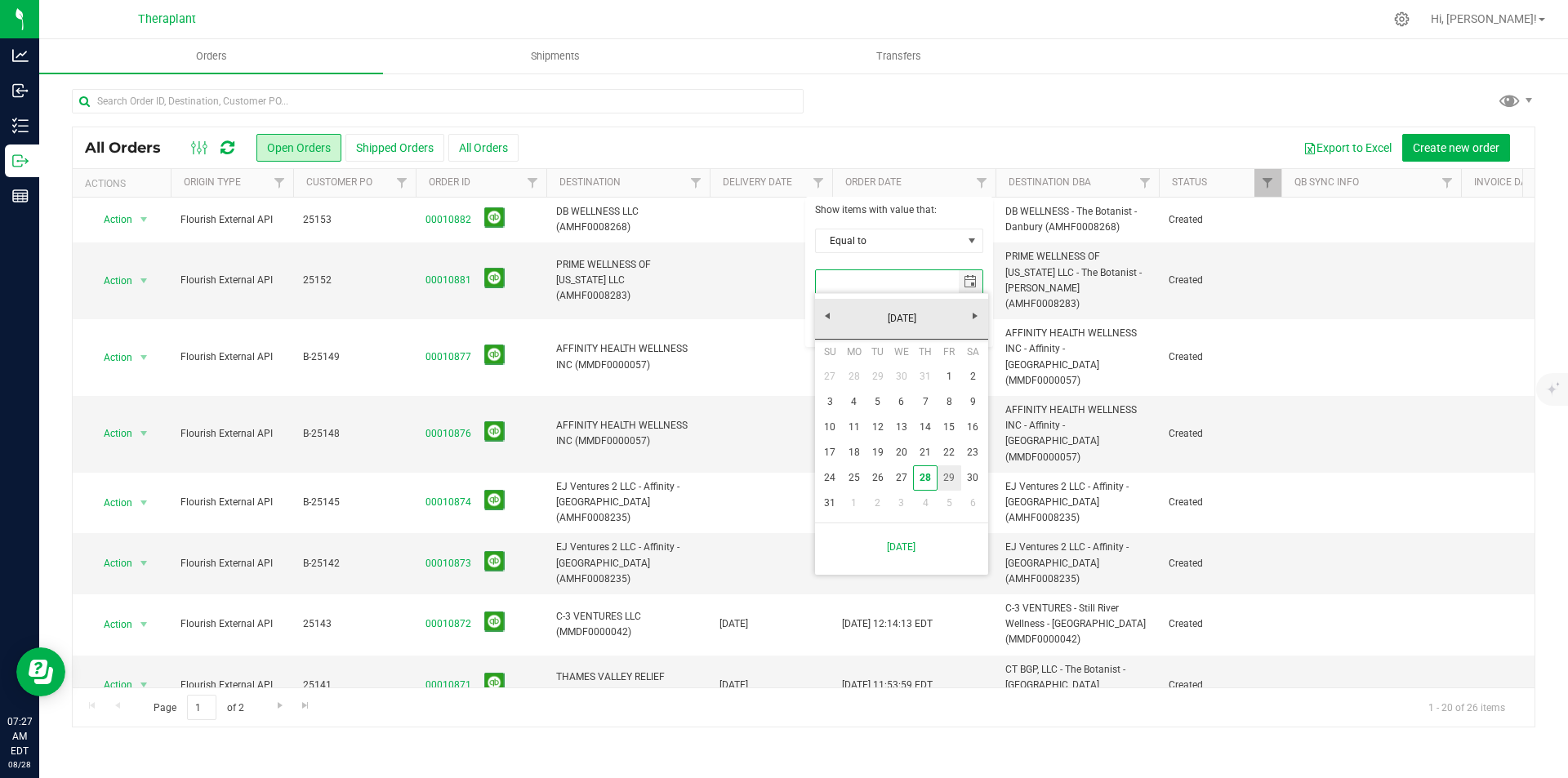
click at [945, 471] on link "29" at bounding box center [949, 478] width 23 height 25
type input "[DATE]"
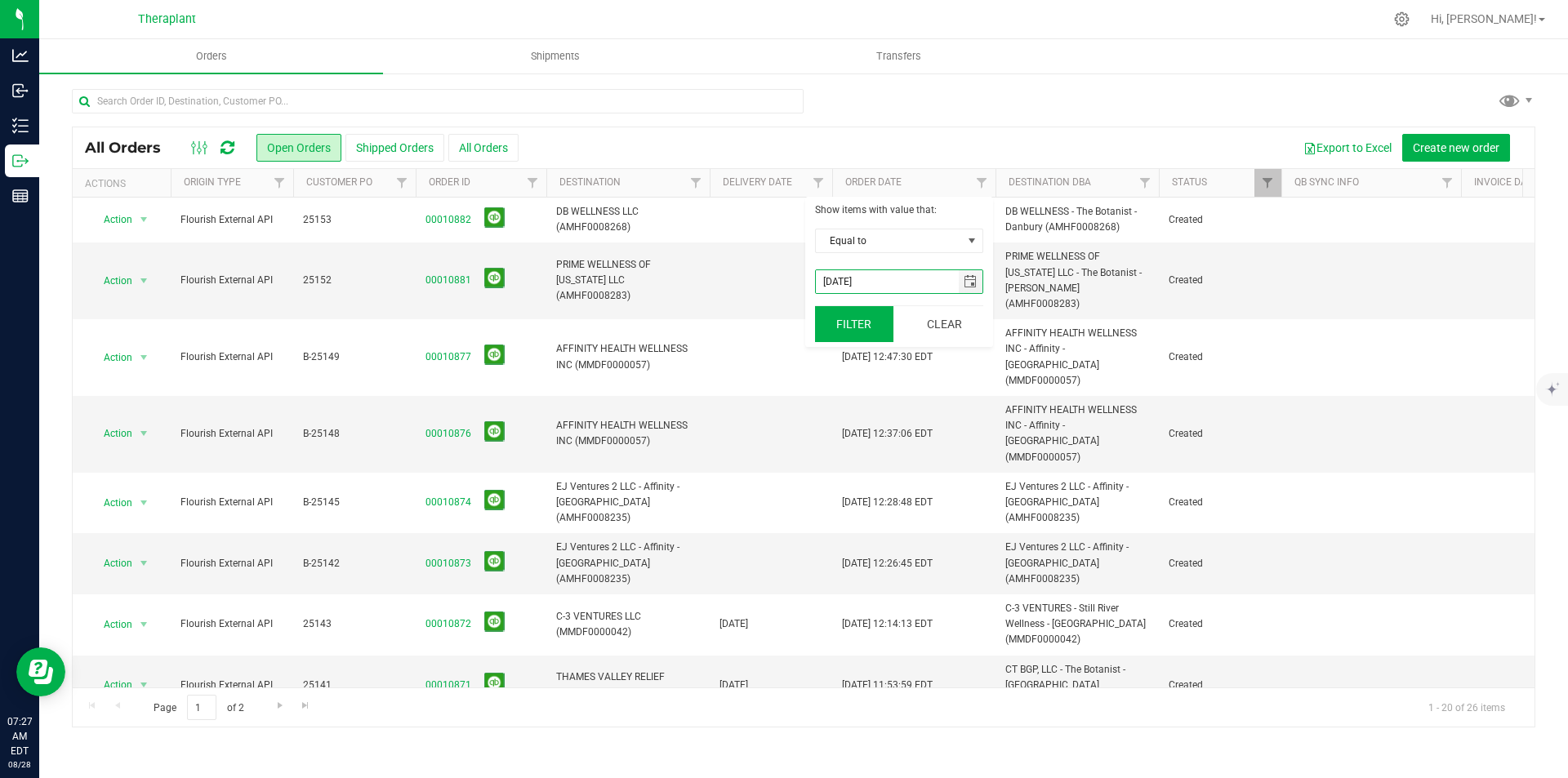
click at [847, 341] on button "Filter" at bounding box center [854, 324] width 78 height 36
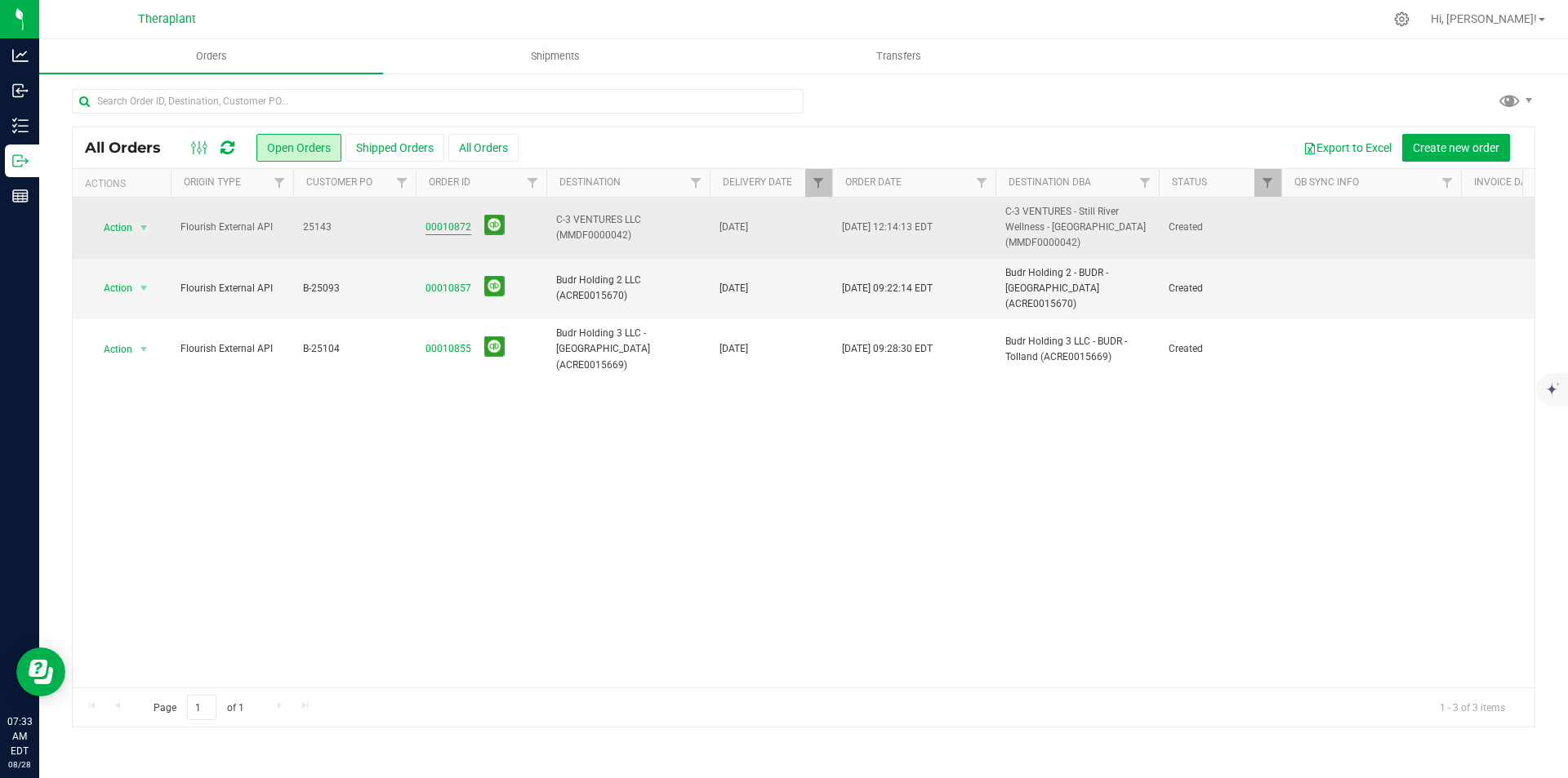
click at [444, 228] on link "00010872" at bounding box center [448, 227] width 46 height 15
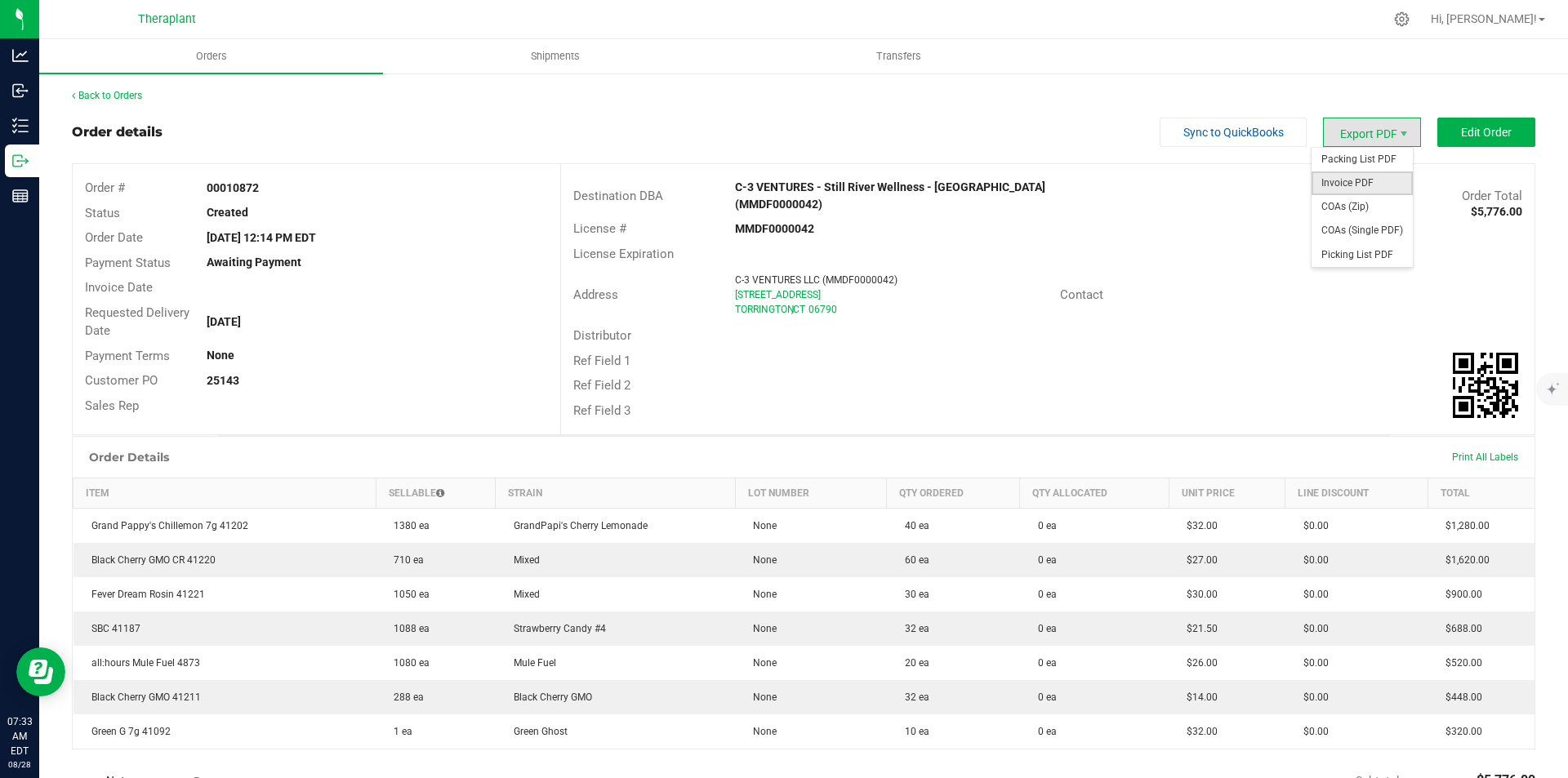
click at [1377, 179] on span "Invoice PDF" at bounding box center [1362, 183] width 102 height 23
click at [97, 95] on link "Back to Orders" at bounding box center [107, 95] width 70 height 12
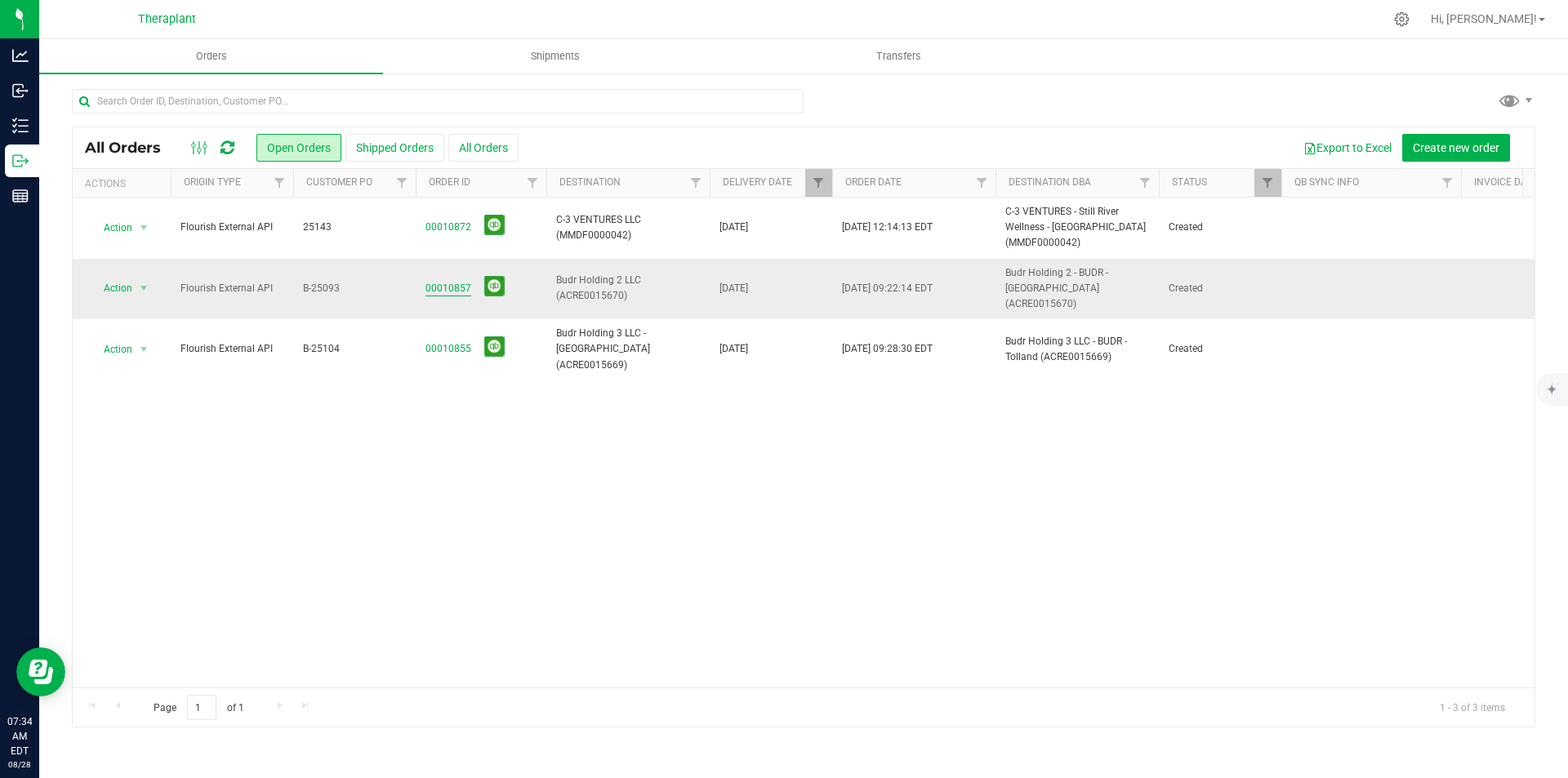
click at [443, 288] on link "00010857" at bounding box center [448, 288] width 46 height 15
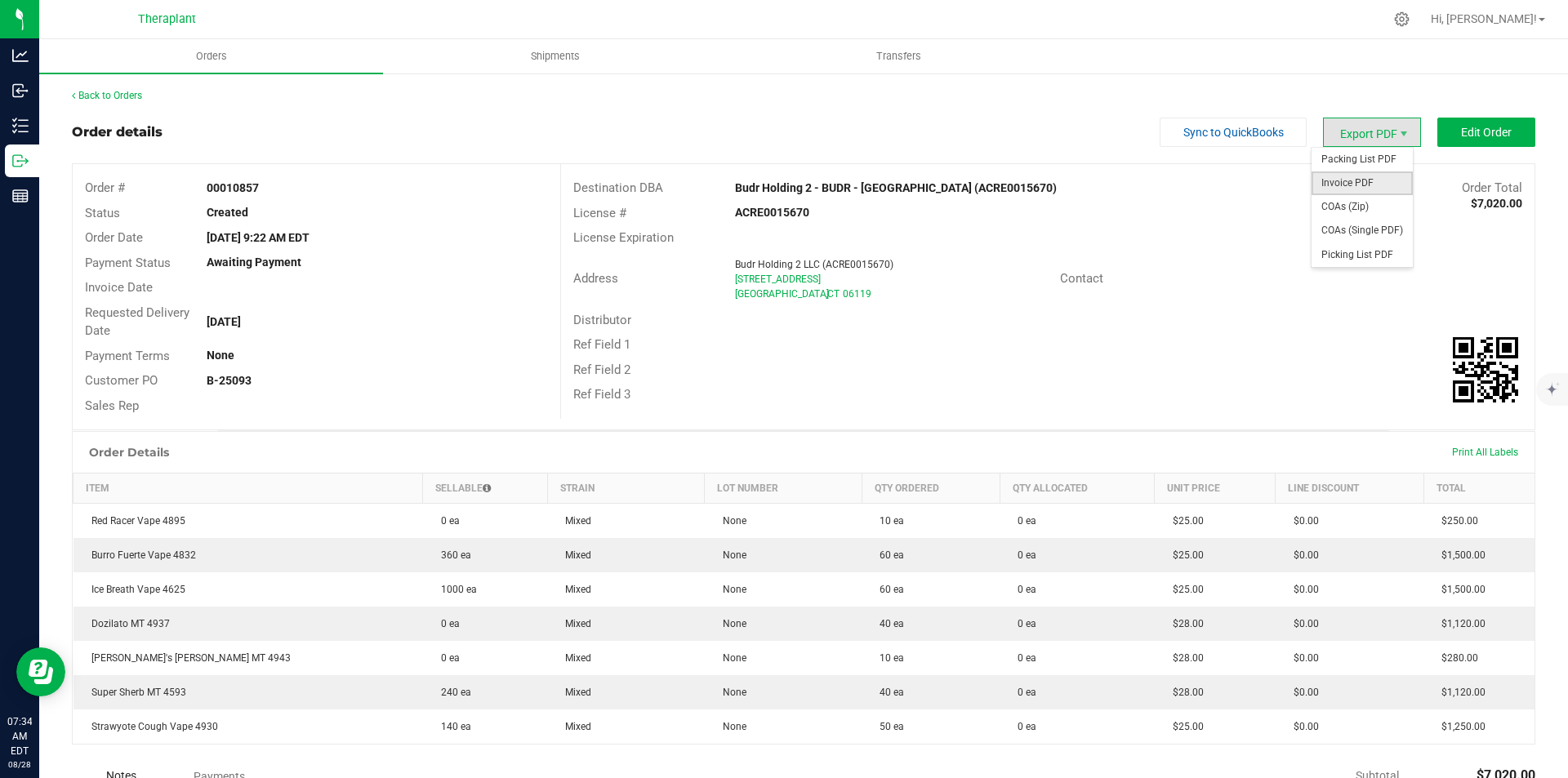
click at [1333, 182] on span "Invoice PDF" at bounding box center [1362, 183] width 102 height 23
click at [124, 98] on link "Back to Orders" at bounding box center [107, 95] width 70 height 12
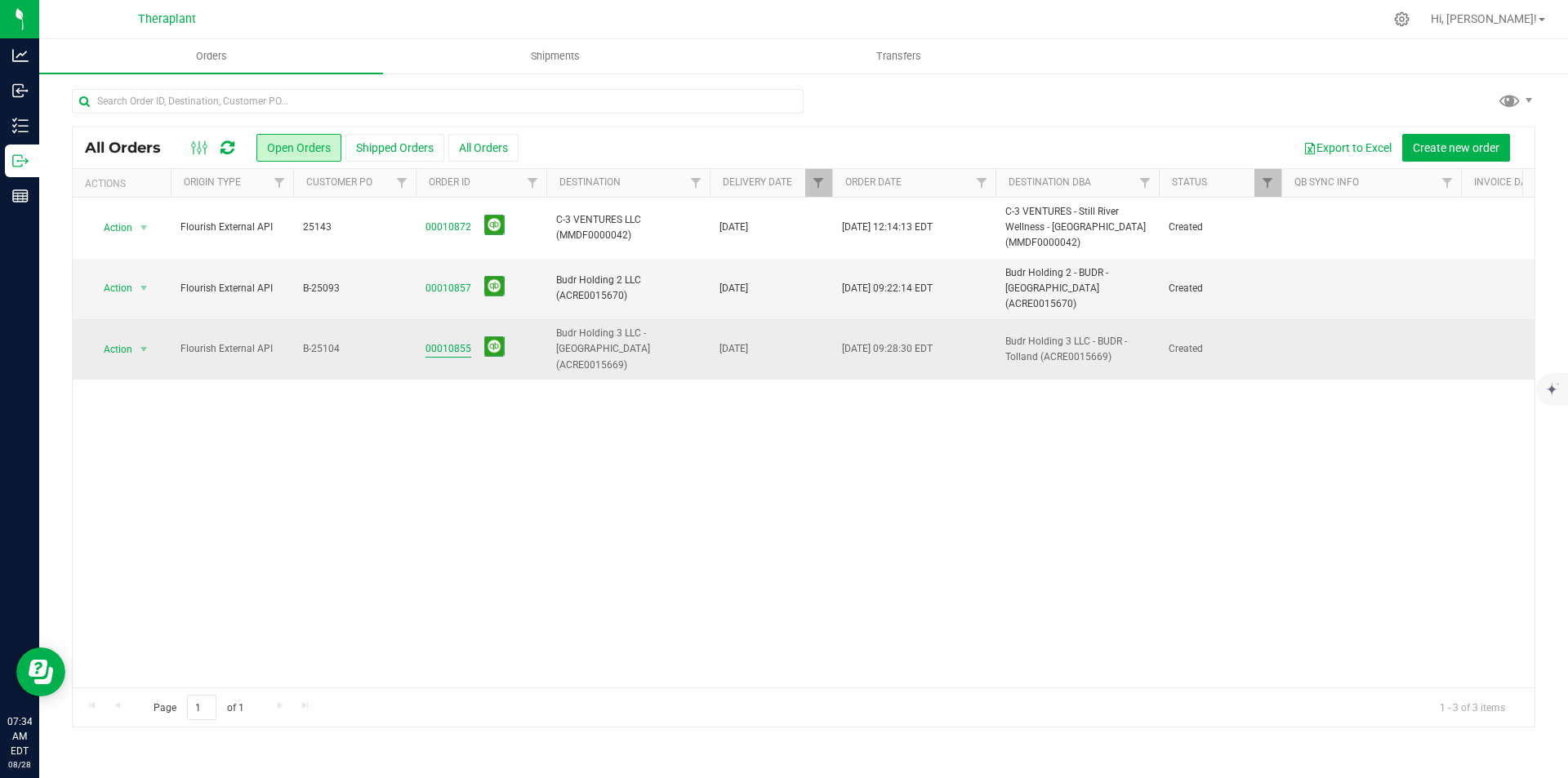
click at [444, 341] on link "00010855" at bounding box center [448, 348] width 46 height 15
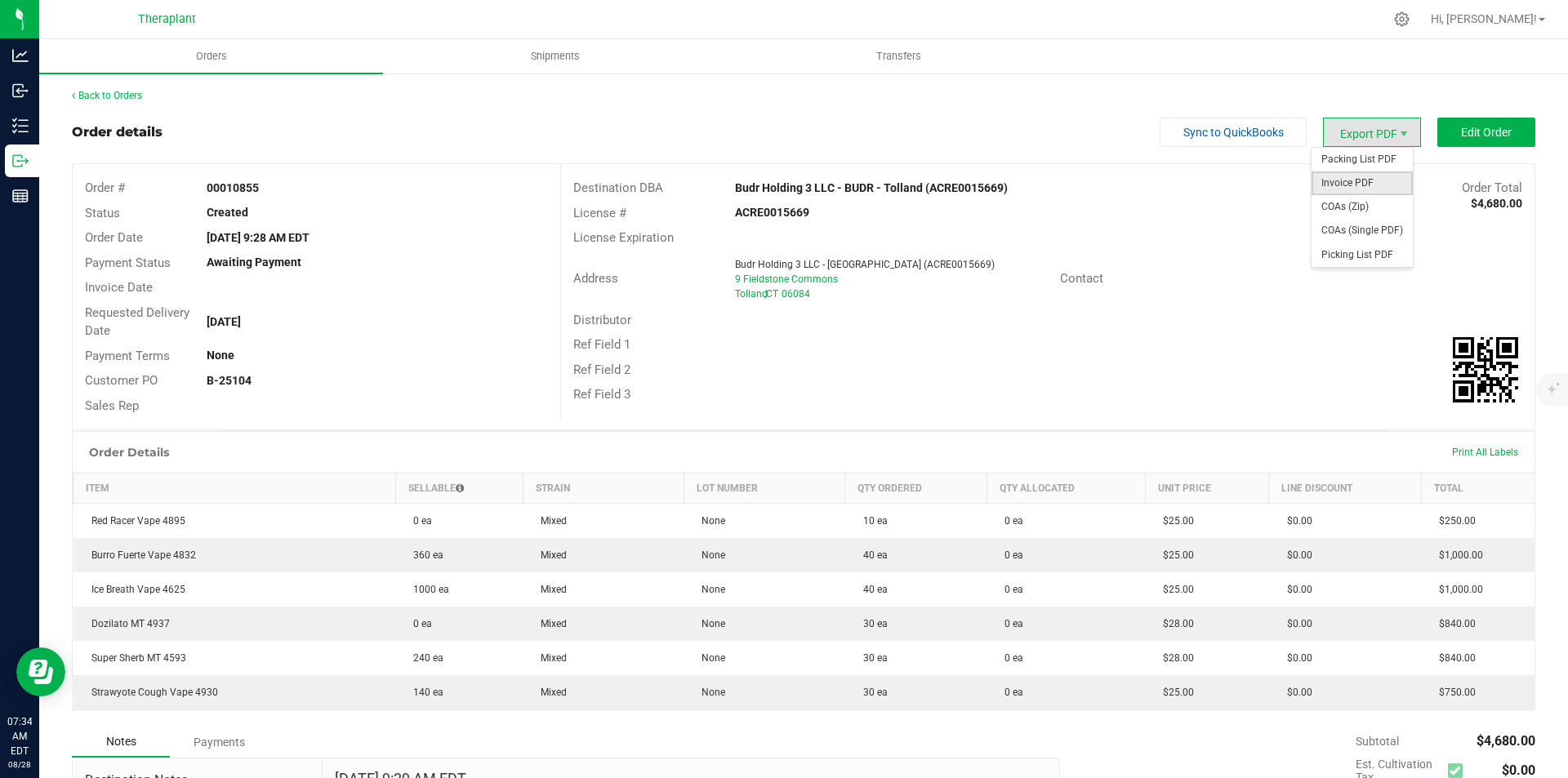
click at [1366, 179] on span "Invoice PDF" at bounding box center [1362, 183] width 102 height 23
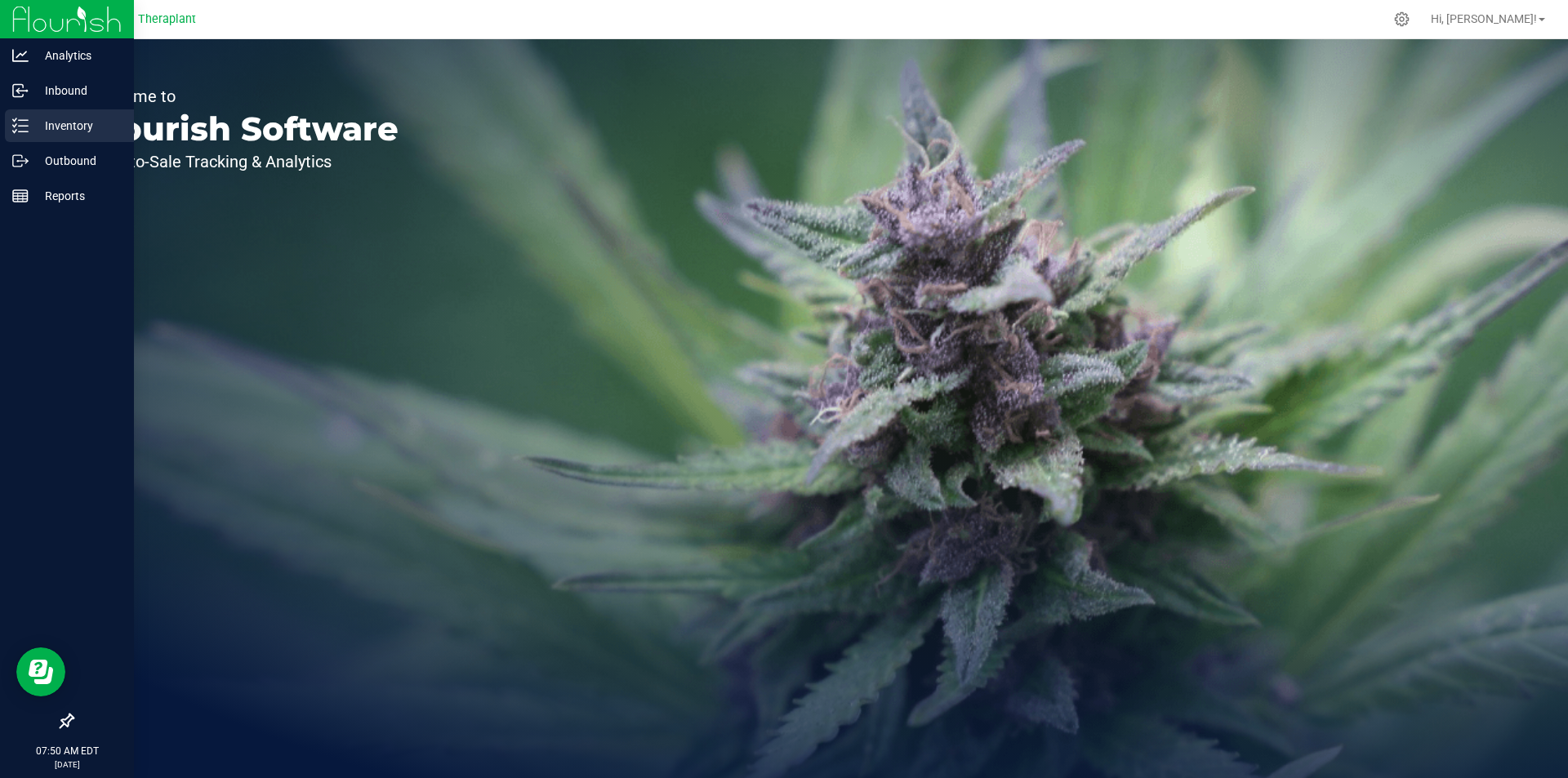
click at [34, 126] on p "Inventory" at bounding box center [77, 126] width 98 height 20
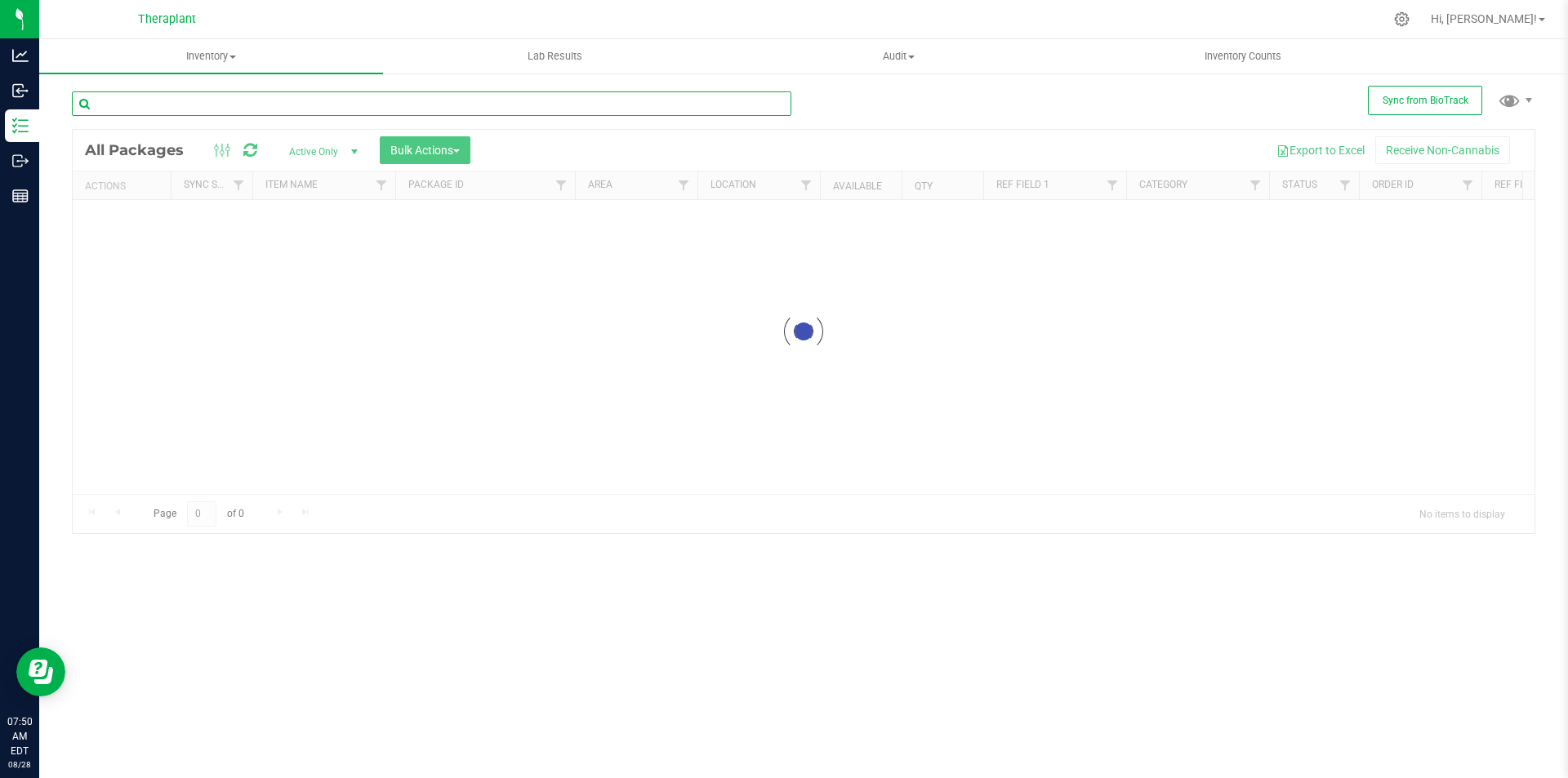
click at [175, 99] on input "text" at bounding box center [432, 103] width 720 height 24
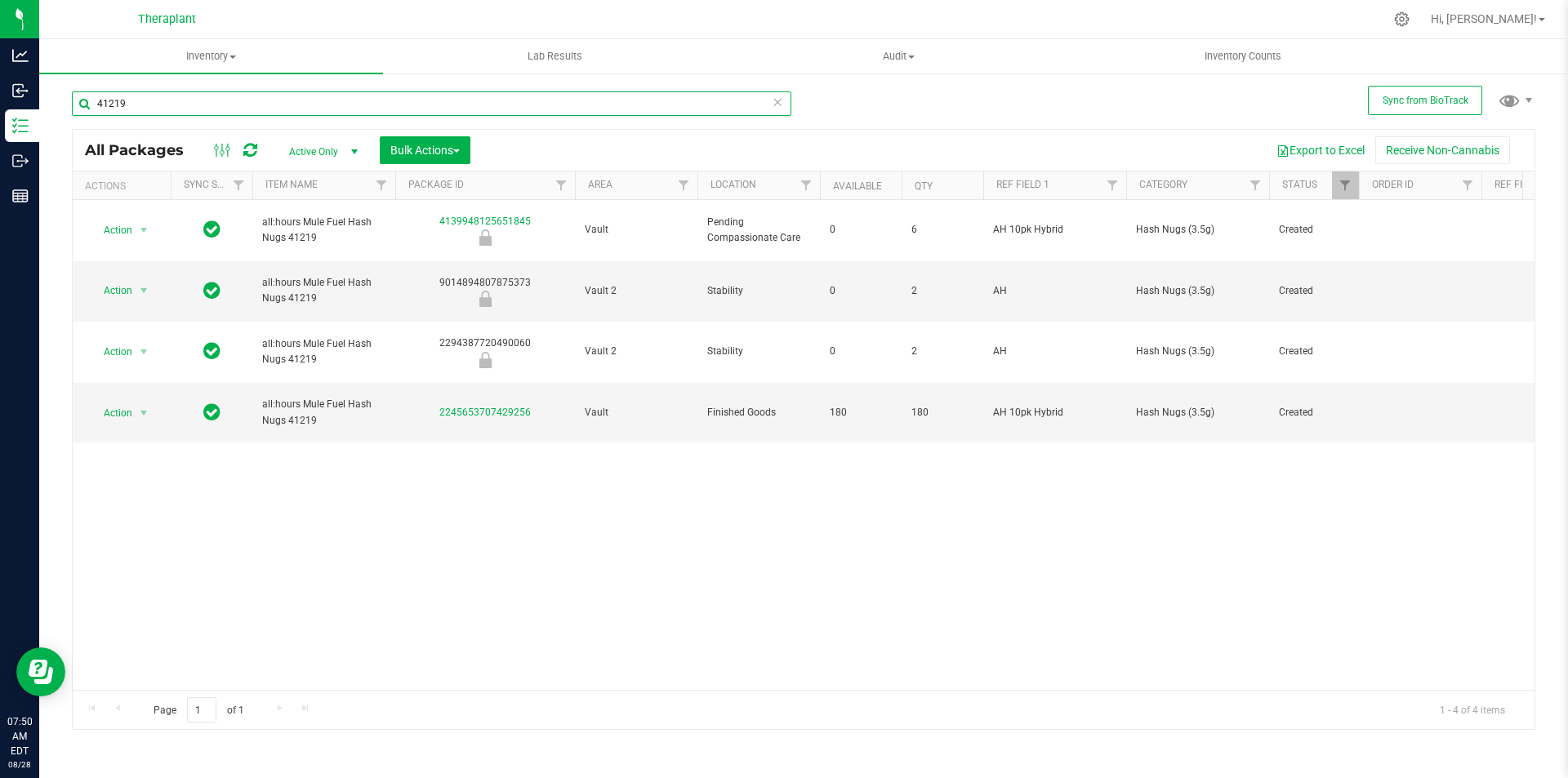
type input "41219"
click at [774, 102] on icon at bounding box center [777, 102] width 12 height 20
